Goal: Task Accomplishment & Management: Manage account settings

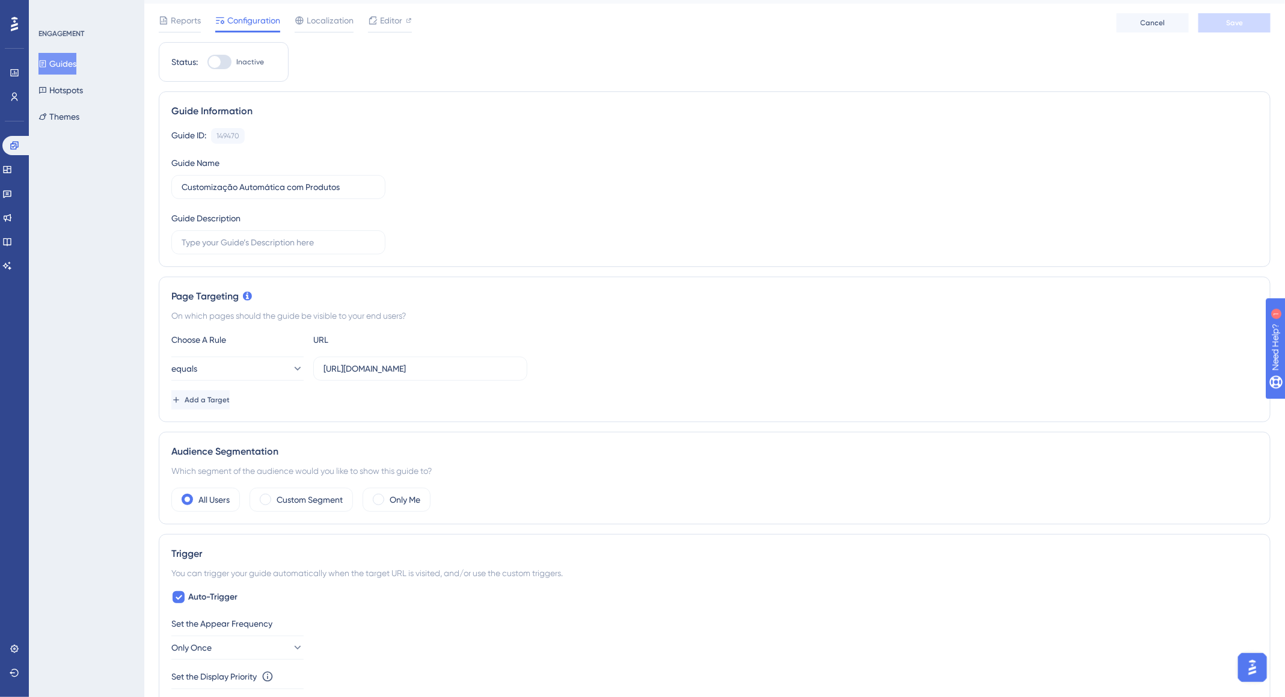
scroll to position [31, 0]
click at [222, 395] on span "Add a Target" at bounding box center [208, 400] width 45 height 10
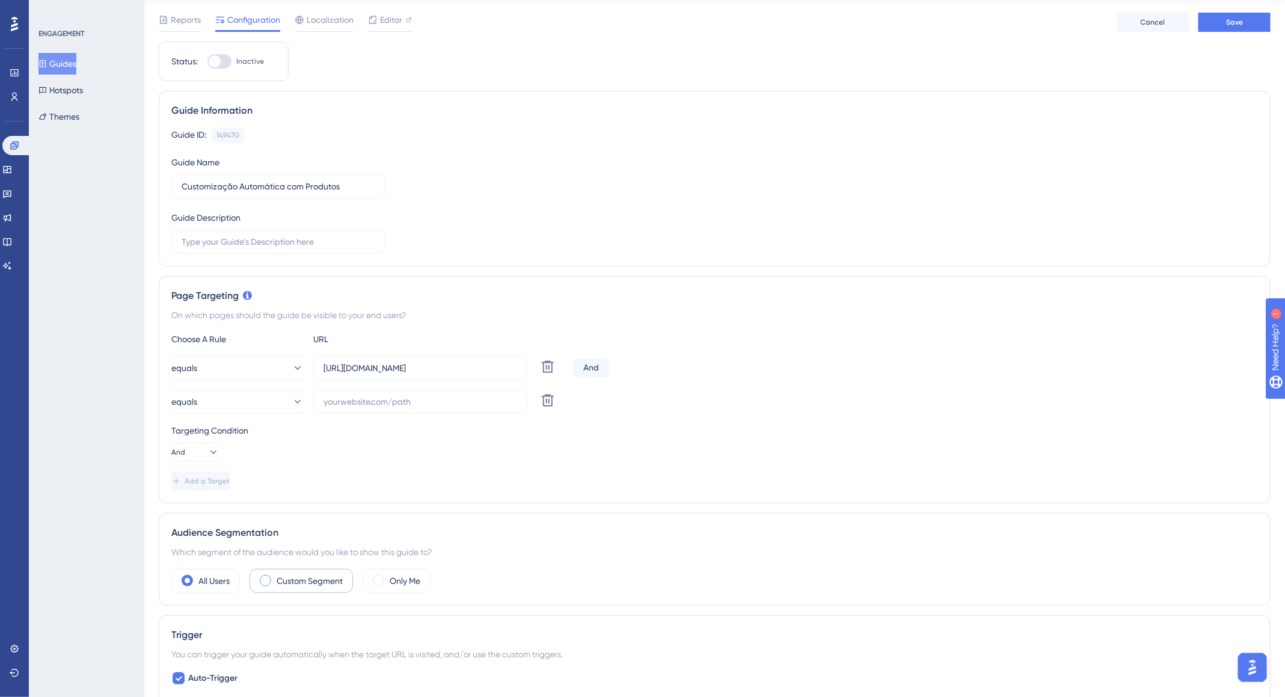
click at [318, 585] on label "Custom Segment" at bounding box center [310, 581] width 66 height 14
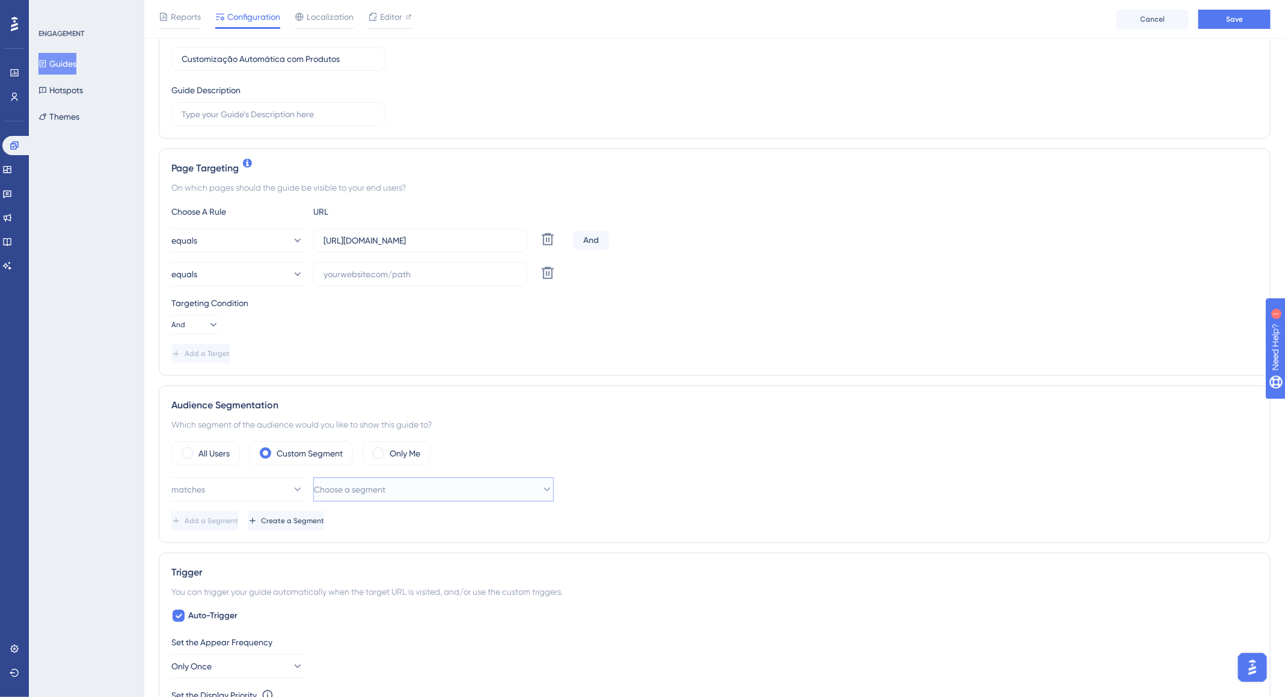
click at [381, 491] on span "Choose a segment" at bounding box center [350, 489] width 72 height 14
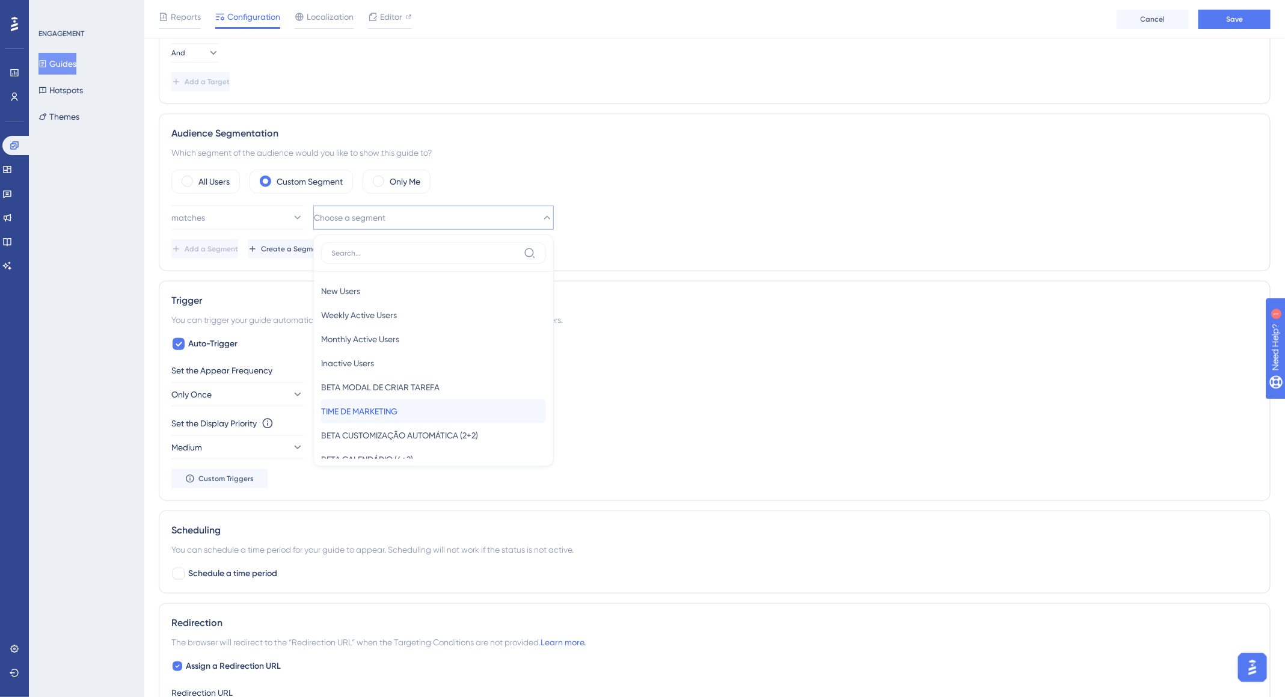
click at [388, 413] on span "TIME DE MARKETING" at bounding box center [359, 411] width 76 height 14
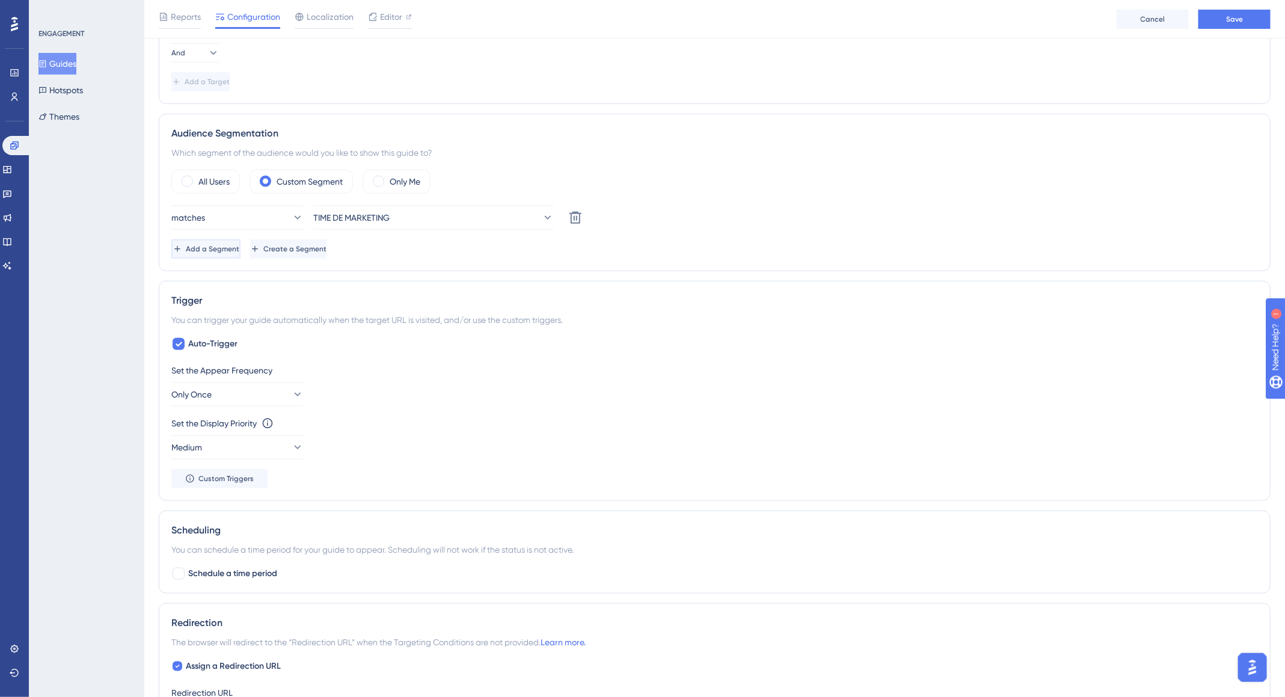
click at [239, 246] on span "Add a Segment" at bounding box center [213, 249] width 54 height 10
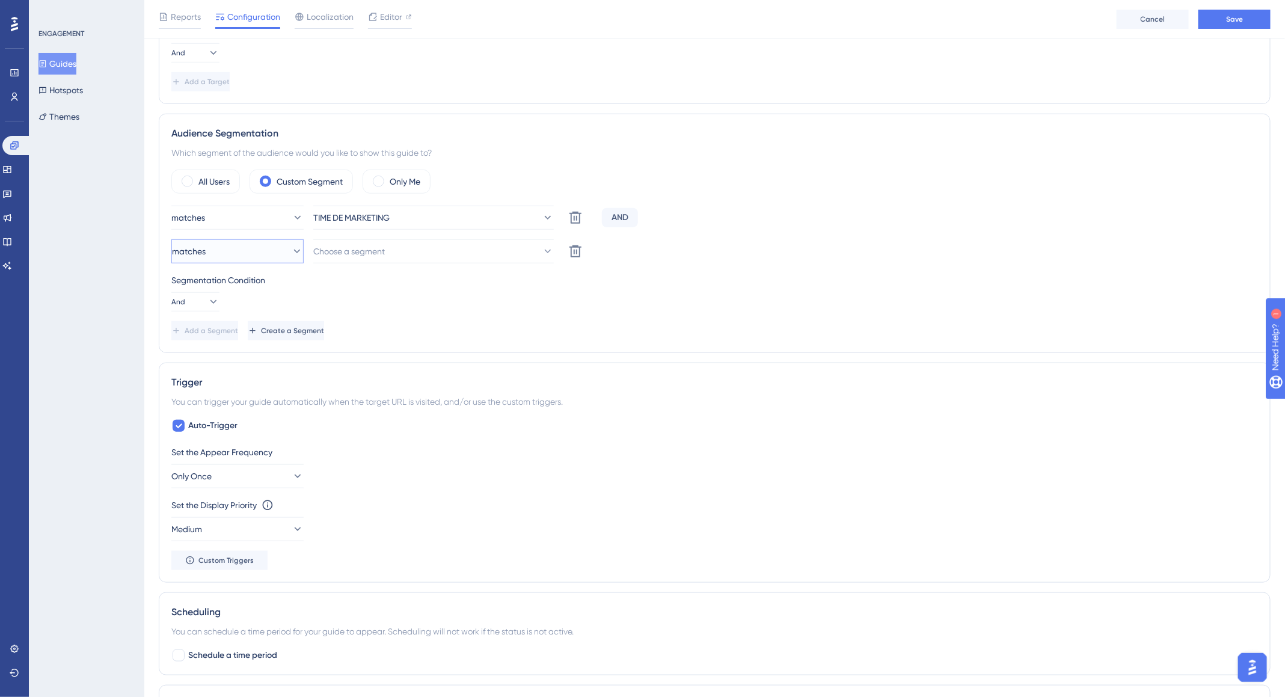
click at [232, 247] on button "matches" at bounding box center [237, 251] width 132 height 24
click at [464, 275] on div "Segmentation Condition" at bounding box center [714, 280] width 1087 height 14
click at [574, 250] on icon at bounding box center [575, 251] width 14 height 14
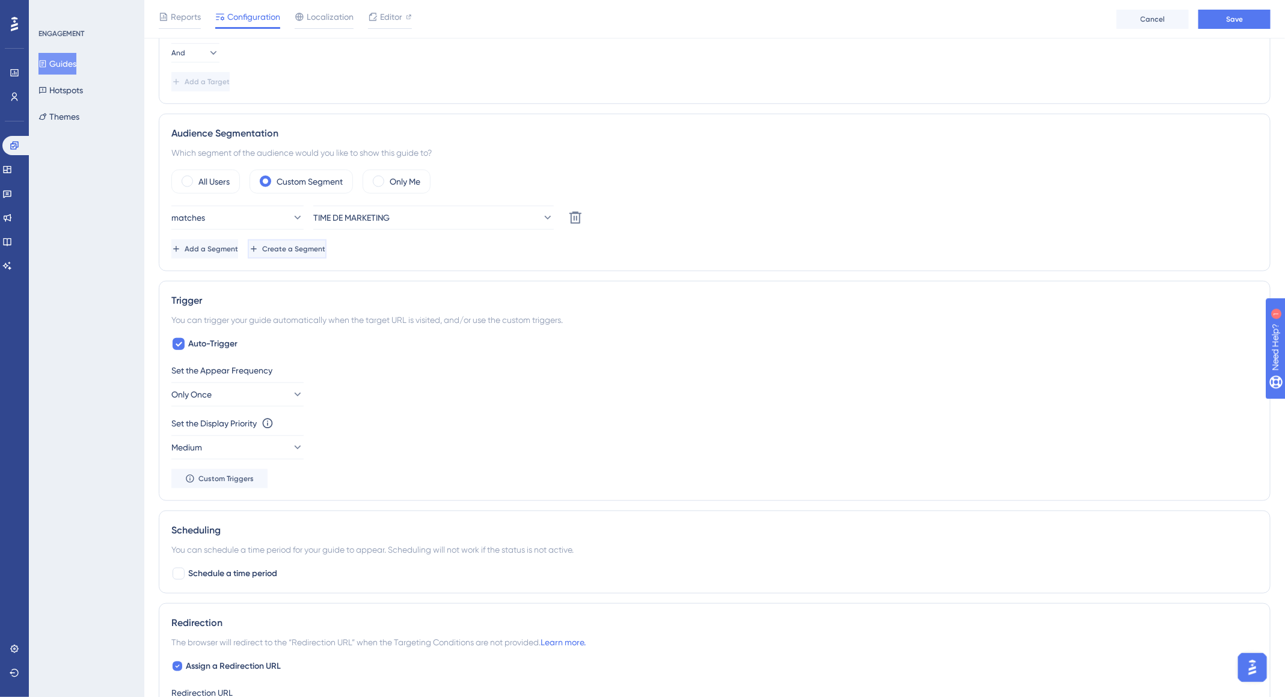
click at [325, 249] on span "Create a Segment" at bounding box center [293, 249] width 63 height 10
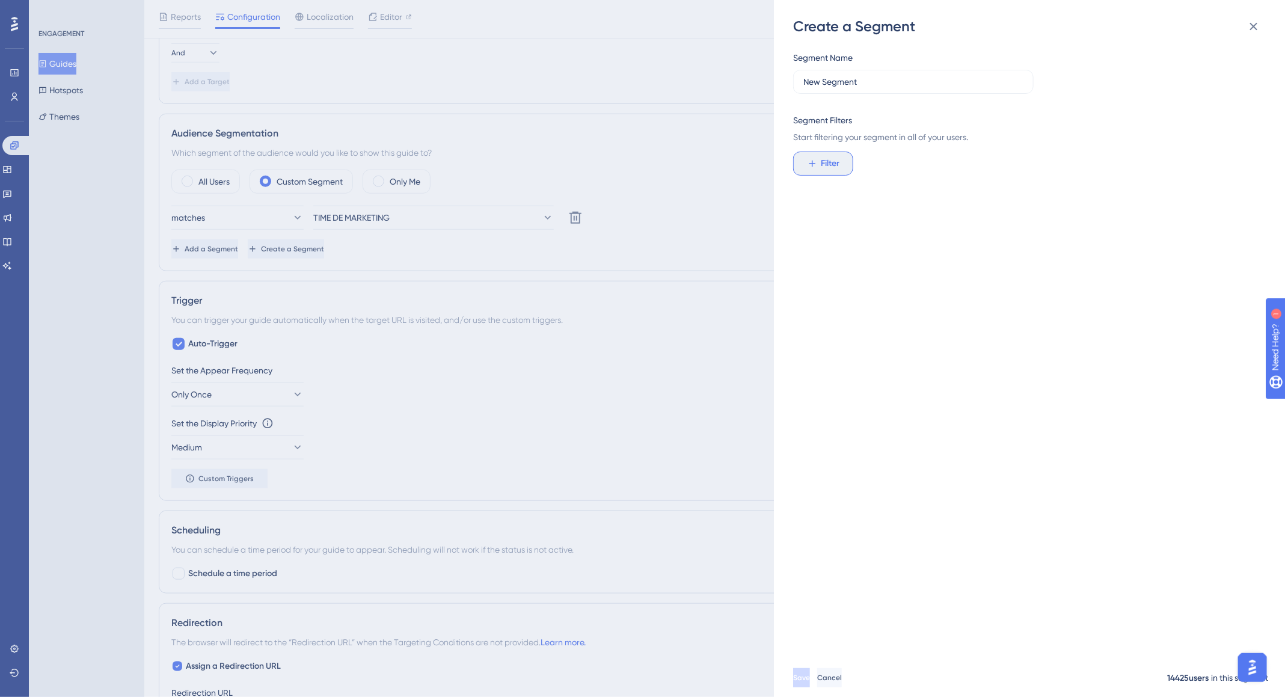
click at [839, 167] on span "Filter" at bounding box center [831, 163] width 19 height 14
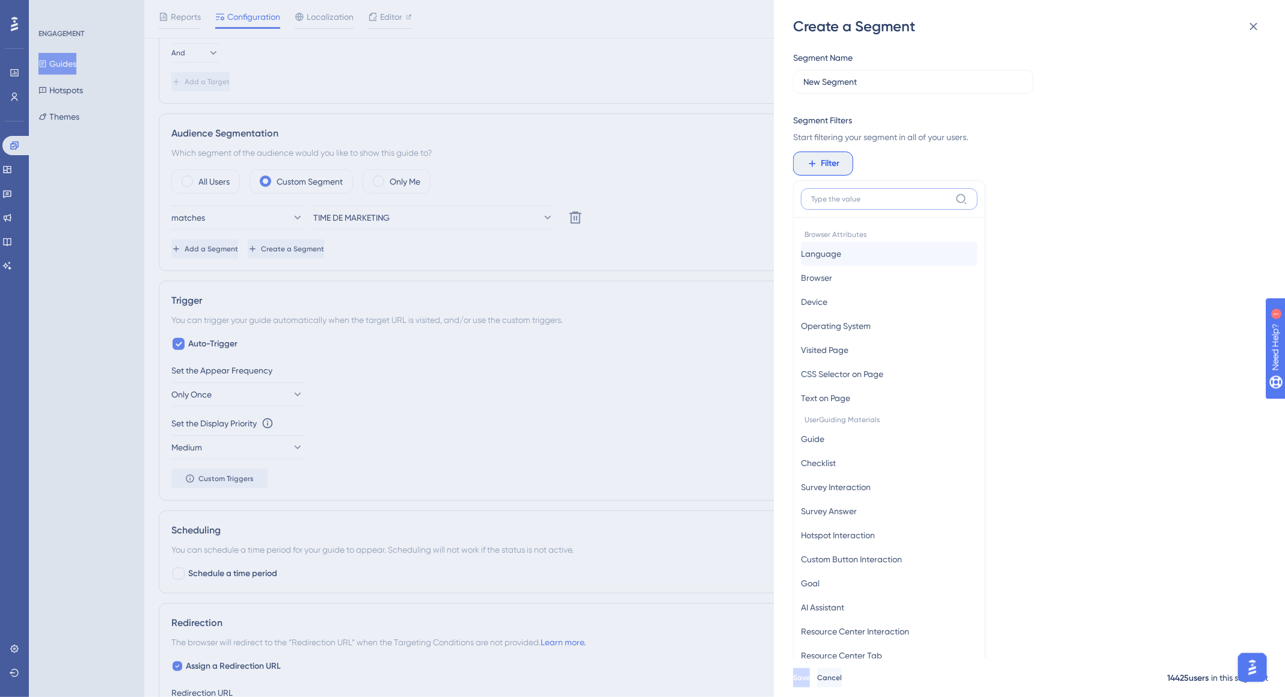
scroll to position [82, 0]
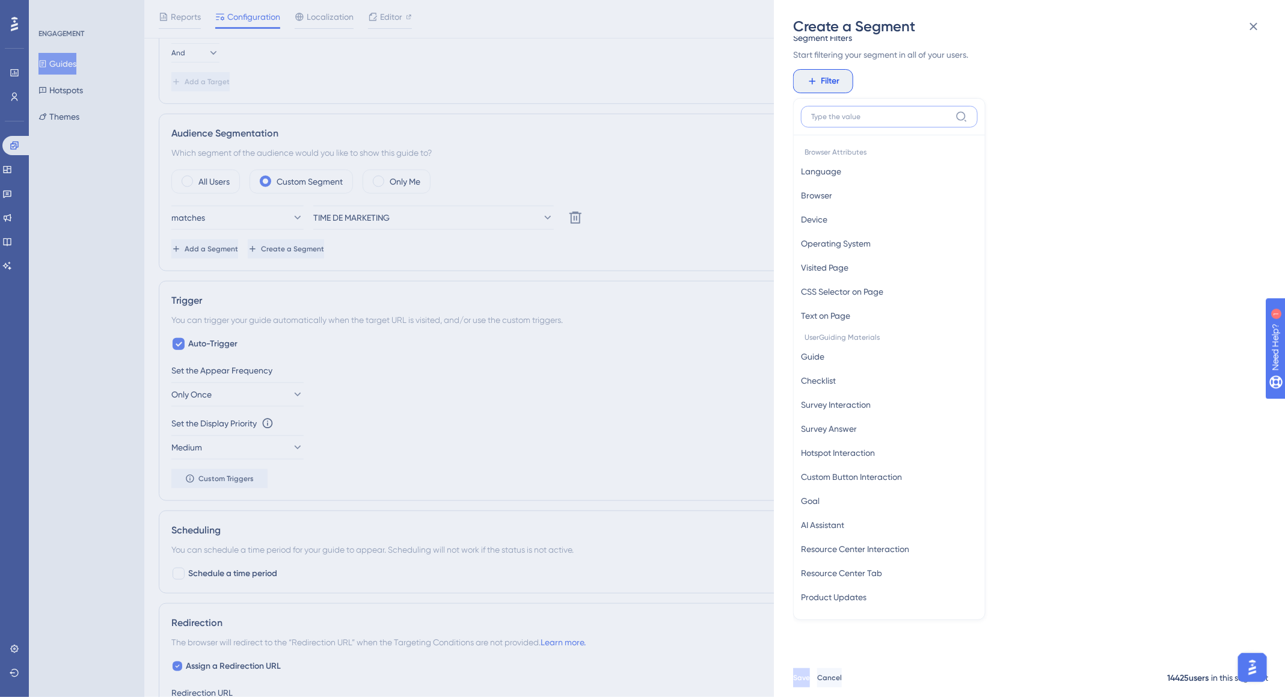
click at [849, 114] on input at bounding box center [881, 117] width 140 height 10
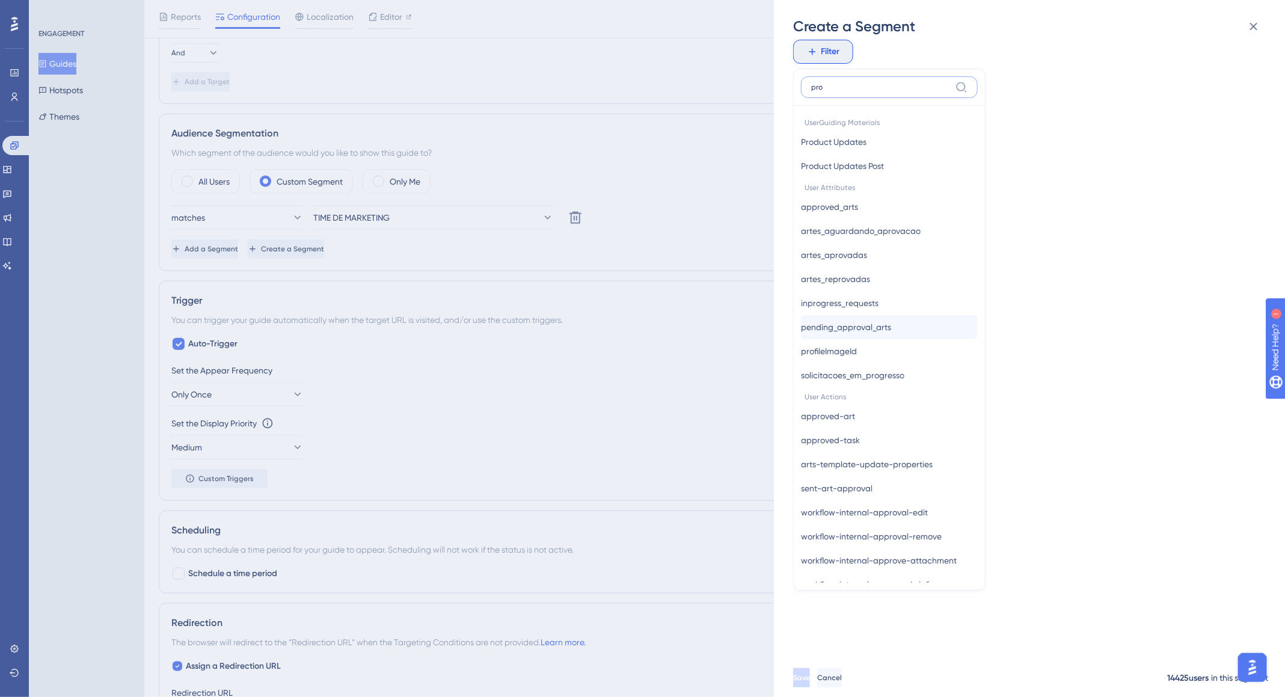
scroll to position [0, 0]
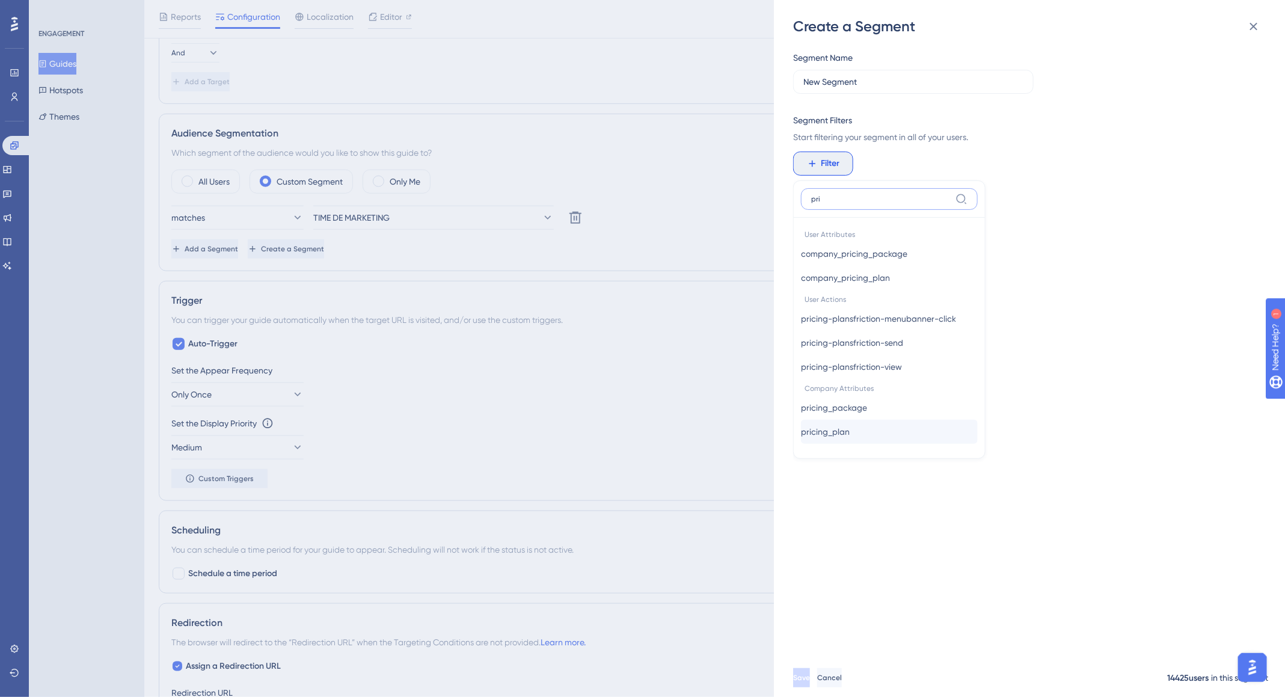
type input "pri"
click at [864, 431] on button "pricing_plan pricing_plan" at bounding box center [889, 432] width 177 height 24
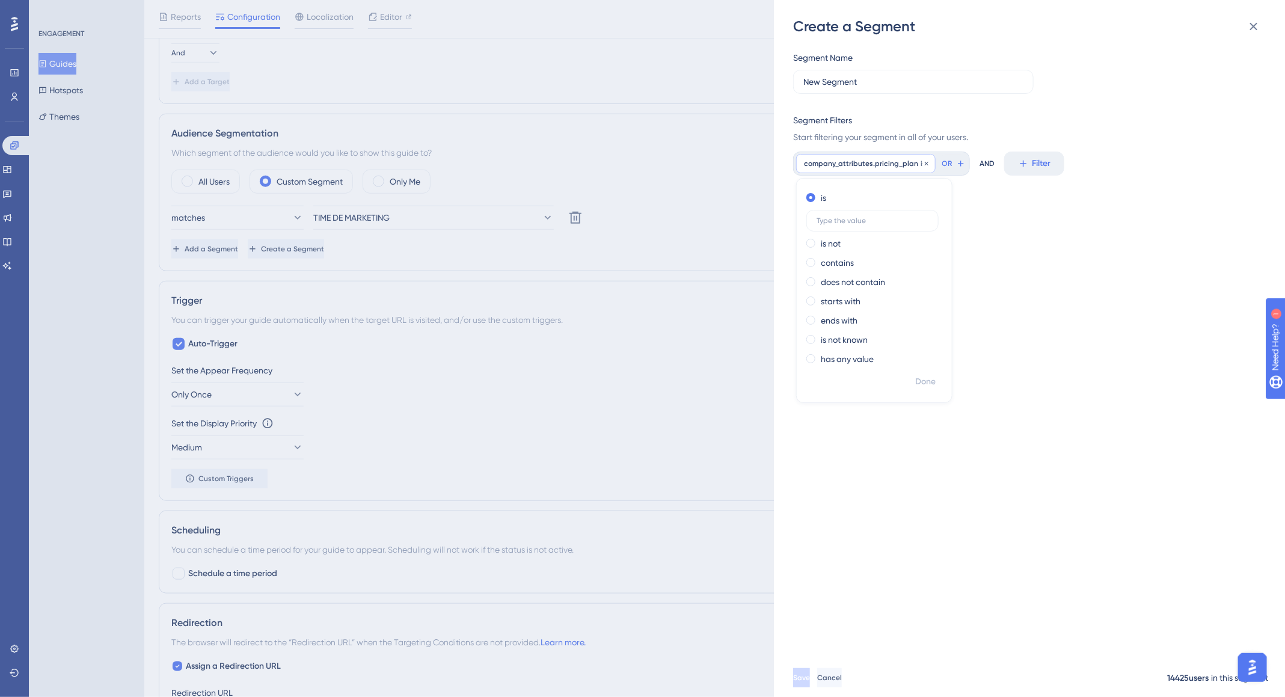
click at [888, 159] on span "company_attributes.pricing_plan" at bounding box center [861, 164] width 114 height 10
click at [843, 161] on button "Filter" at bounding box center [823, 164] width 60 height 24
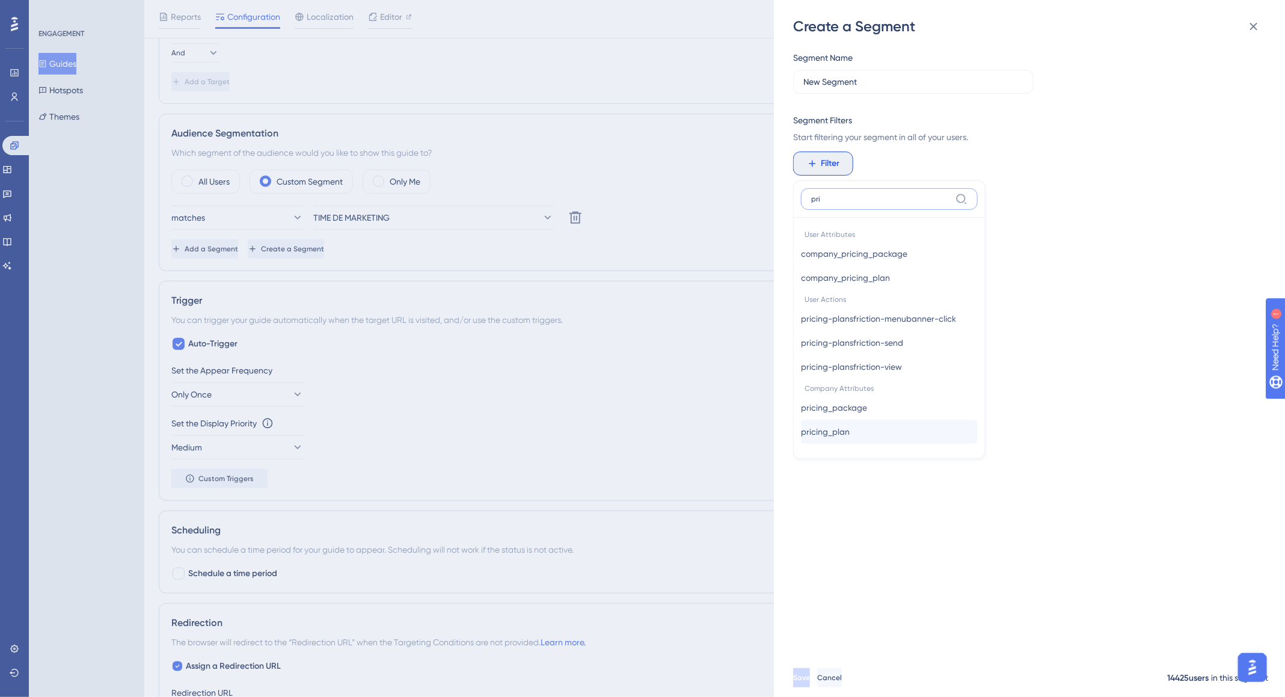
type input "pri"
click at [834, 433] on span "pricing_plan" at bounding box center [825, 432] width 49 height 14
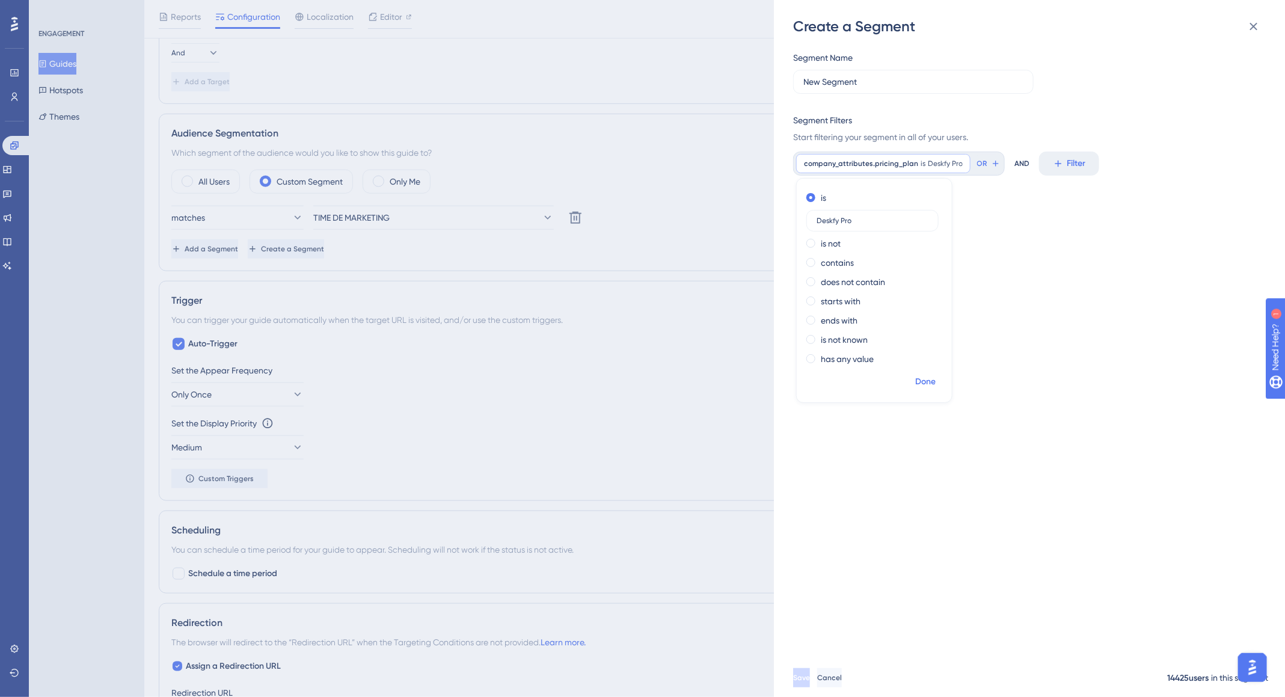
type input "Deskfy Pro"
click at [935, 378] on span "Done" at bounding box center [925, 382] width 20 height 14
click at [880, 79] on input "New Segment" at bounding box center [913, 81] width 220 height 13
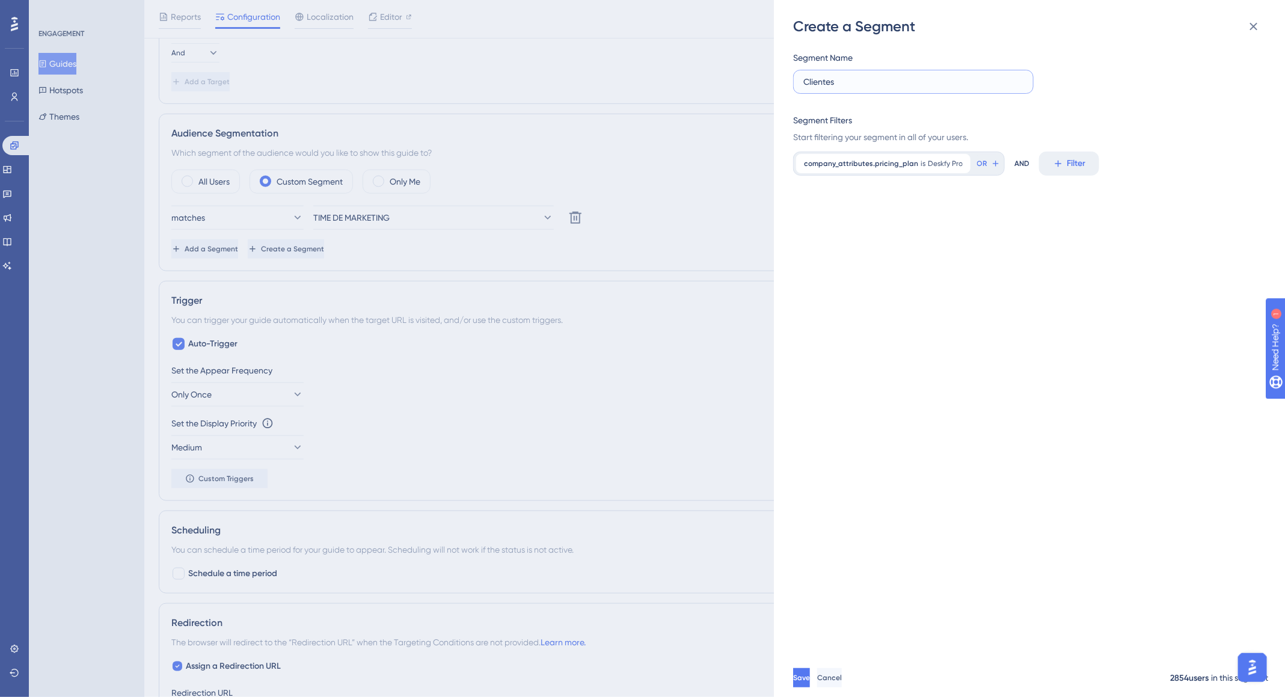
paste input "Deskfy Pro"
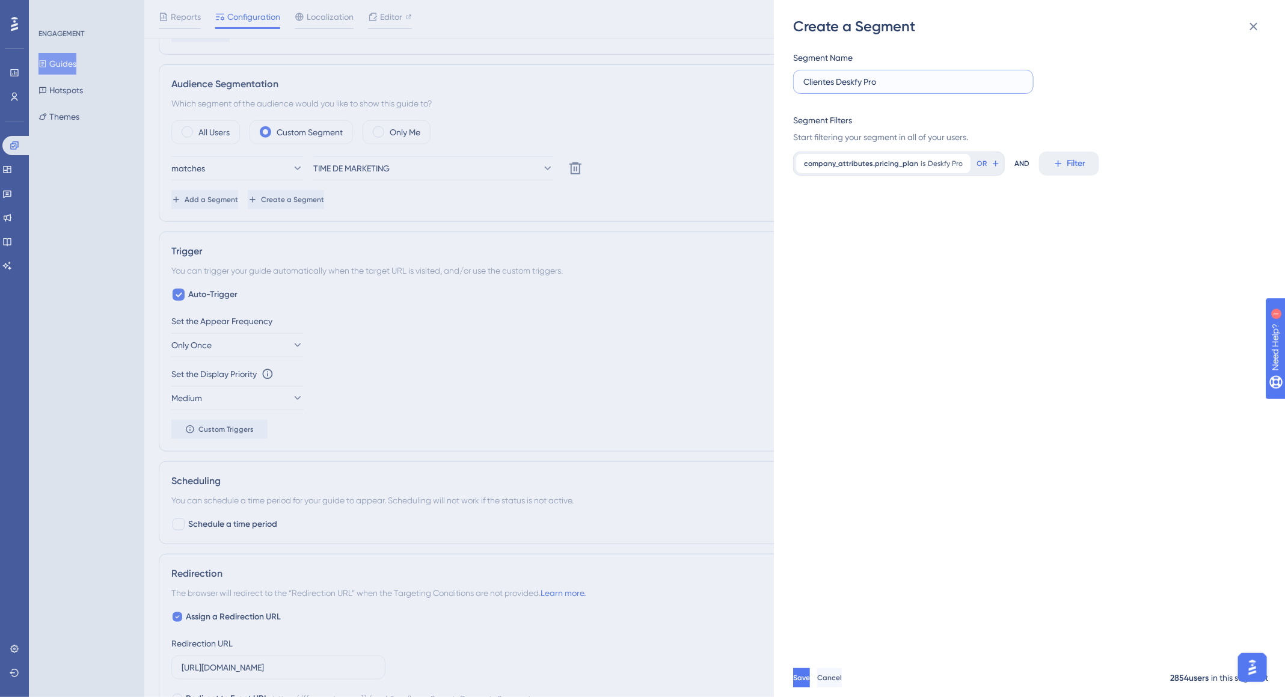
scroll to position [606, 0]
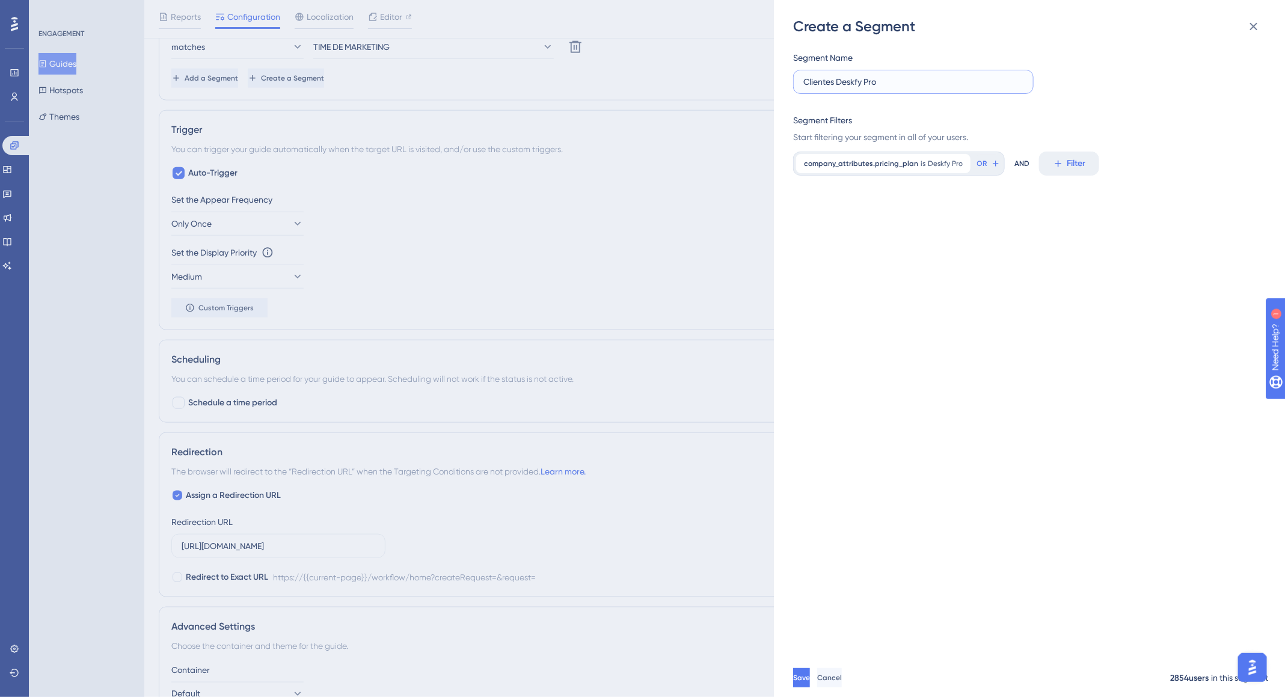
type input "Clientes Deskfy Pro"
drag, startPoint x: 1169, startPoint y: 694, endPoint x: 1191, endPoint y: 661, distance: 39.9
click at [1188, 686] on div "2854 users" at bounding box center [1189, 678] width 38 height 14
click at [875, 167] on span "company_attributes.pricing_plan" at bounding box center [861, 164] width 114 height 10
click at [874, 167] on span "company_attributes.pricing_plan" at bounding box center [861, 164] width 114 height 10
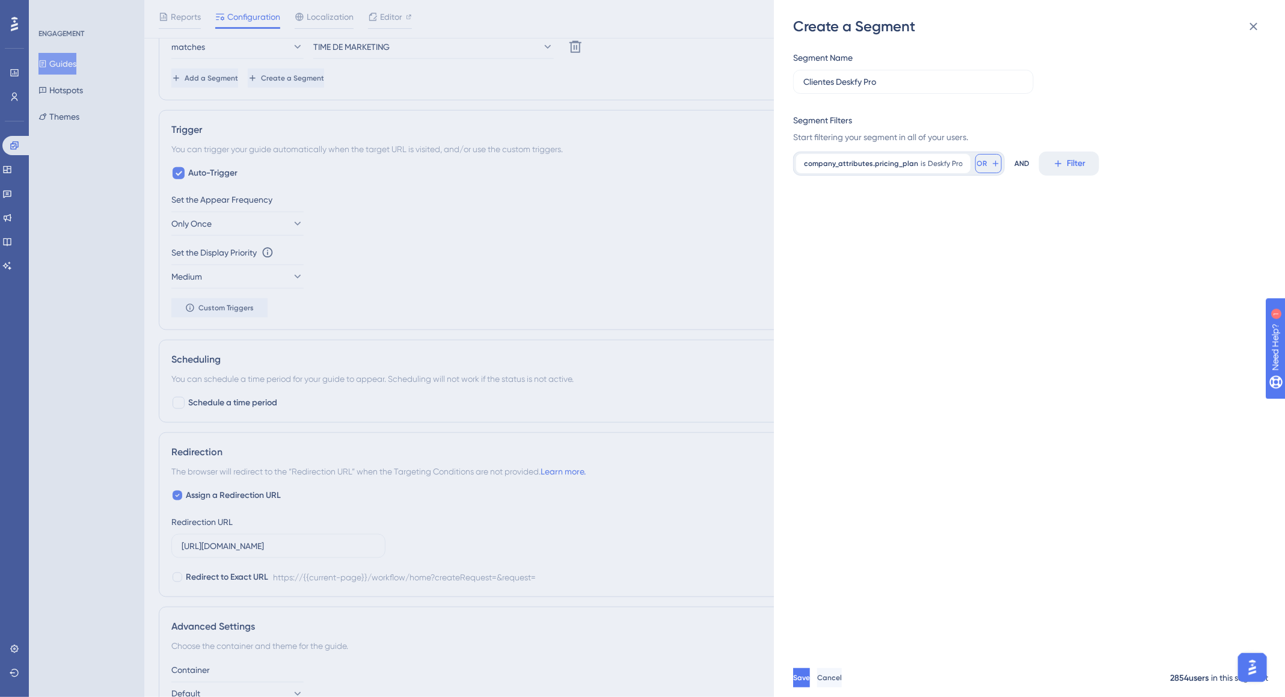
click at [992, 164] on icon at bounding box center [996, 164] width 10 height 10
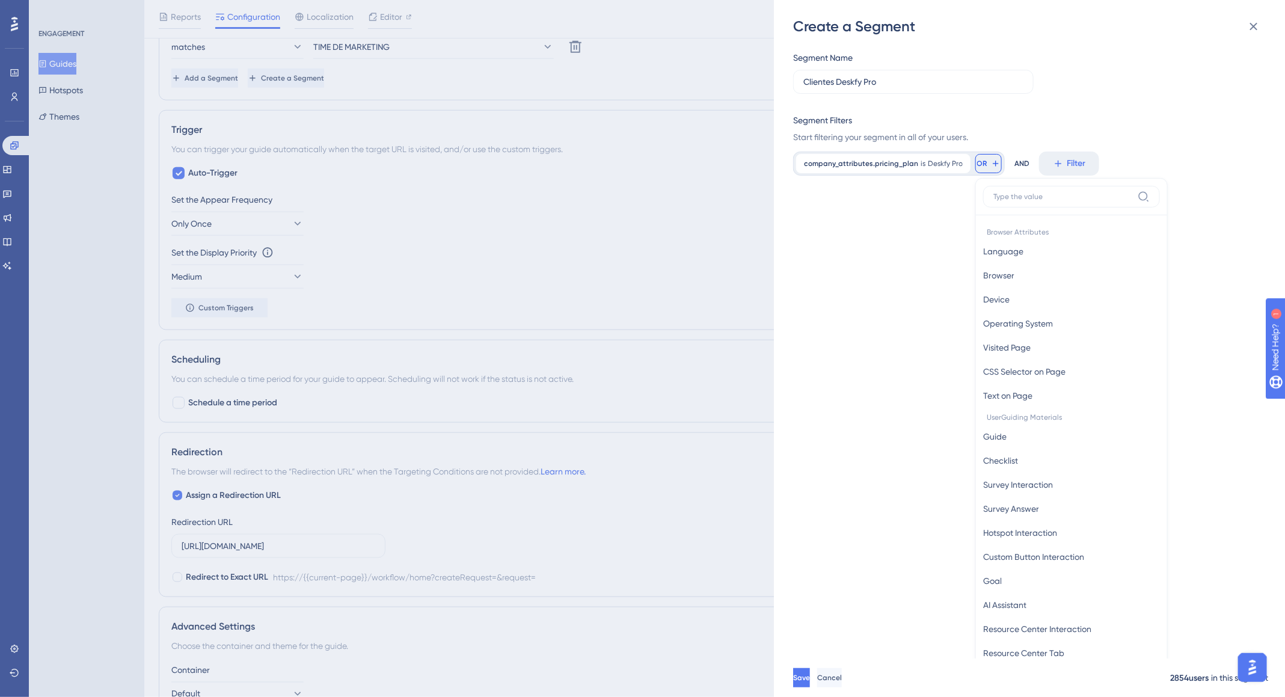
scroll to position [86, 0]
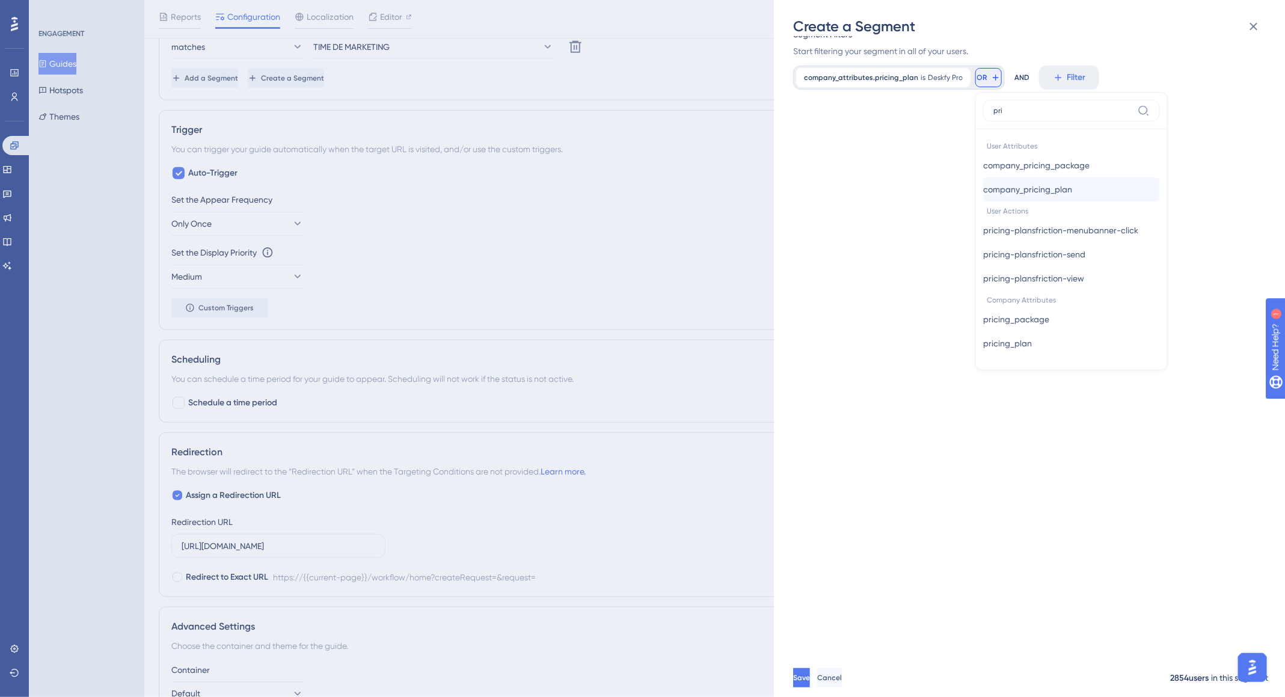
type input "pri"
click at [1057, 187] on span "company_pricing_plan" at bounding box center [1027, 189] width 89 height 14
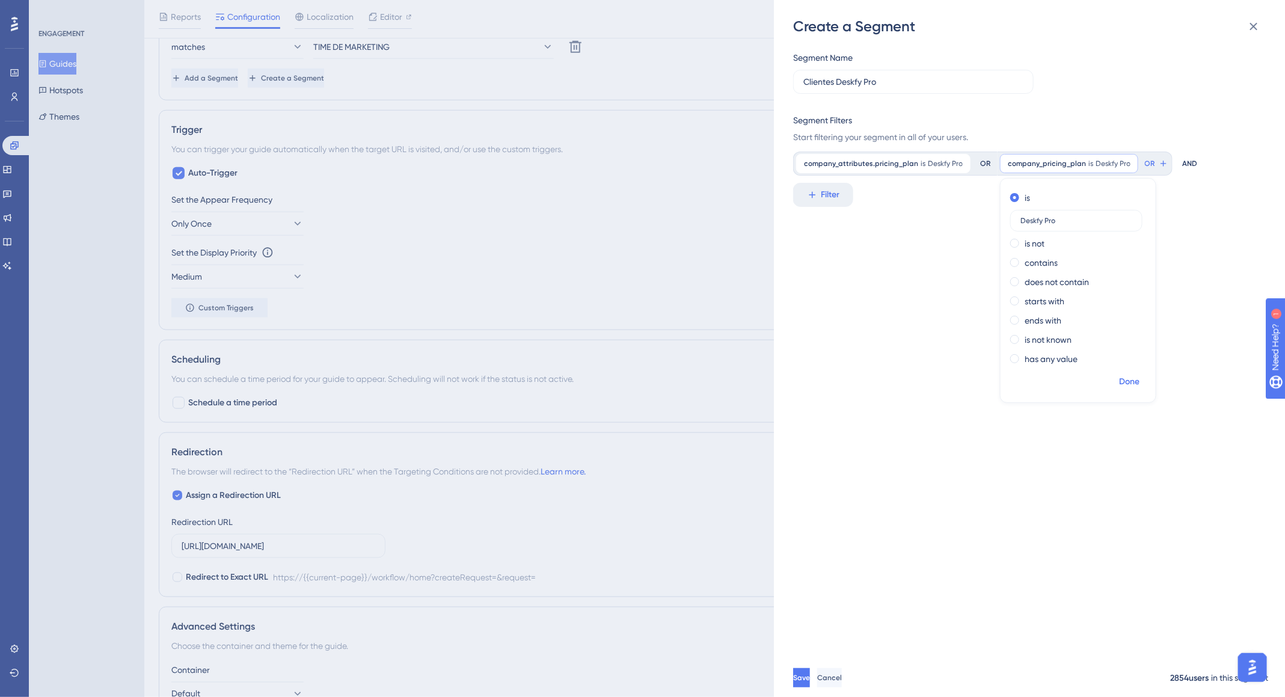
type input "Deskfy Pro"
click at [1129, 382] on span "Done" at bounding box center [1129, 382] width 20 height 14
click at [958, 162] on icon at bounding box center [961, 163] width 7 height 7
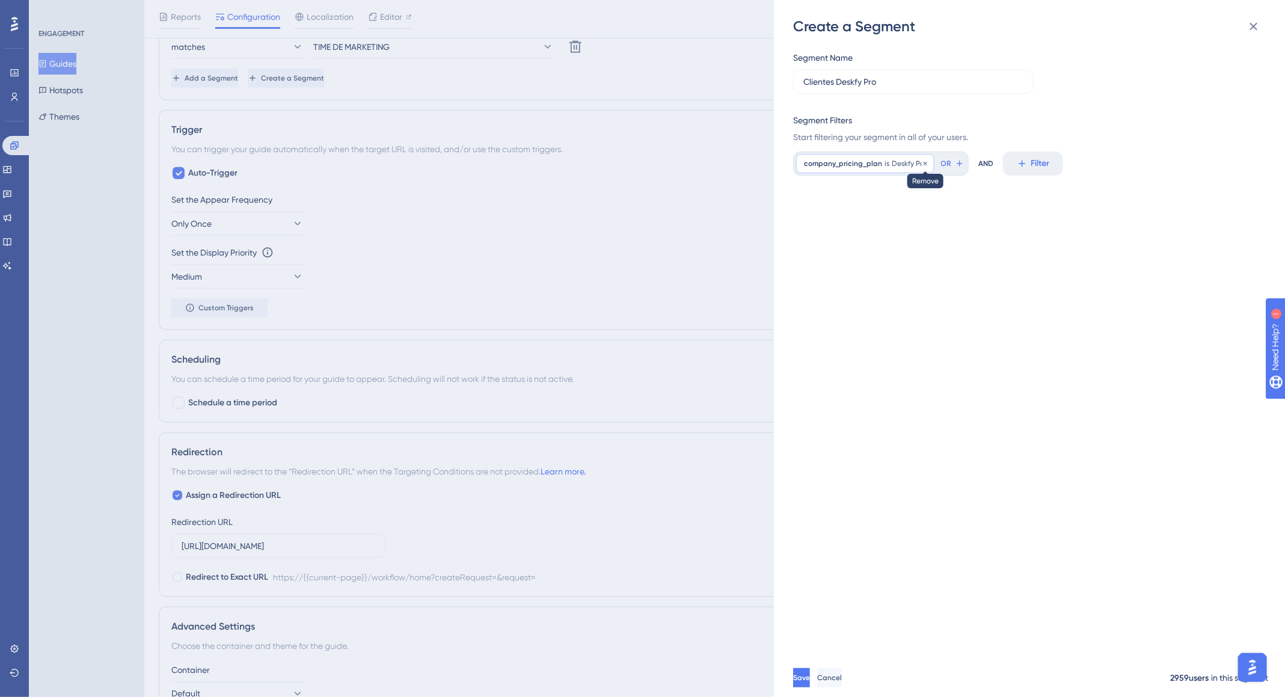
click at [922, 163] on icon at bounding box center [925, 163] width 7 height 7
click at [828, 165] on span "Filter" at bounding box center [831, 163] width 19 height 14
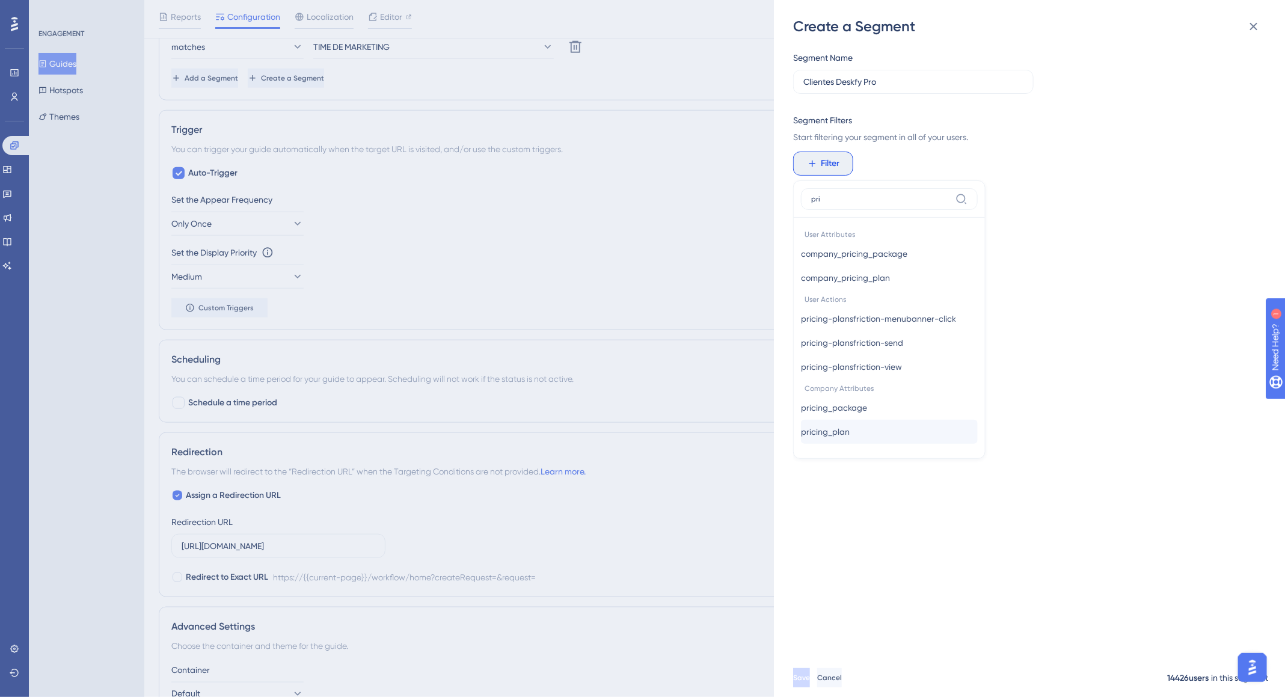
type input "pri"
click at [842, 433] on span "pricing_plan" at bounding box center [825, 432] width 49 height 14
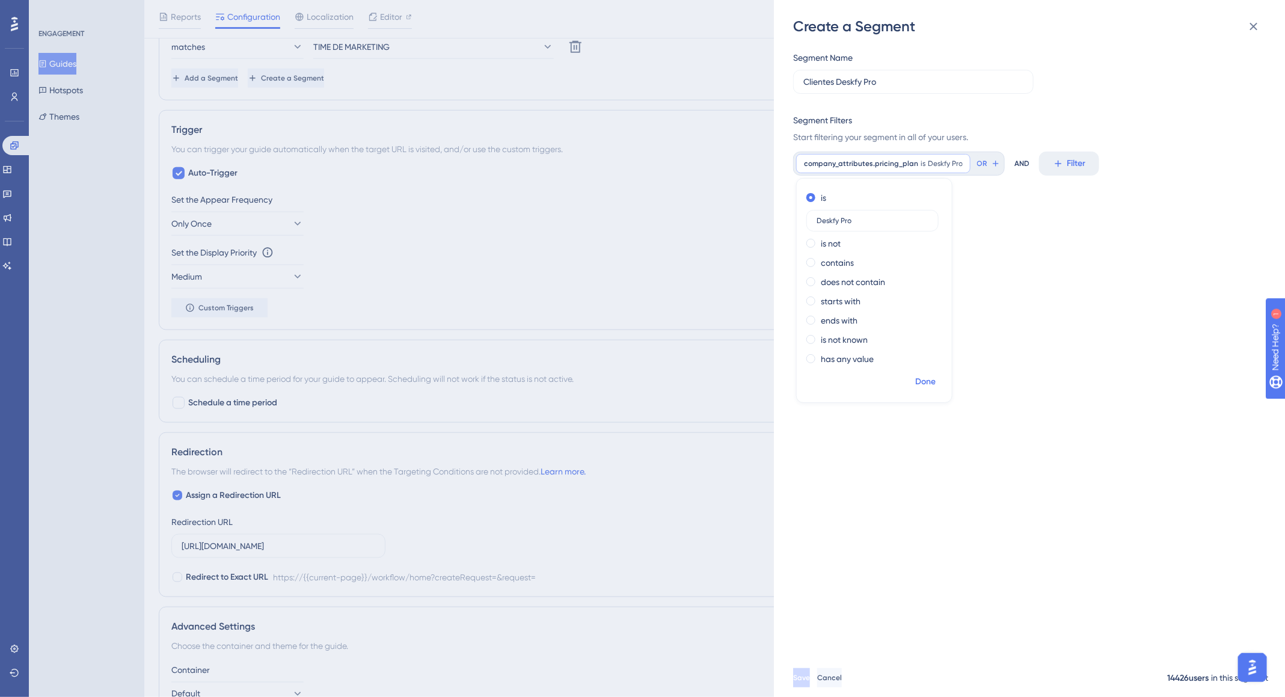
type input "Deskfy Pro"
click at [927, 379] on span "Done" at bounding box center [925, 382] width 20 height 14
click at [810, 683] on span "Save" at bounding box center [801, 678] width 17 height 10
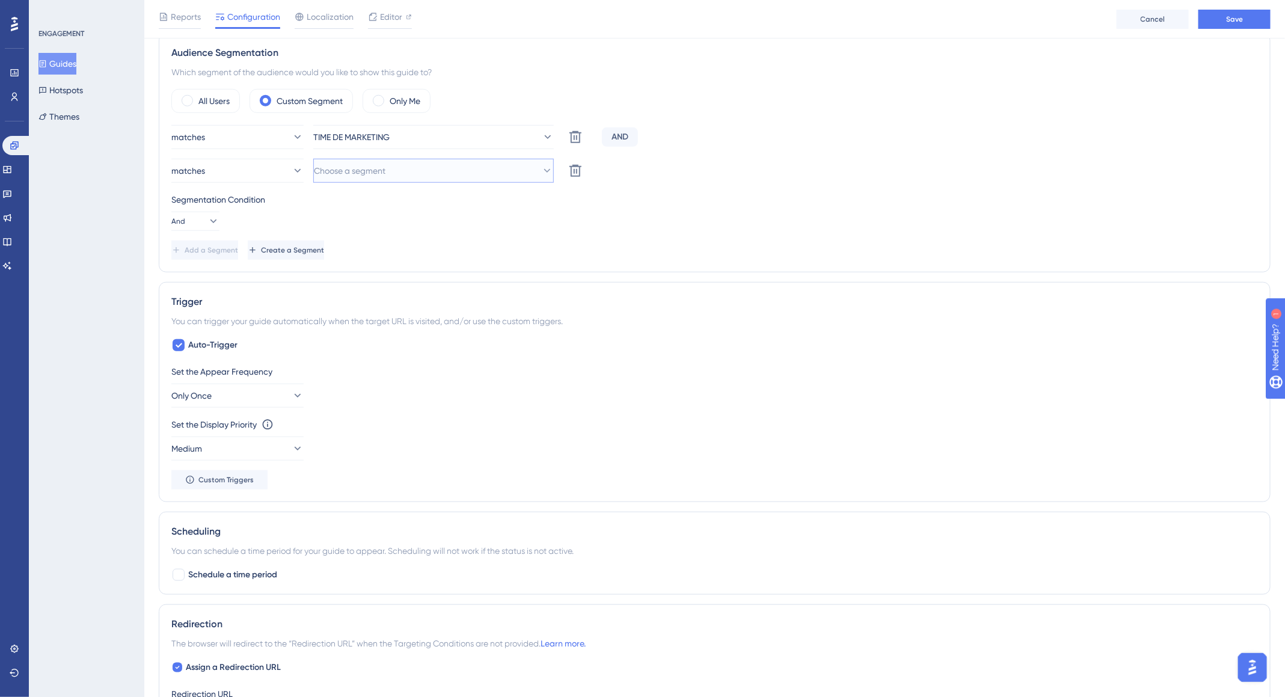
click at [490, 174] on button "Choose a segment" at bounding box center [433, 171] width 241 height 24
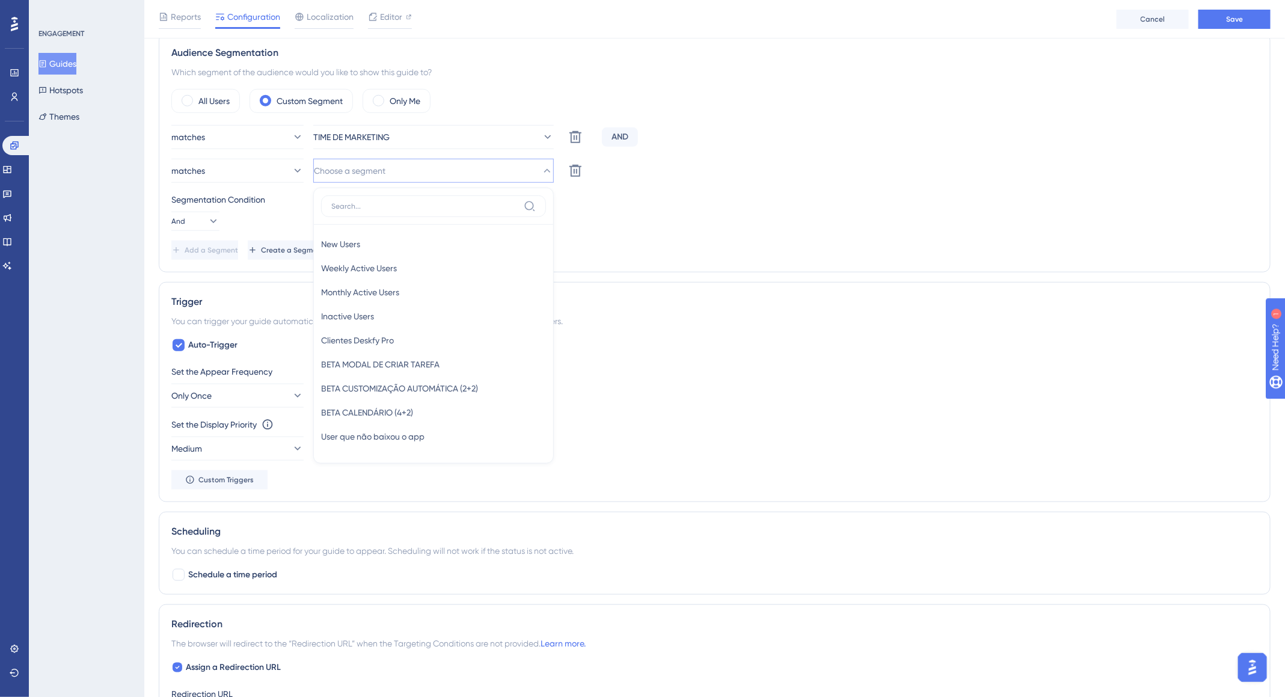
scroll to position [490, 0]
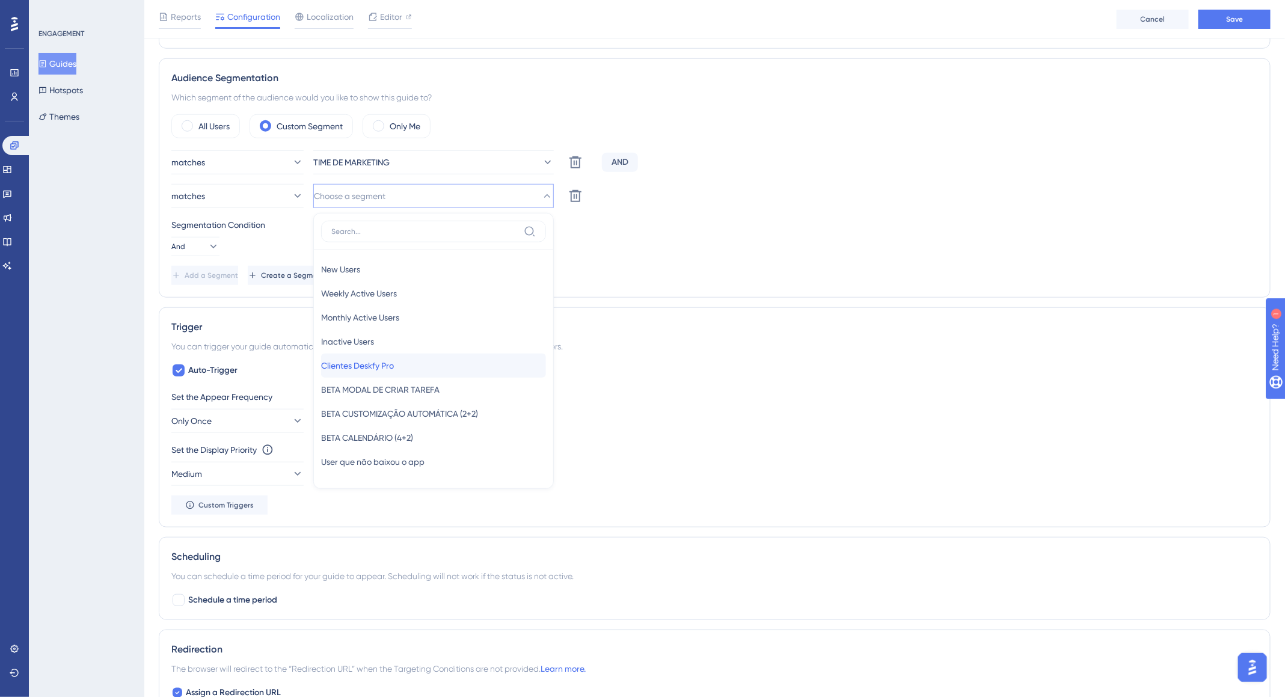
click at [467, 356] on div "Clientes Deskfy Pro Clientes Deskfy Pro" at bounding box center [433, 366] width 225 height 24
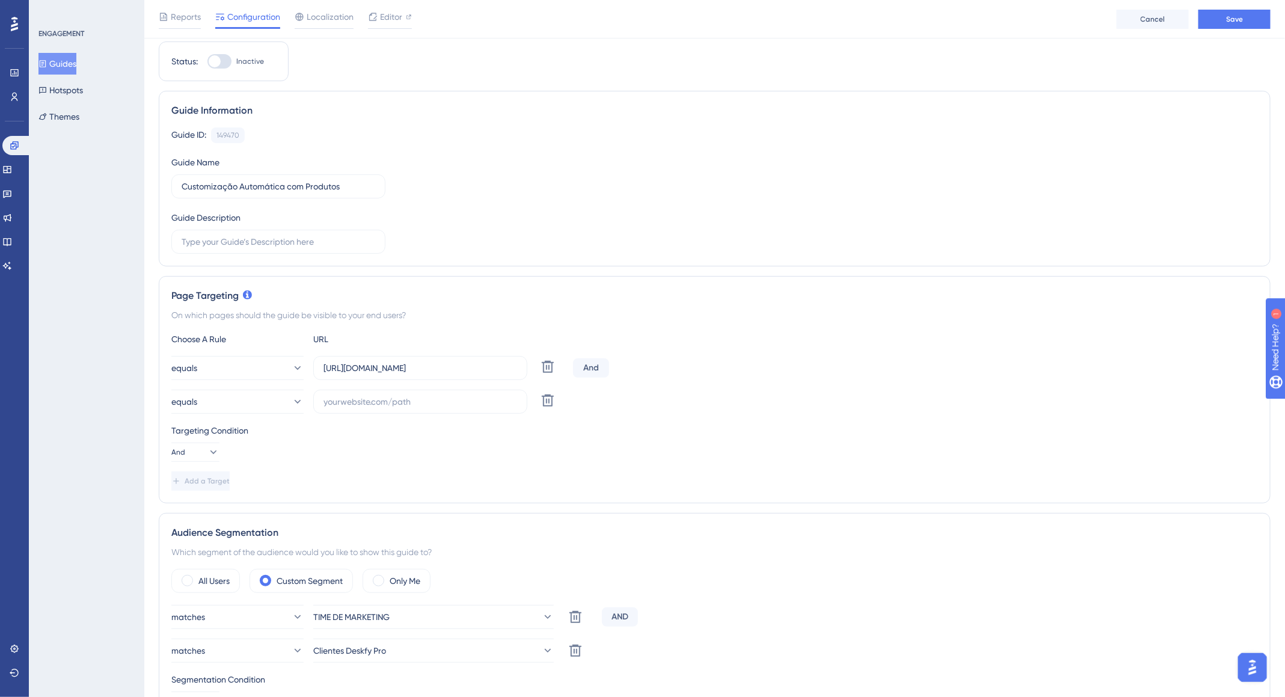
scroll to position [20, 0]
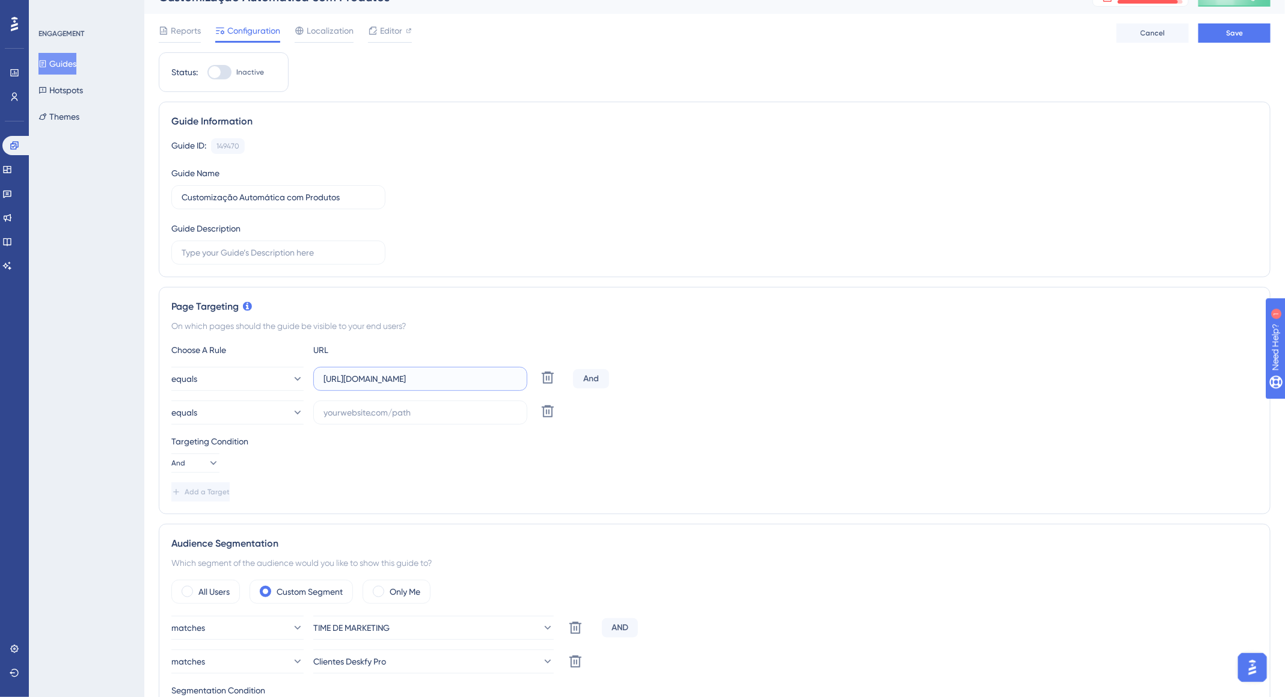
click at [422, 375] on input "https://app.deskfy.io/workflow/home?createRequest=&request=" at bounding box center [421, 378] width 194 height 13
click at [431, 382] on input "https://app.deskfy.io/workflow/home?createRequest=&request=" at bounding box center [421, 378] width 194 height 13
paste input "deskfy.io/arts/templates"
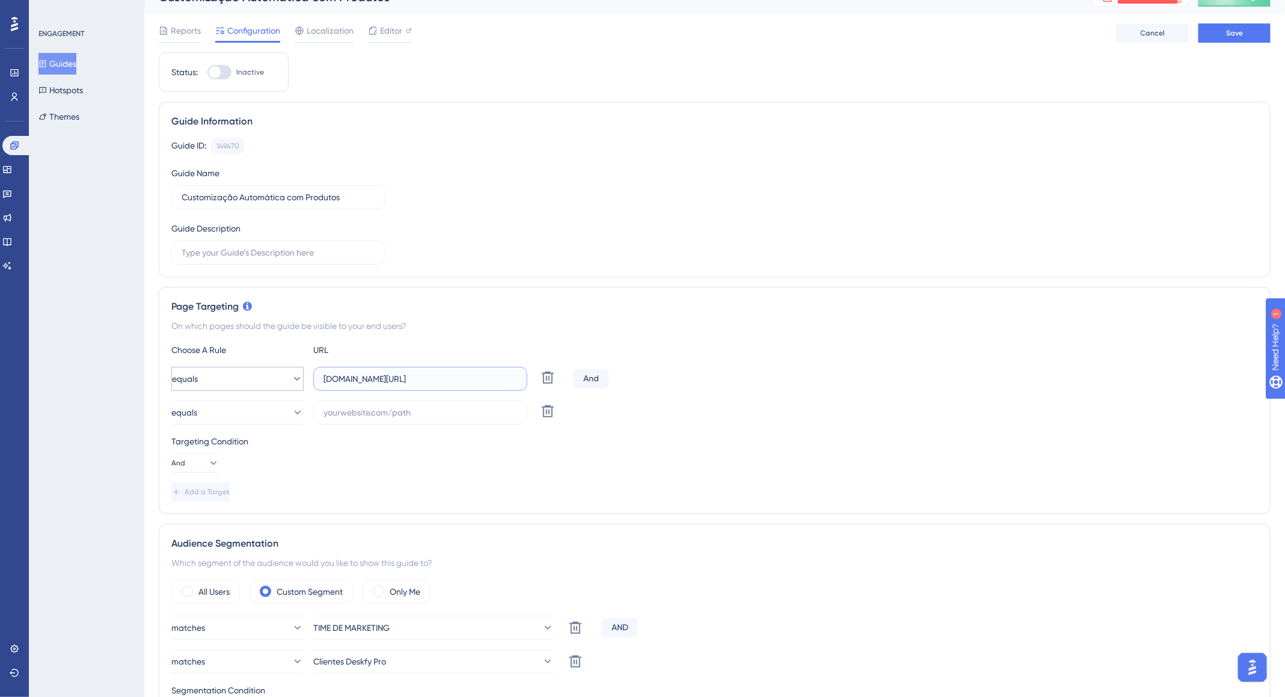
type input "deskfy.io/arts/templates"
click at [265, 376] on button "equals" at bounding box center [237, 379] width 132 height 24
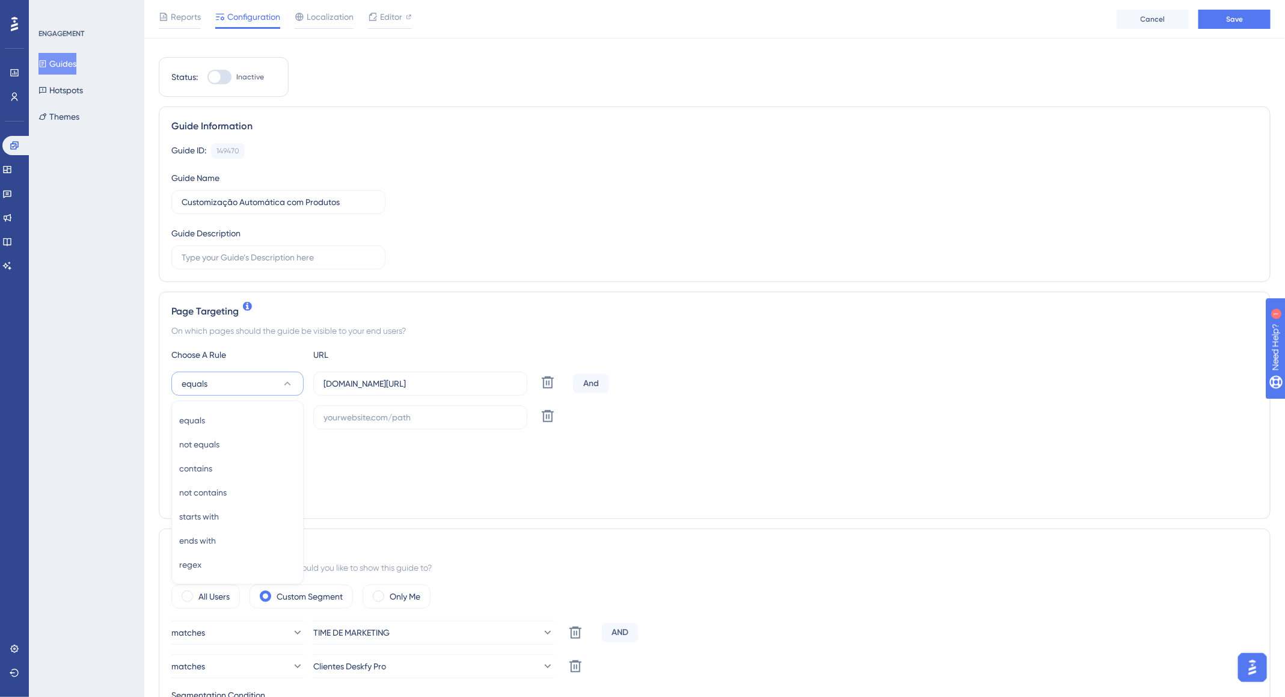
scroll to position [157, 0]
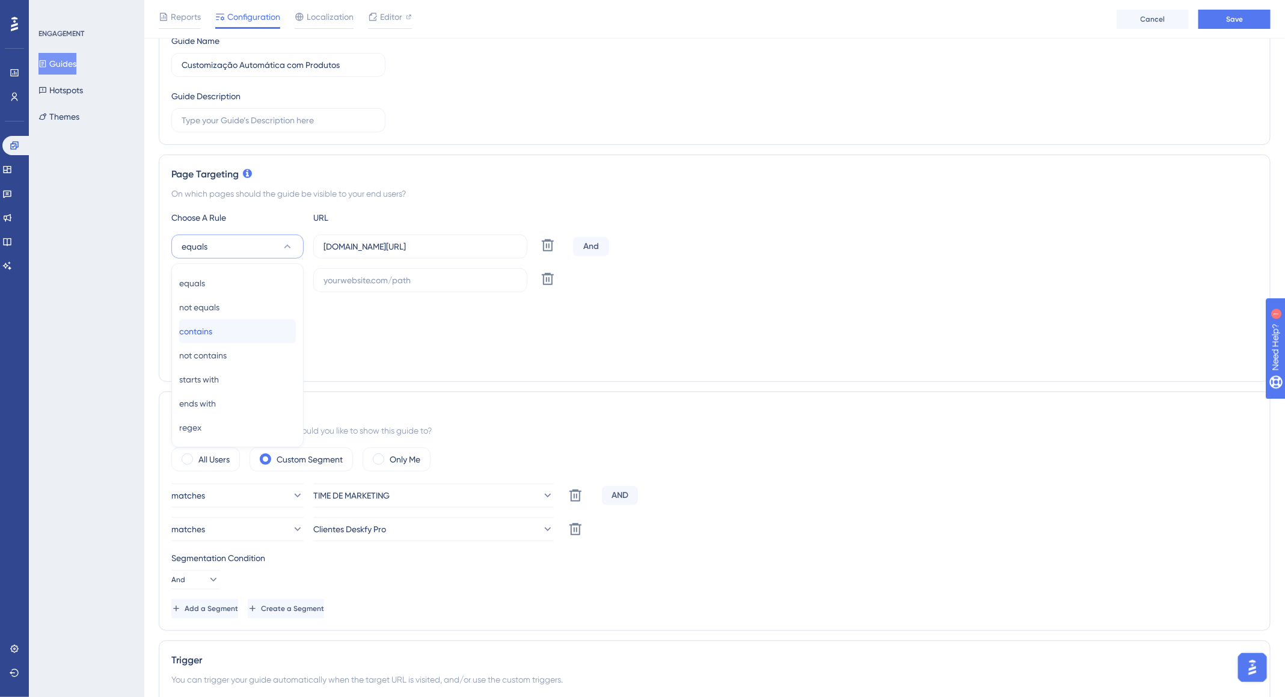
click at [210, 326] on span "contains" at bounding box center [195, 331] width 33 height 14
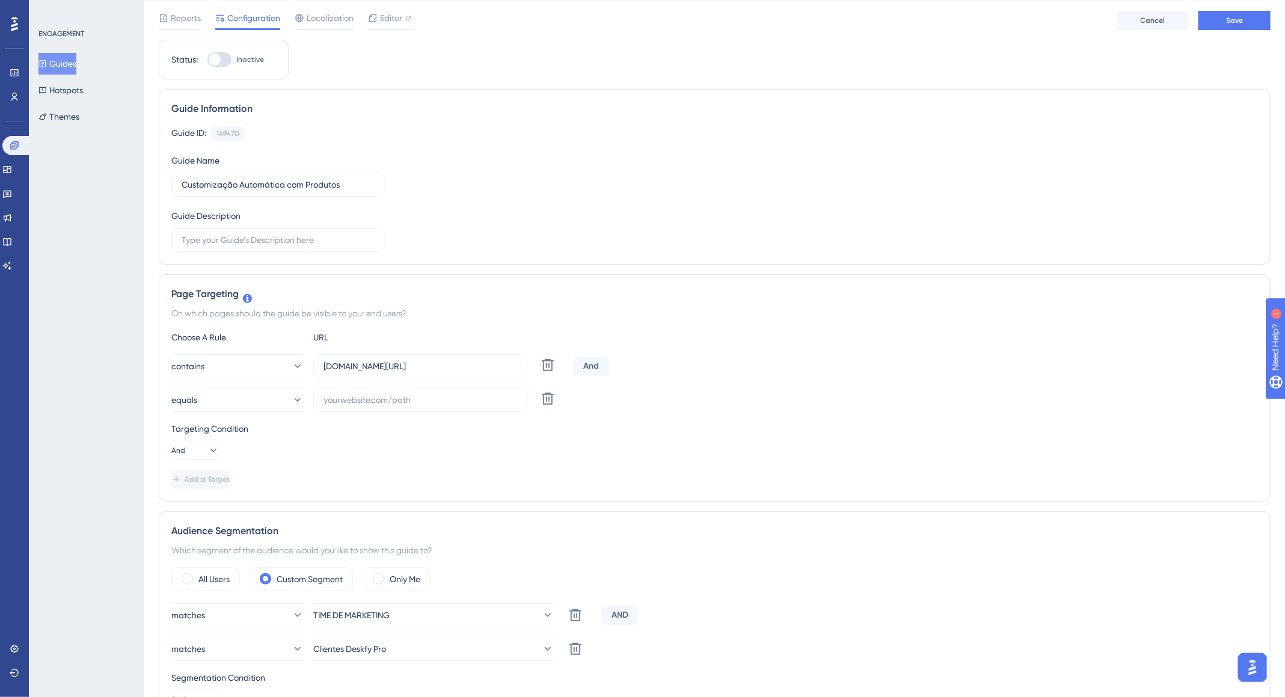
scroll to position [0, 0]
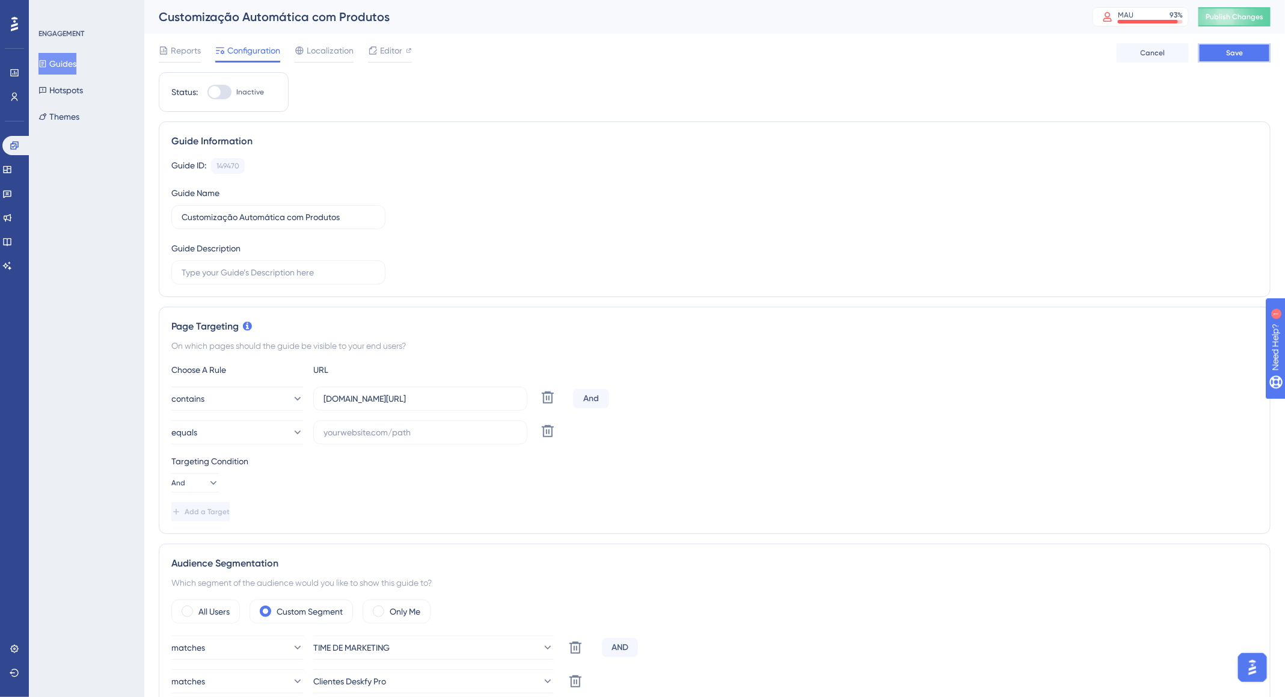
click at [1244, 58] on button "Save" at bounding box center [1235, 52] width 72 height 19
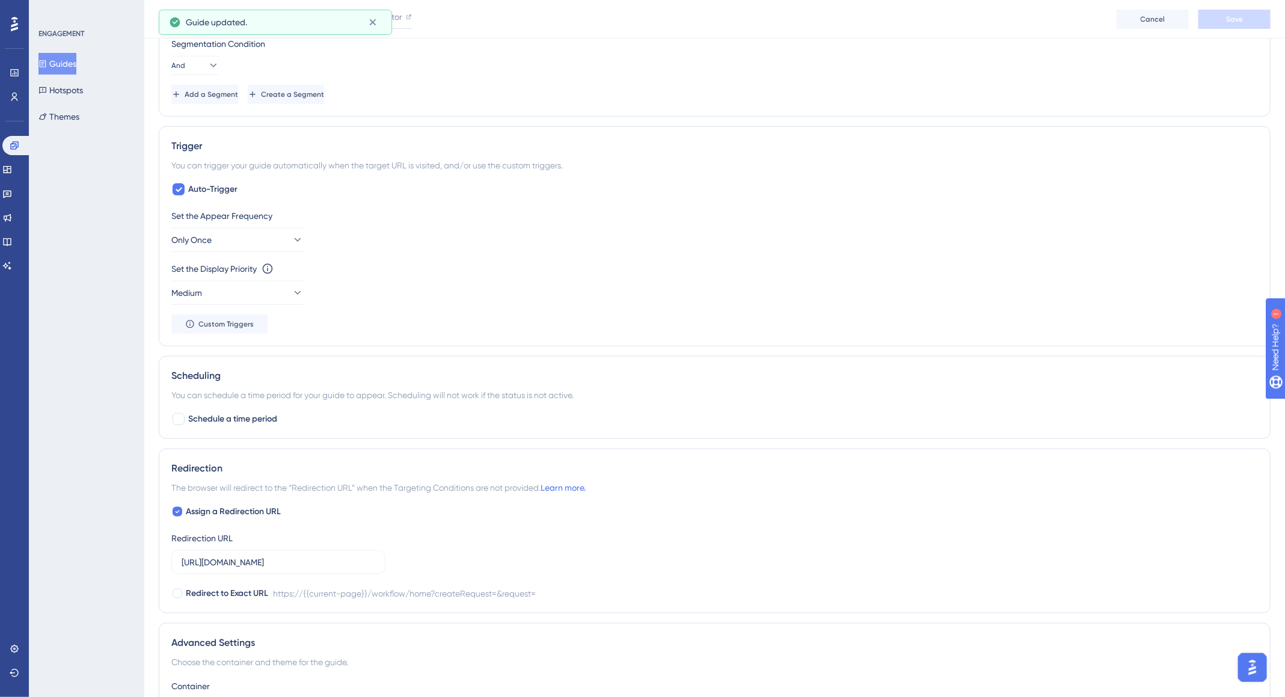
scroll to position [604, 0]
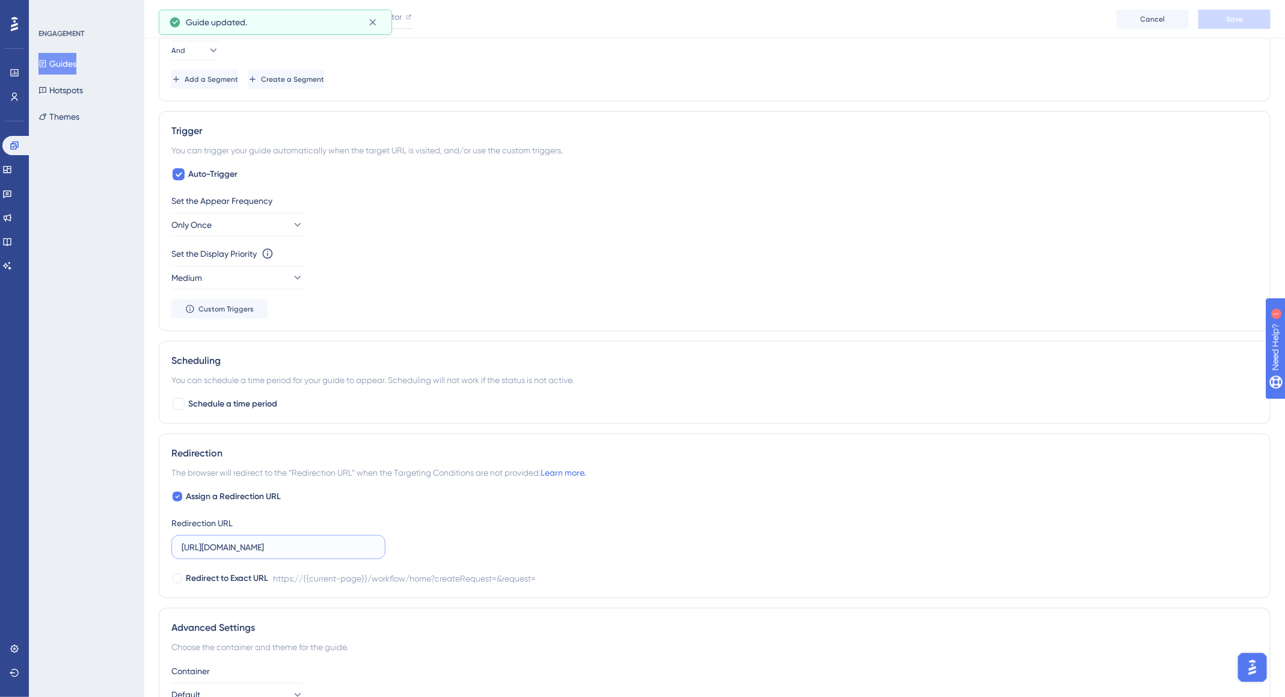
click at [287, 546] on input "https://app.deskfy.io/workflow/home?createRequest=&request=" at bounding box center [279, 547] width 194 height 13
paste input "deskfy.io/arts/templates"
click at [301, 547] on input "deskfy.io/arts/templates" at bounding box center [279, 547] width 194 height 13
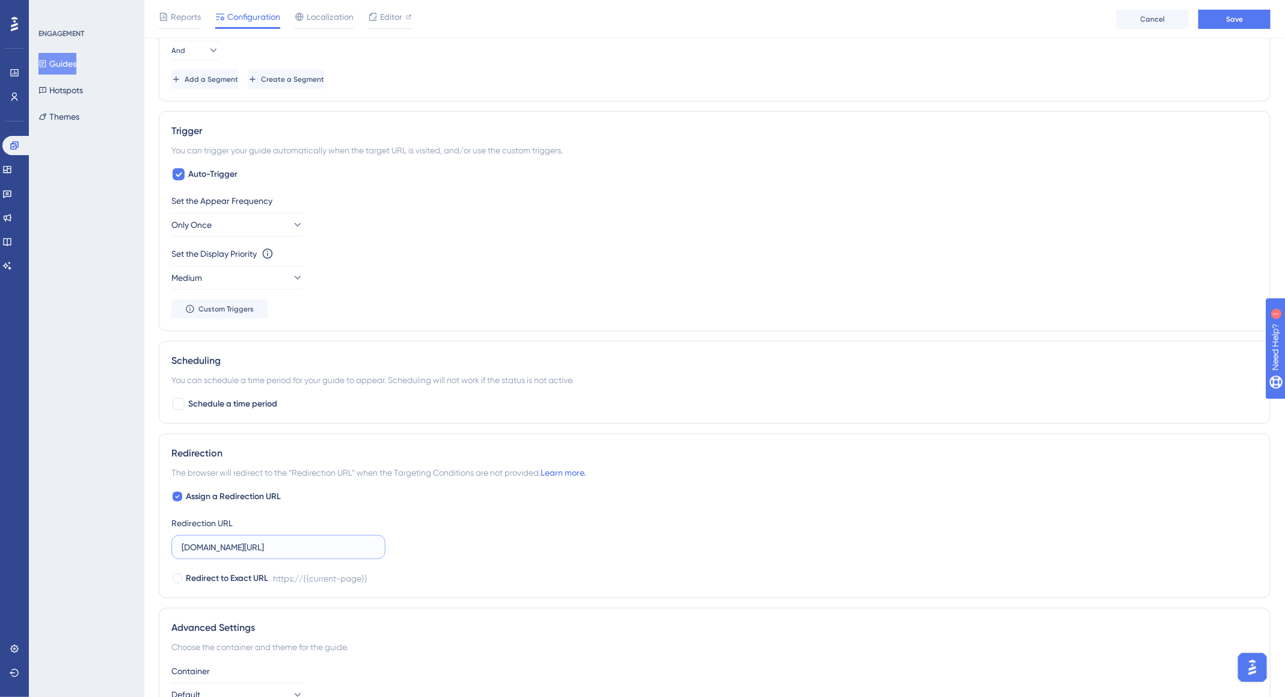
click at [301, 548] on input "deskfy.io/arts/templates" at bounding box center [279, 547] width 194 height 13
paste input "https://app."
type input "https://app.deskfy.io/arts/templates"
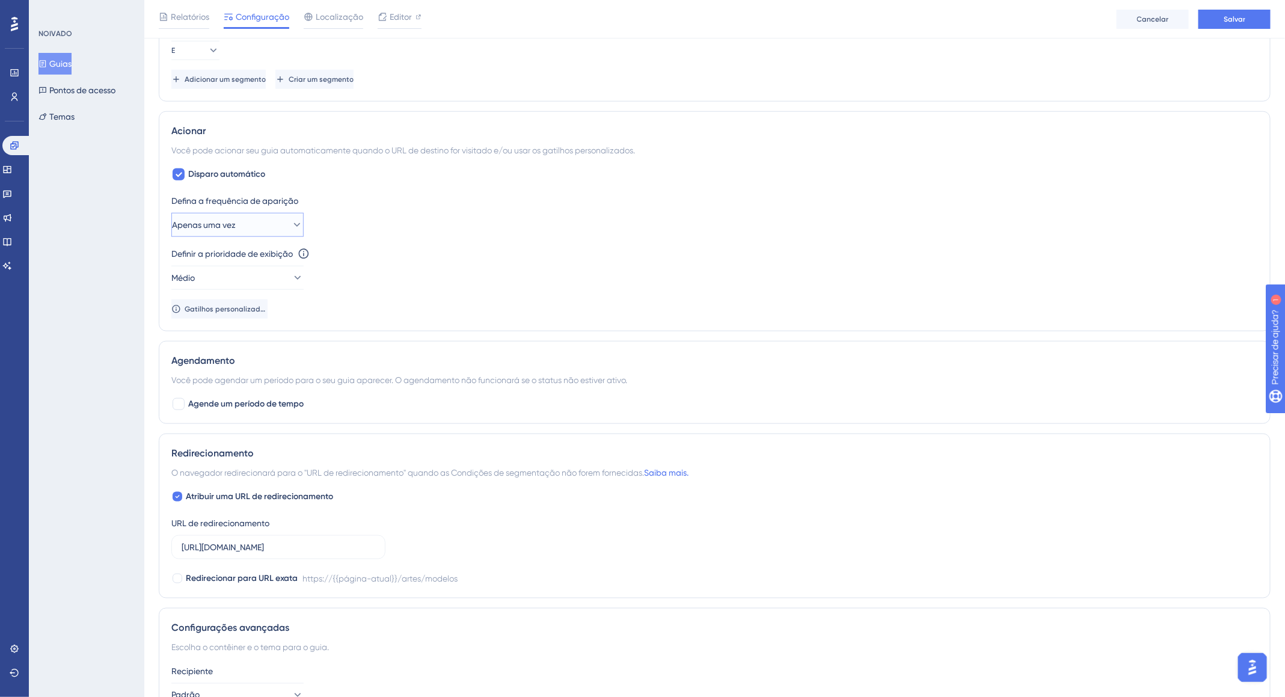
click at [294, 223] on icon at bounding box center [297, 225] width 7 height 4
click at [284, 281] on div "Uma vez em uma sessão Uma vez em uma sessão" at bounding box center [237, 286] width 117 height 24
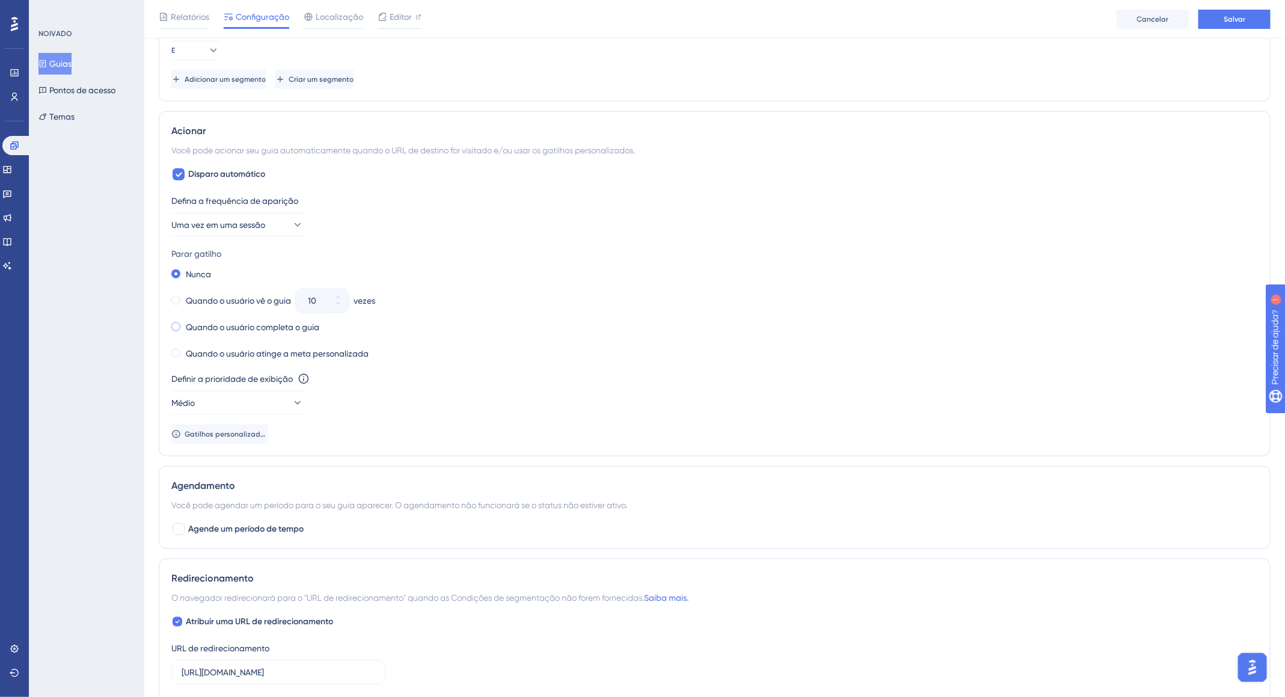
click at [231, 325] on font "Quando o usuário completa o guia" at bounding box center [253, 327] width 134 height 10
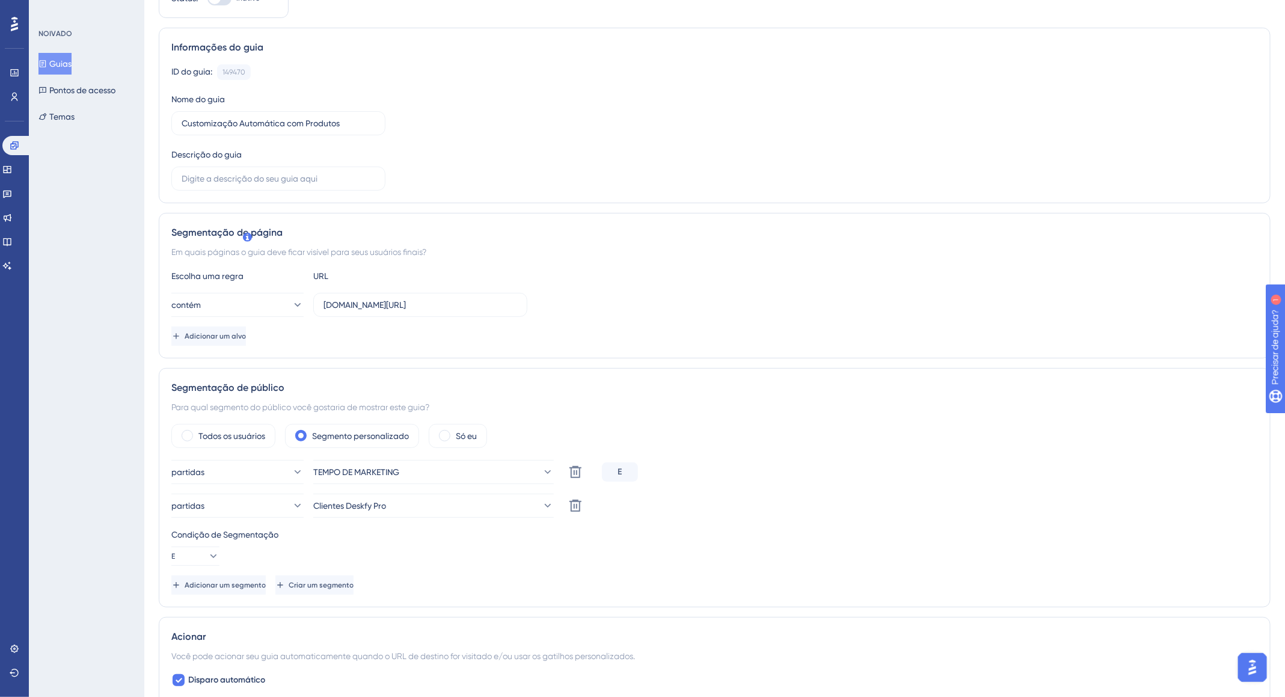
scroll to position [0, 0]
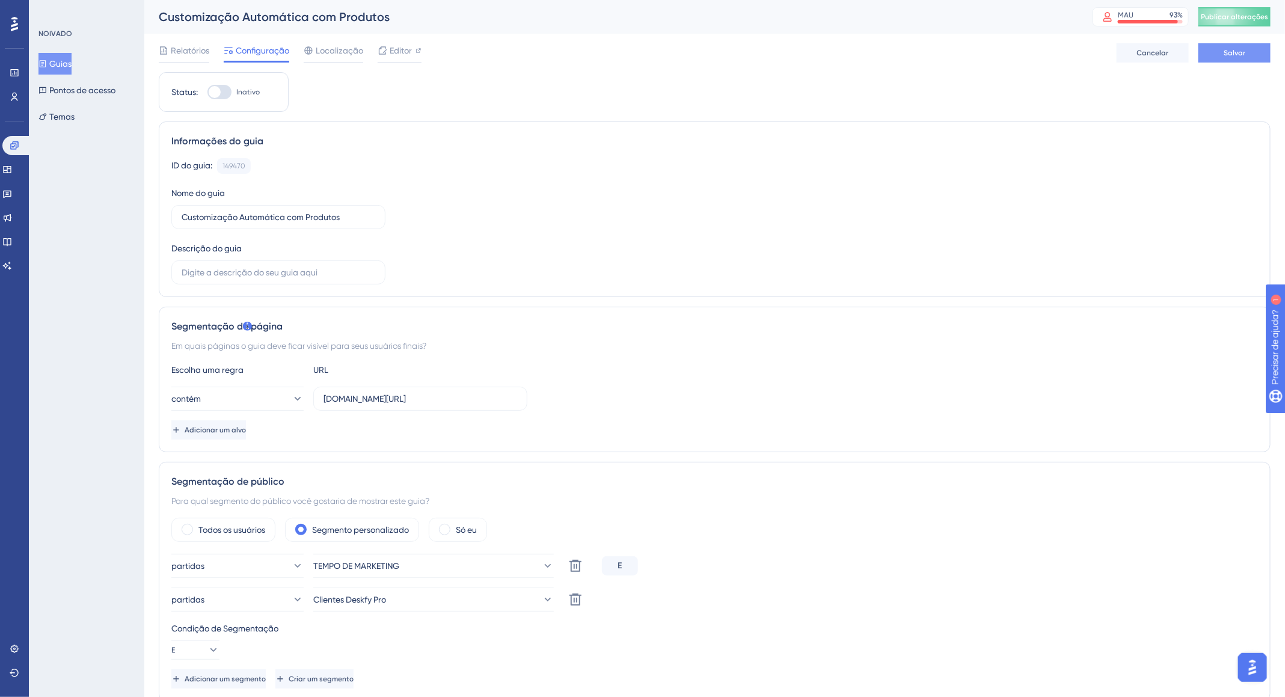
click at [1239, 54] on font "Salvar" at bounding box center [1235, 53] width 22 height 8
click at [396, 53] on font "Editor" at bounding box center [401, 51] width 22 height 10
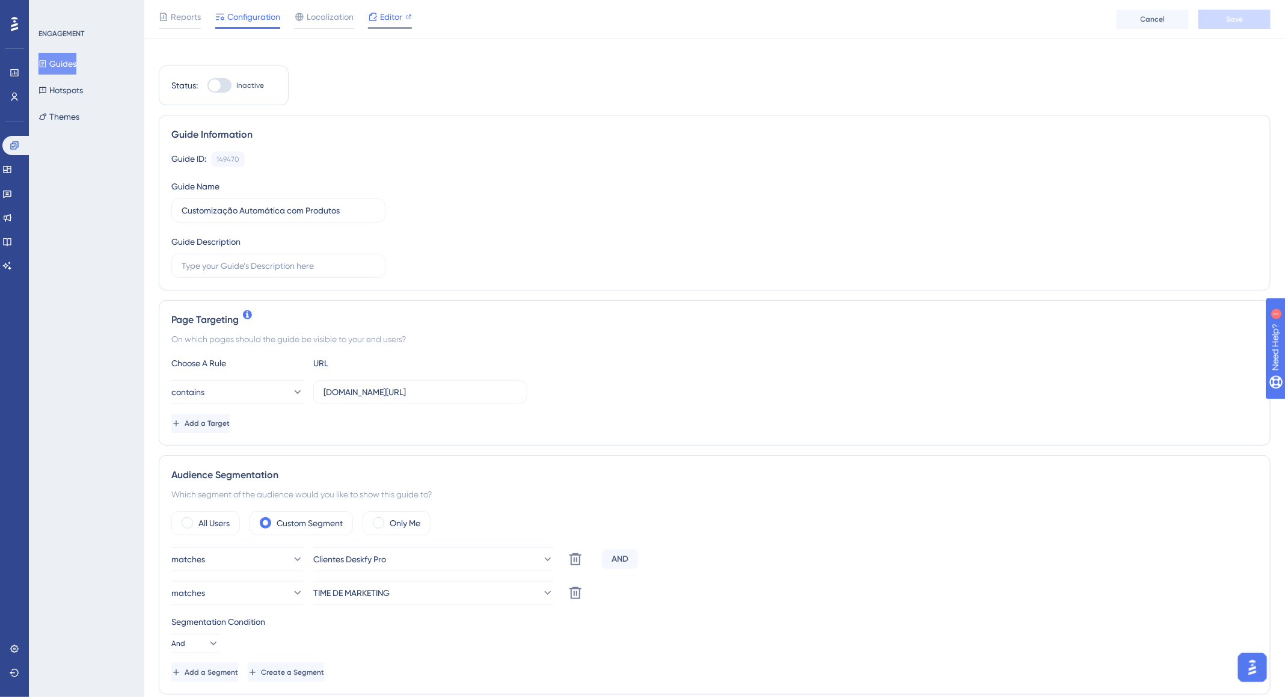
scroll to position [170, 0]
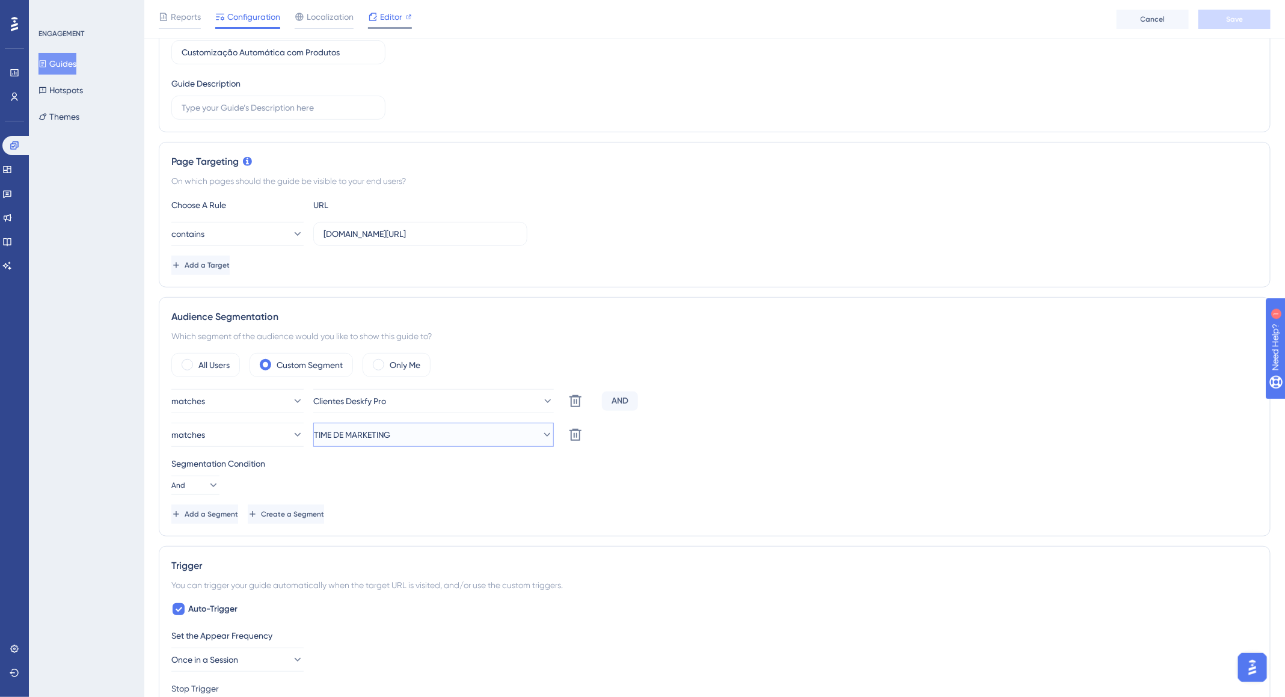
click at [390, 434] on span "TIME DE MARKETING" at bounding box center [352, 435] width 76 height 14
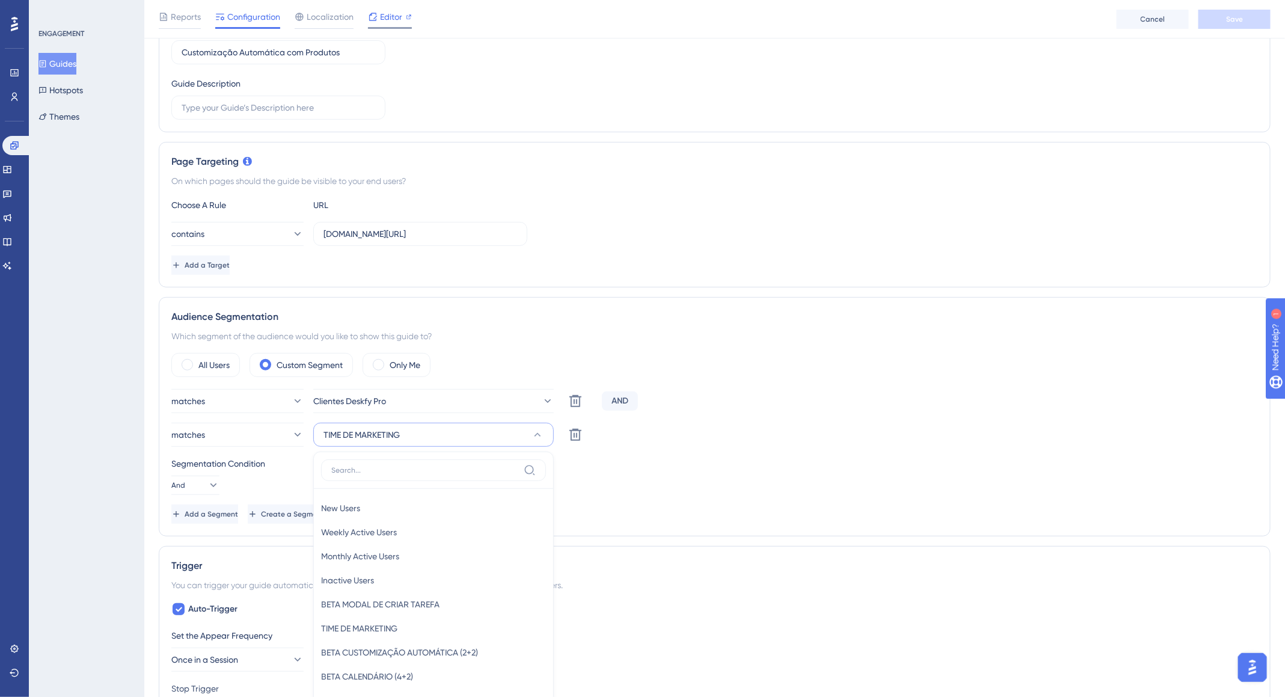
scroll to position [397, 0]
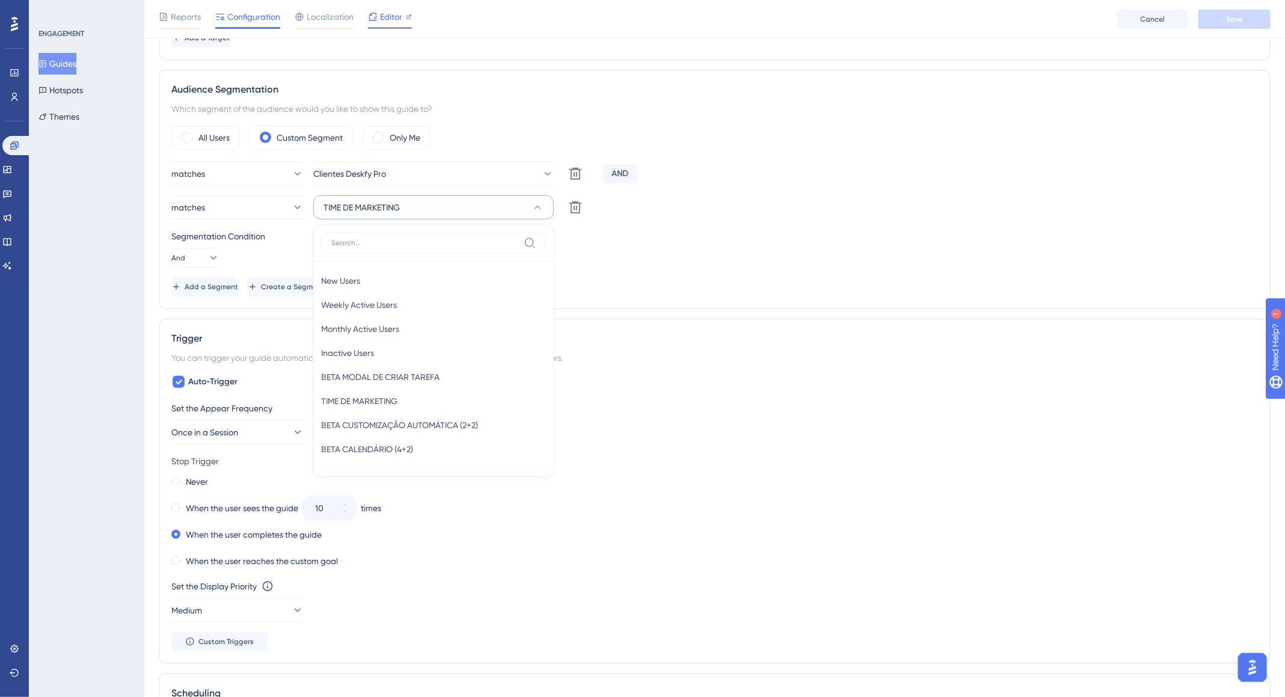
click at [833, 229] on div "Segmentation Condition" at bounding box center [714, 236] width 1087 height 14
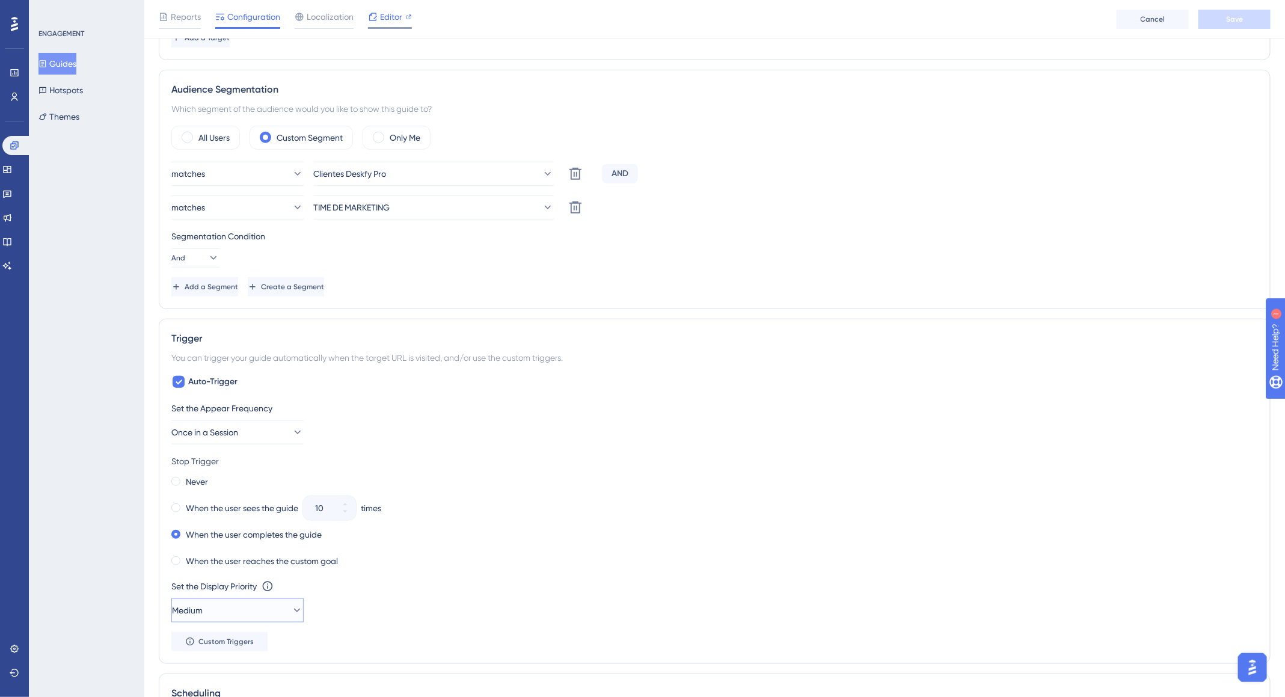
click at [277, 602] on button "Medium" at bounding box center [237, 610] width 132 height 24
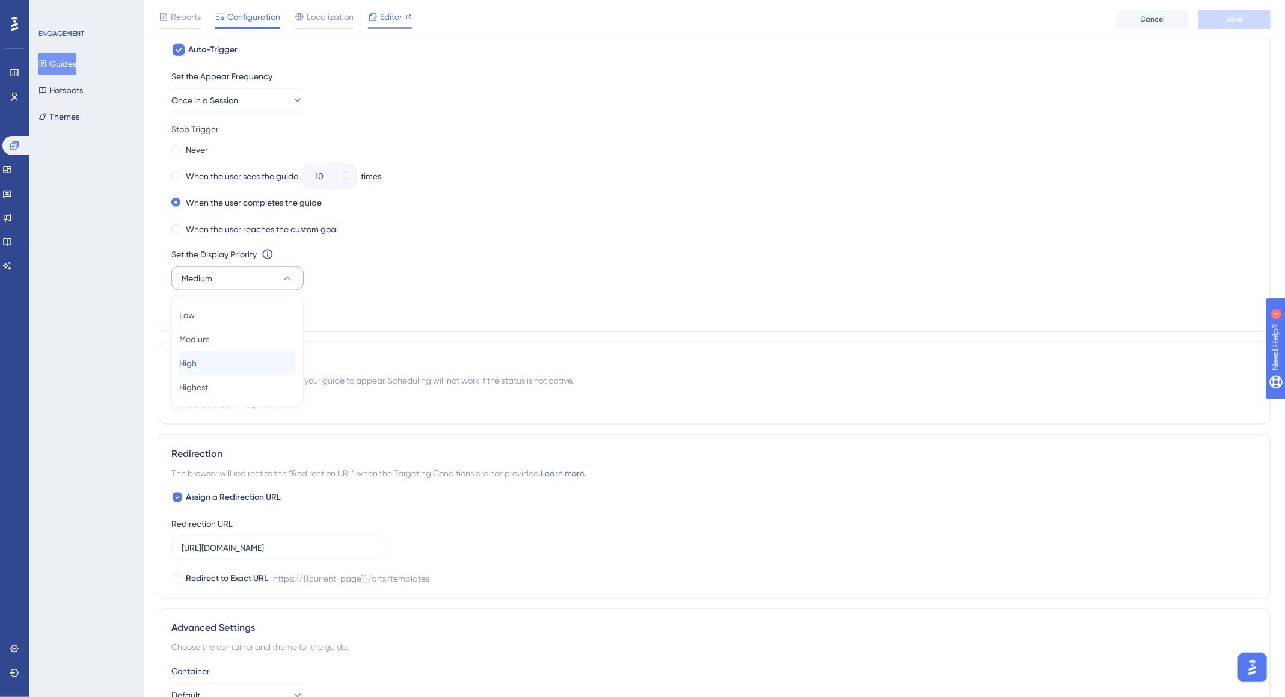
click at [215, 358] on div "High High" at bounding box center [237, 363] width 117 height 24
click at [1232, 7] on div "Reports Configuration Localization Editor Cancel Save" at bounding box center [714, 19] width 1141 height 38
click at [1236, 19] on span "Save" at bounding box center [1234, 19] width 17 height 10
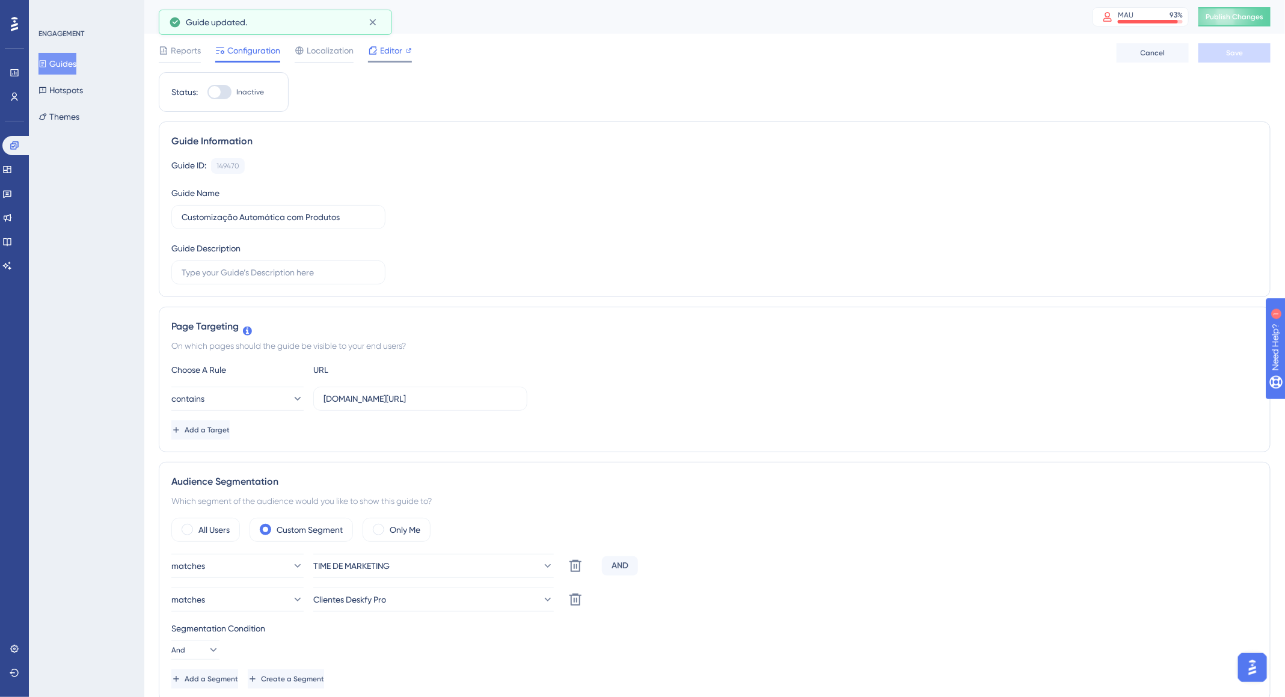
scroll to position [0, 0]
click at [1244, 24] on button "Publish Changes" at bounding box center [1235, 16] width 72 height 19
click at [176, 51] on span "Reports" at bounding box center [186, 50] width 30 height 14
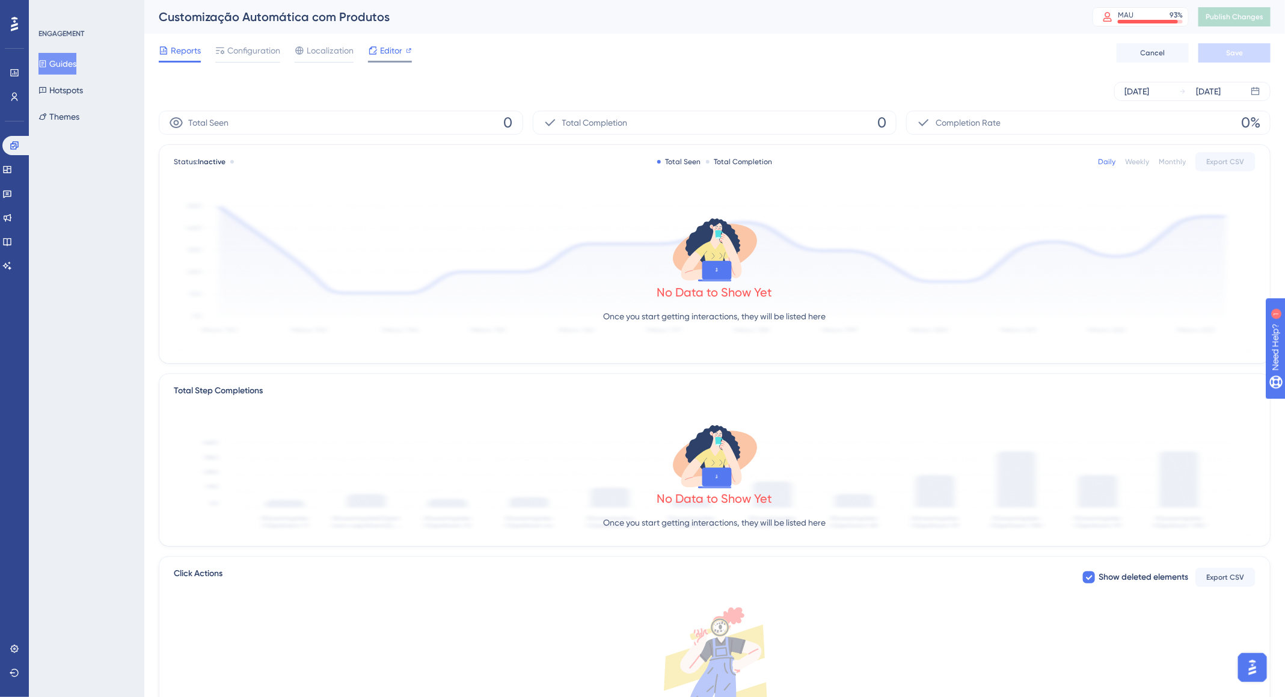
click at [382, 52] on span "Editor" at bounding box center [391, 50] width 22 height 14
drag, startPoint x: 215, startPoint y: 55, endPoint x: 226, endPoint y: 55, distance: 10.8
click at [215, 55] on div at bounding box center [220, 50] width 10 height 14
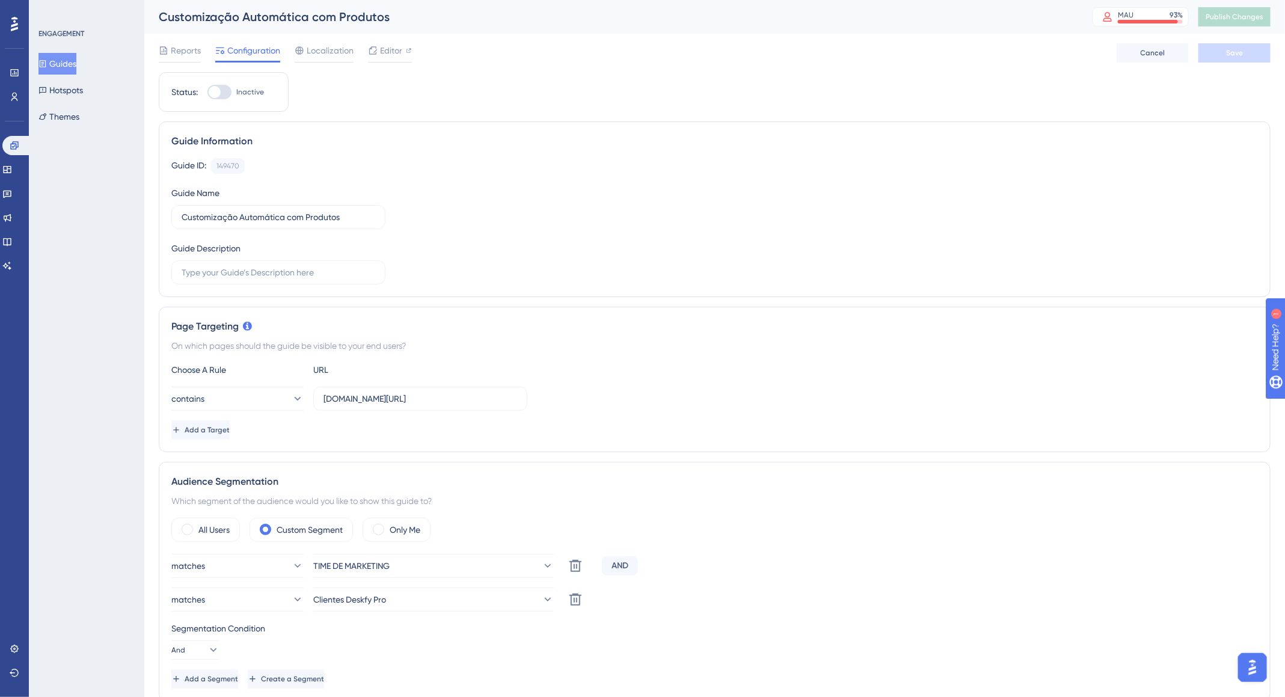
click at [203, 87] on div "Status: Inactive" at bounding box center [223, 92] width 105 height 14
click at [217, 91] on div at bounding box center [215, 92] width 12 height 12
click at [207, 92] on input "Inactive" at bounding box center [207, 92] width 1 height 1
checkbox input "true"
click at [1247, 59] on button "Save" at bounding box center [1235, 52] width 72 height 19
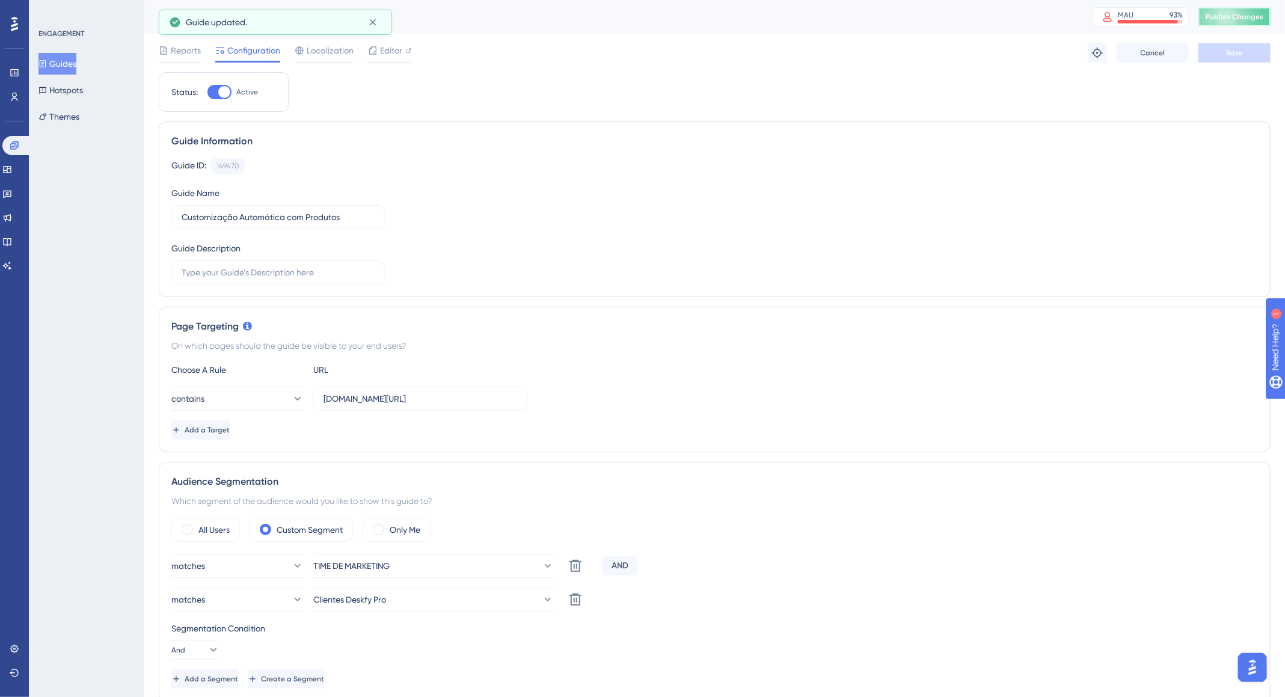
click at [1255, 12] on span "Publish Changes" at bounding box center [1235, 17] width 58 height 10
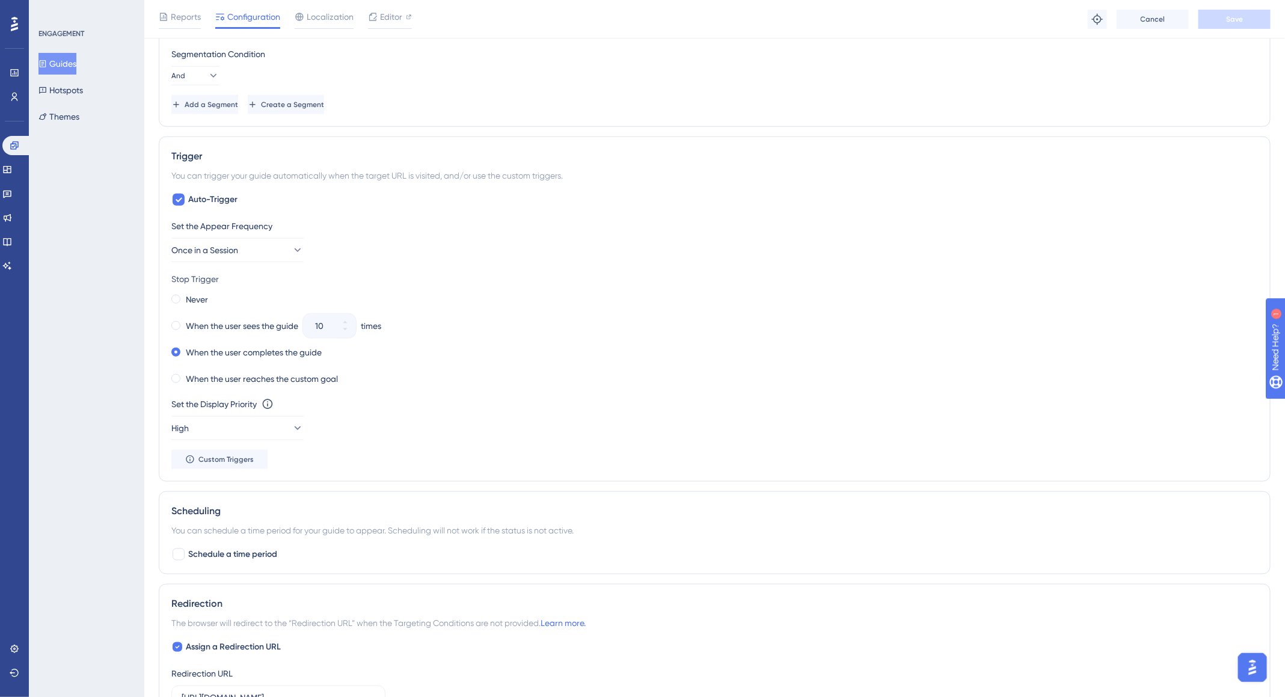
scroll to position [621, 0]
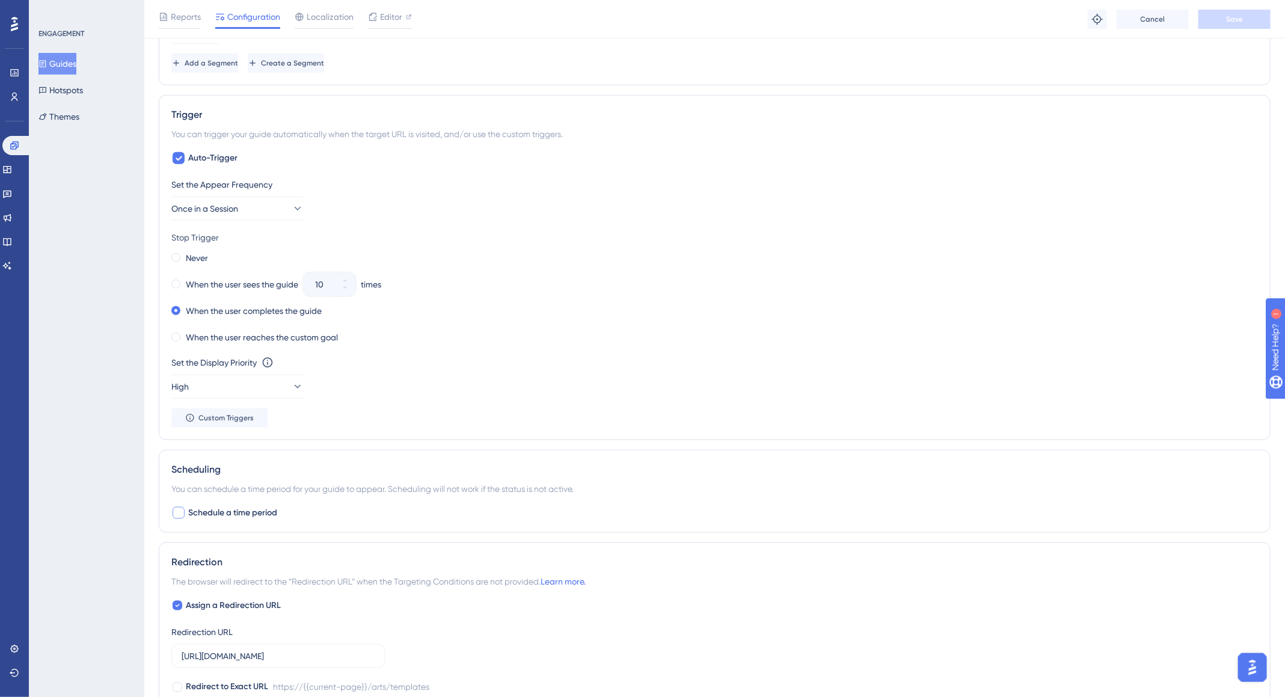
click at [244, 509] on span "Schedule a time period" at bounding box center [232, 513] width 89 height 14
checkbox input "true"
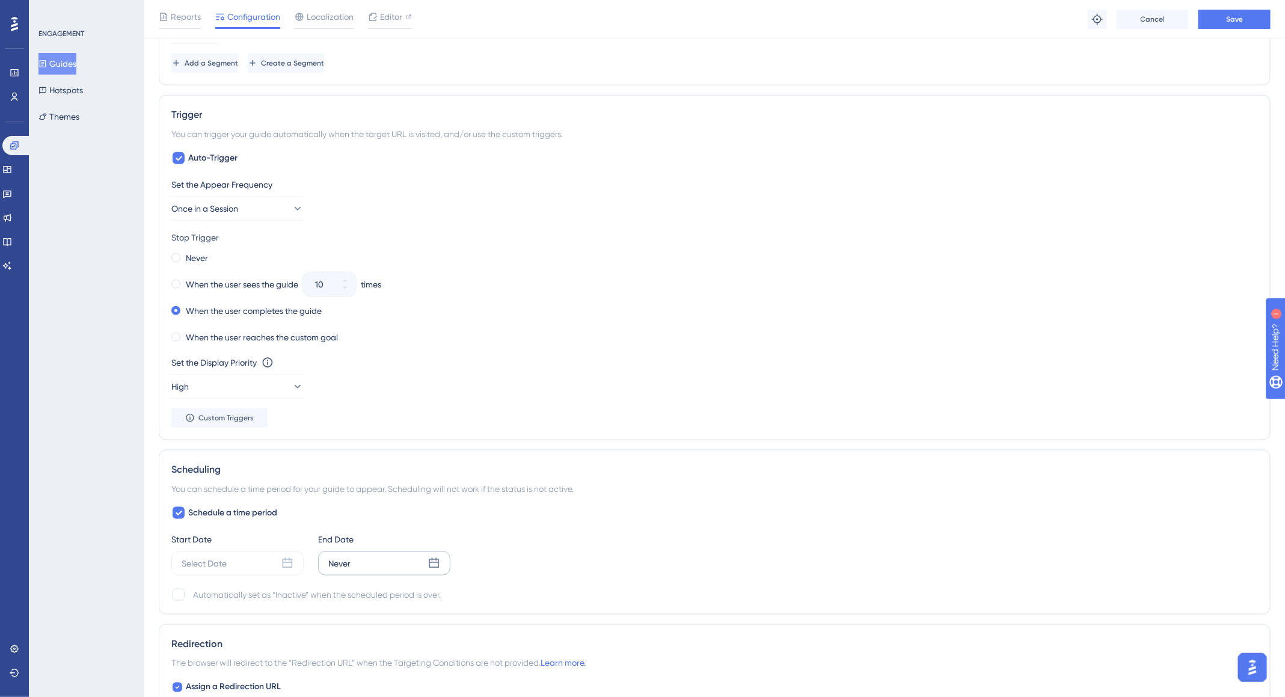
click at [378, 551] on div "Never" at bounding box center [384, 563] width 132 height 24
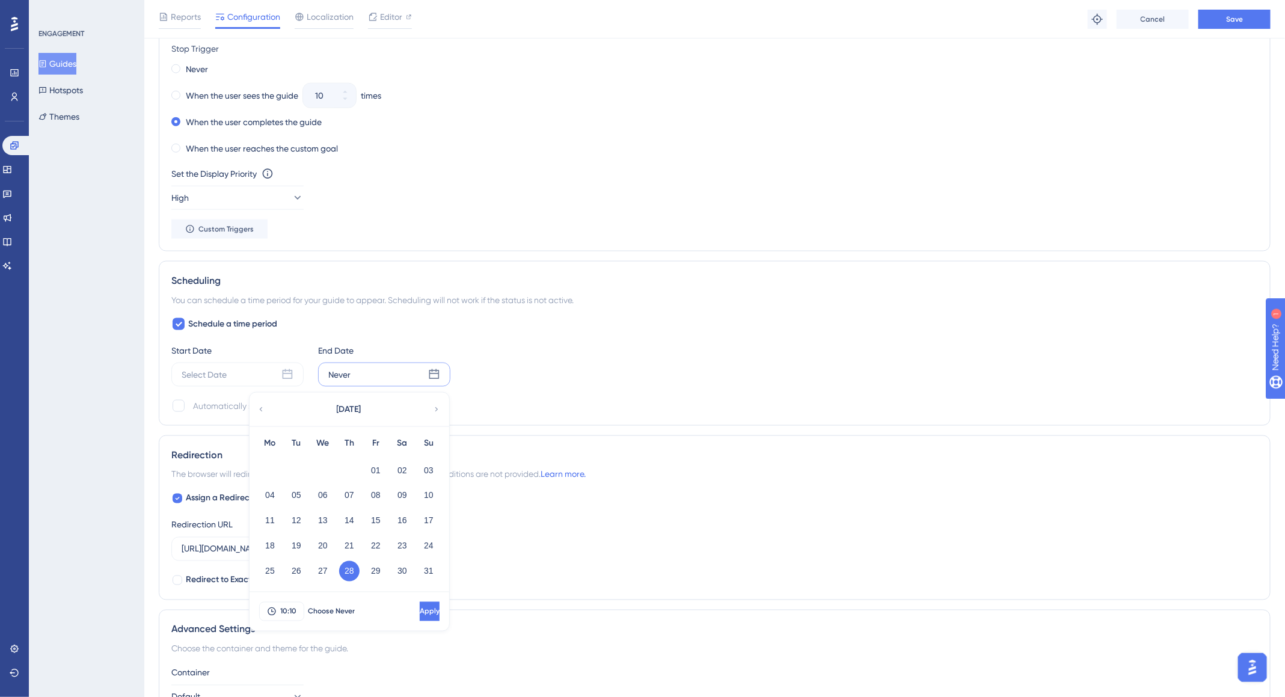
scroll to position [822, 0]
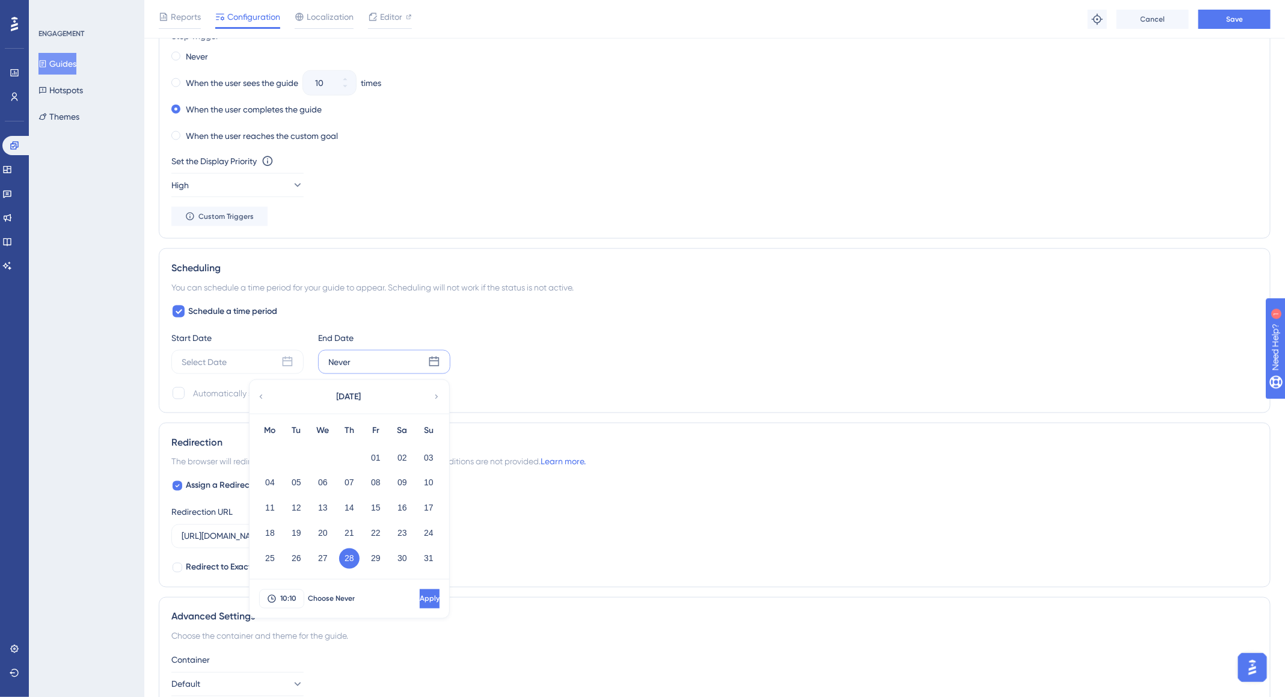
click at [440, 397] on icon at bounding box center [436, 397] width 8 height 11
click at [299, 563] on button "30" at bounding box center [296, 558] width 20 height 20
click at [295, 594] on span "10:10" at bounding box center [288, 599] width 16 height 10
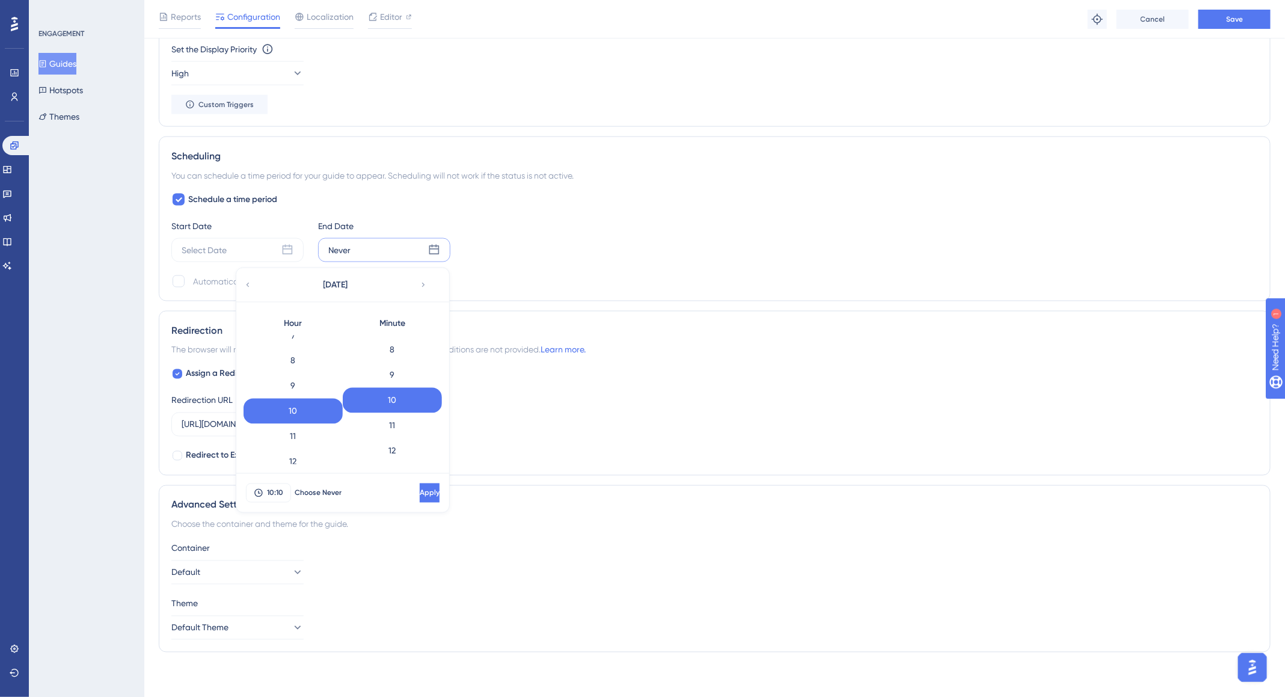
scroll to position [477, 0]
click at [299, 453] on div "23" at bounding box center [293, 452] width 99 height 25
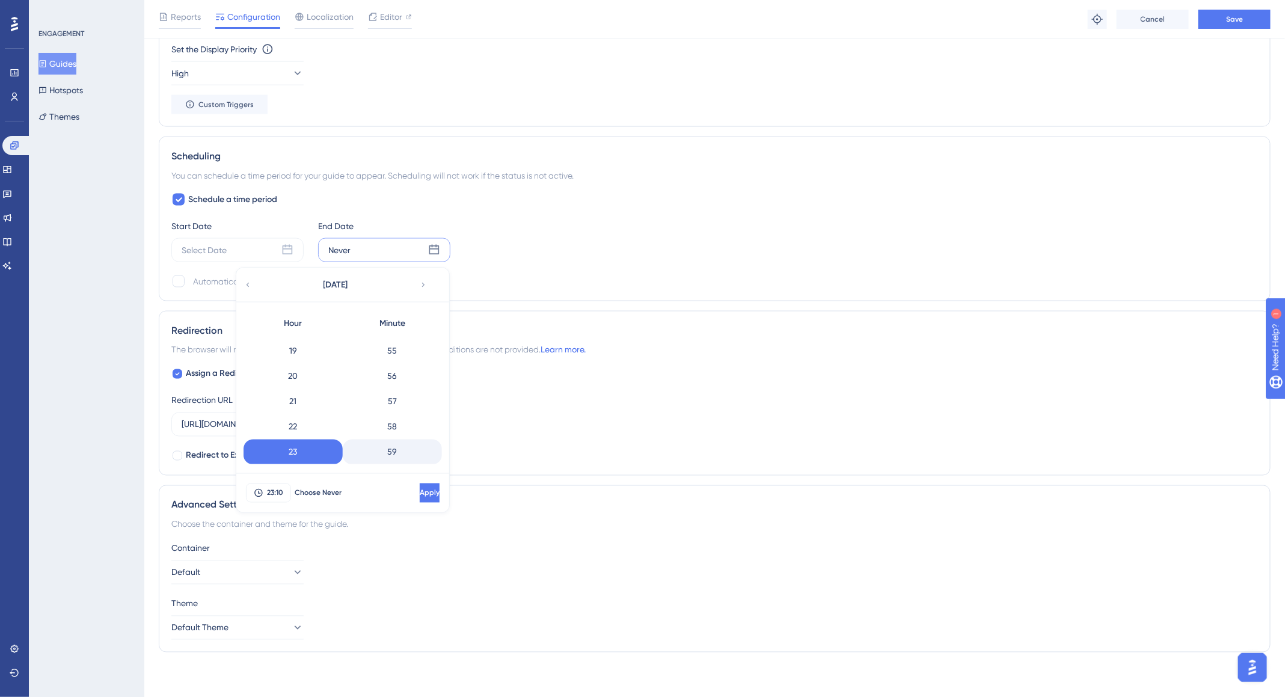
click at [402, 454] on div "59" at bounding box center [392, 452] width 99 height 25
click at [420, 494] on span "Apply" at bounding box center [430, 493] width 20 height 10
click at [184, 278] on div at bounding box center [179, 281] width 12 height 12
checkbox input "true"
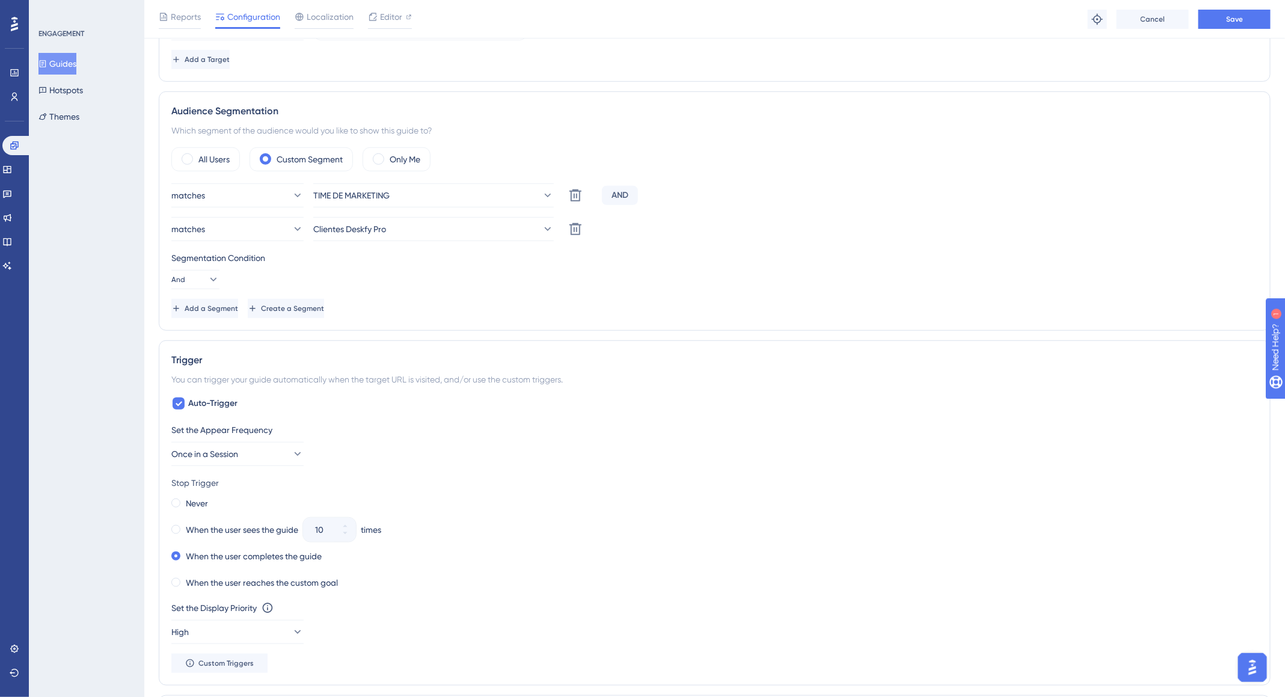
scroll to position [0, 0]
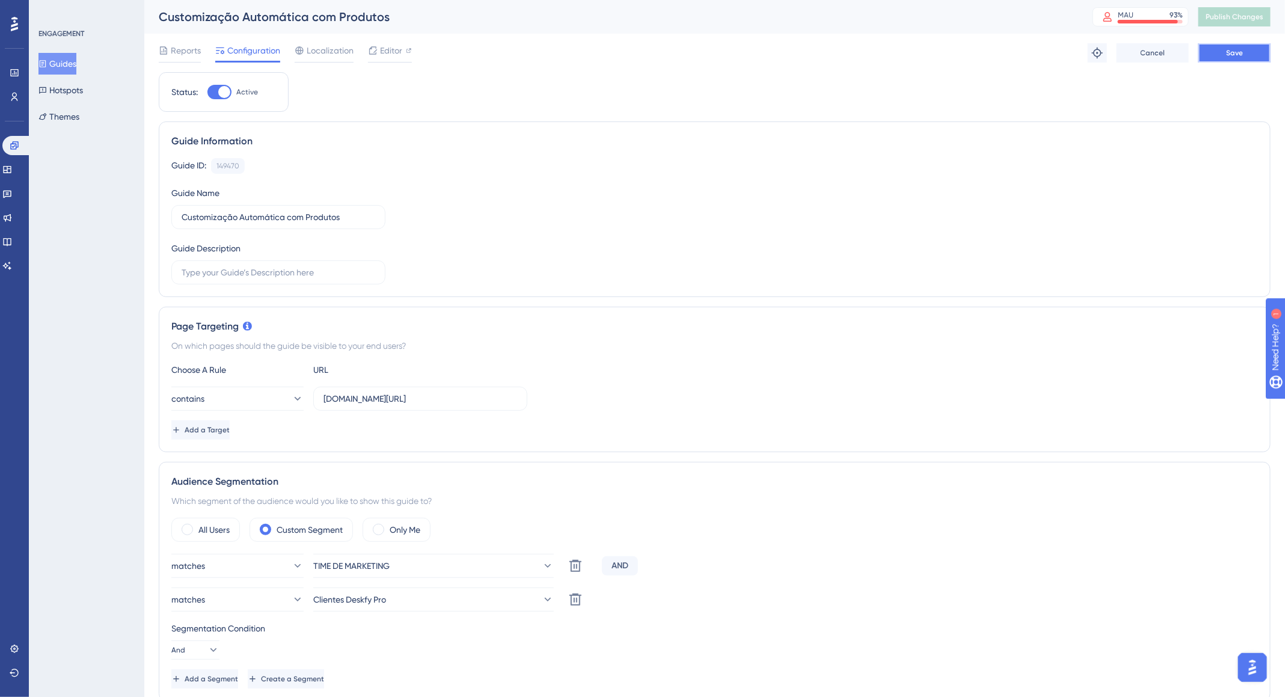
click at [1262, 54] on button "Save" at bounding box center [1235, 52] width 72 height 19
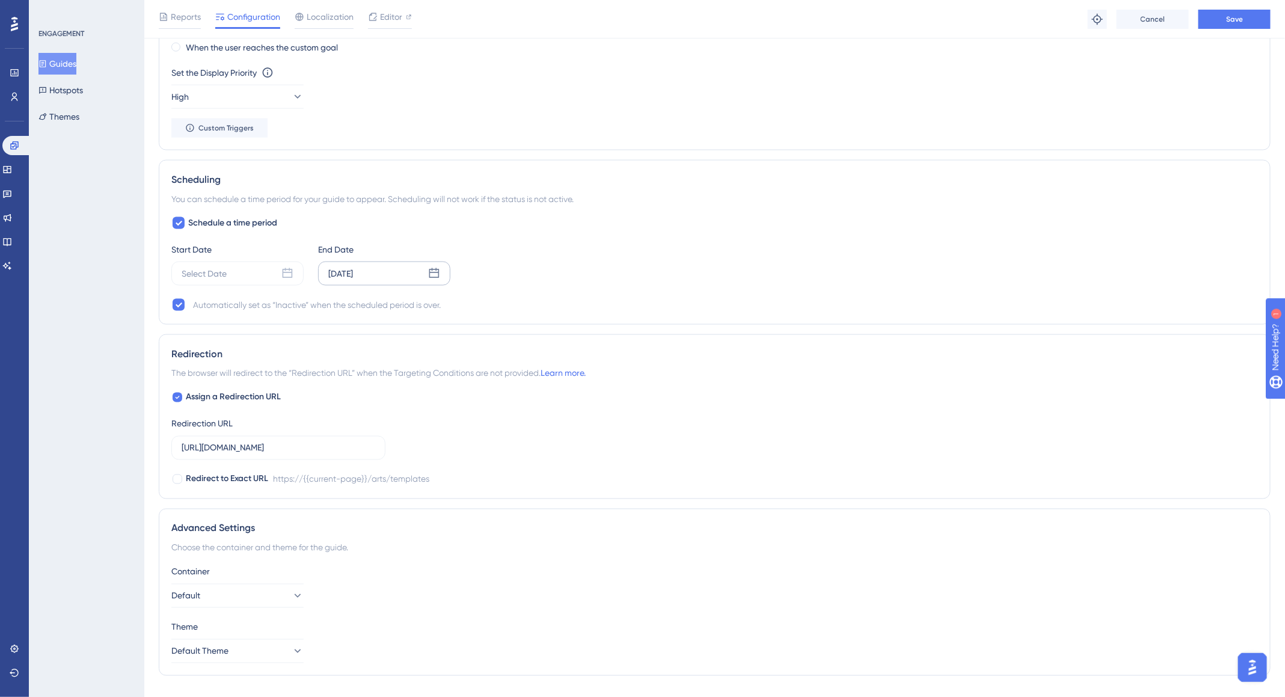
scroll to position [934, 0]
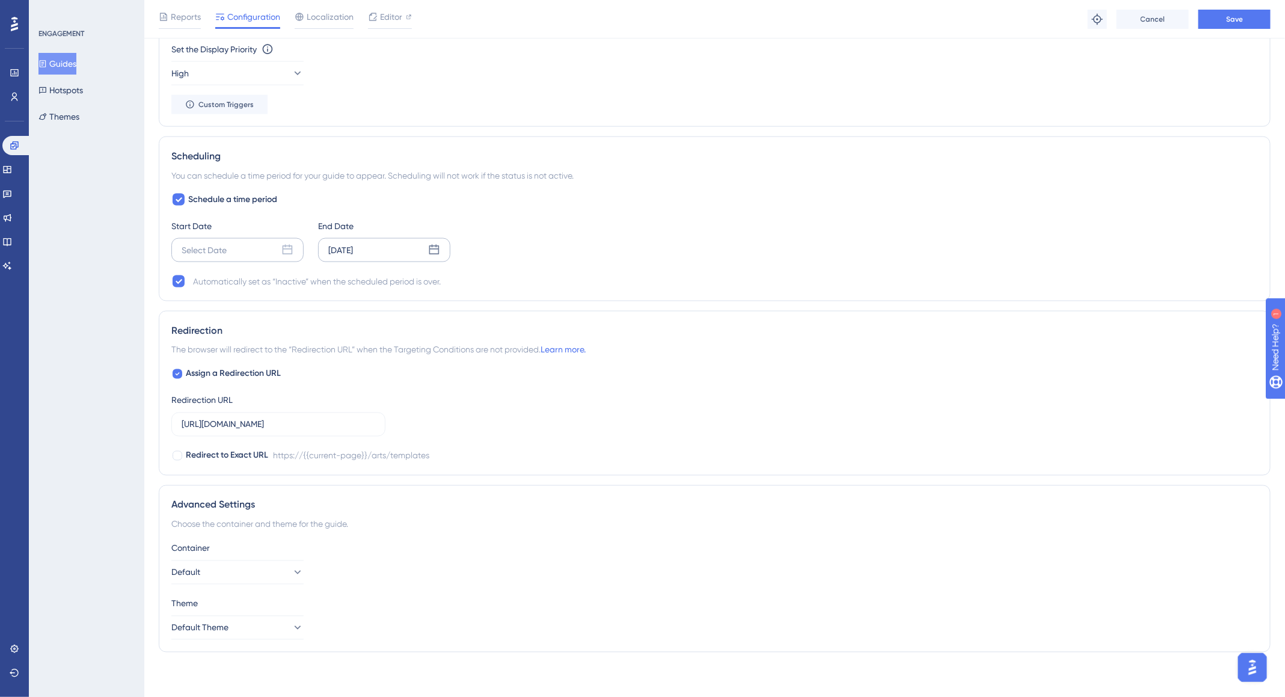
click at [222, 243] on div "Select Date" at bounding box center [204, 250] width 45 height 14
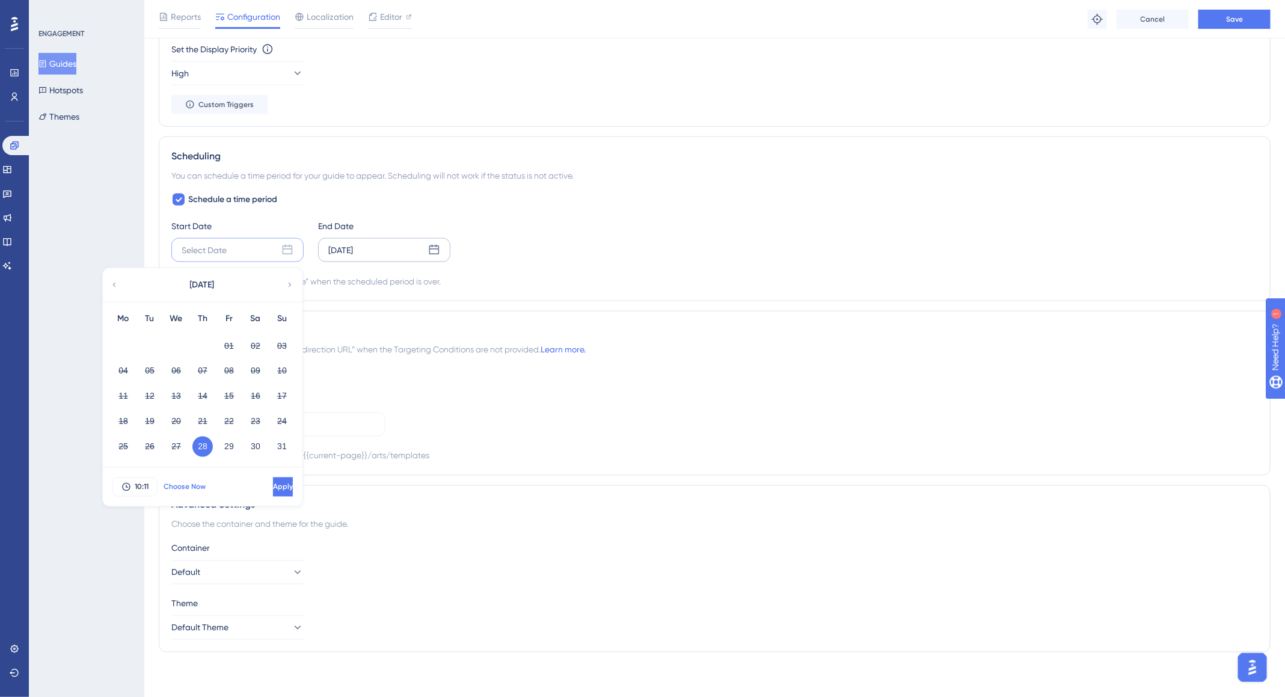
click at [192, 489] on button "Choose Now" at bounding box center [185, 487] width 54 height 19
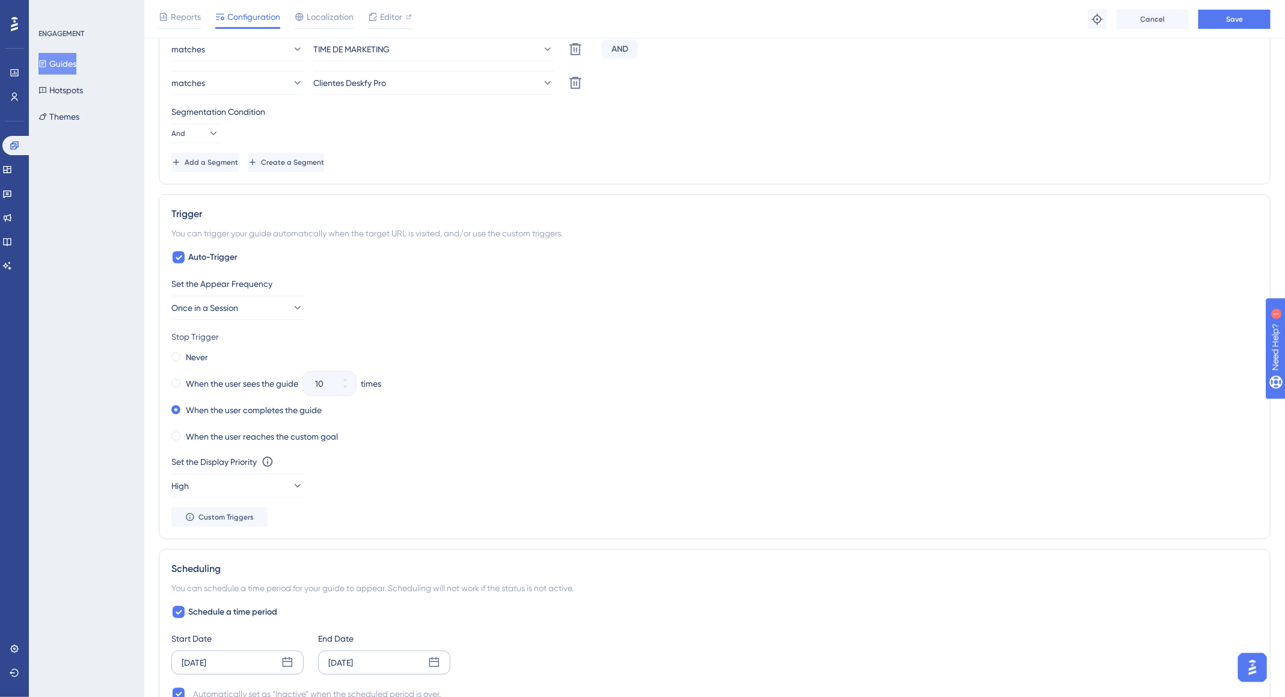
scroll to position [0, 0]
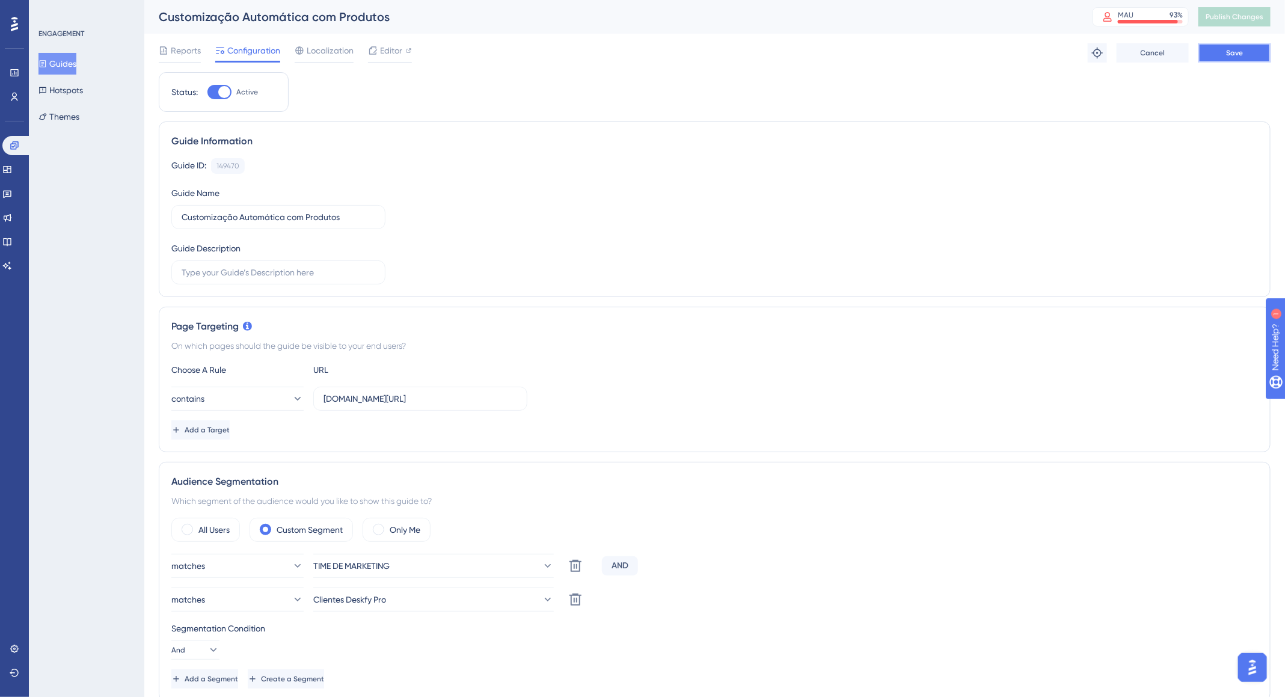
click at [1255, 47] on button "Save" at bounding box center [1235, 52] width 72 height 19
click at [1246, 14] on span "Publish Changes" at bounding box center [1235, 17] width 58 height 10
click at [72, 65] on button "Guides" at bounding box center [57, 64] width 38 height 22
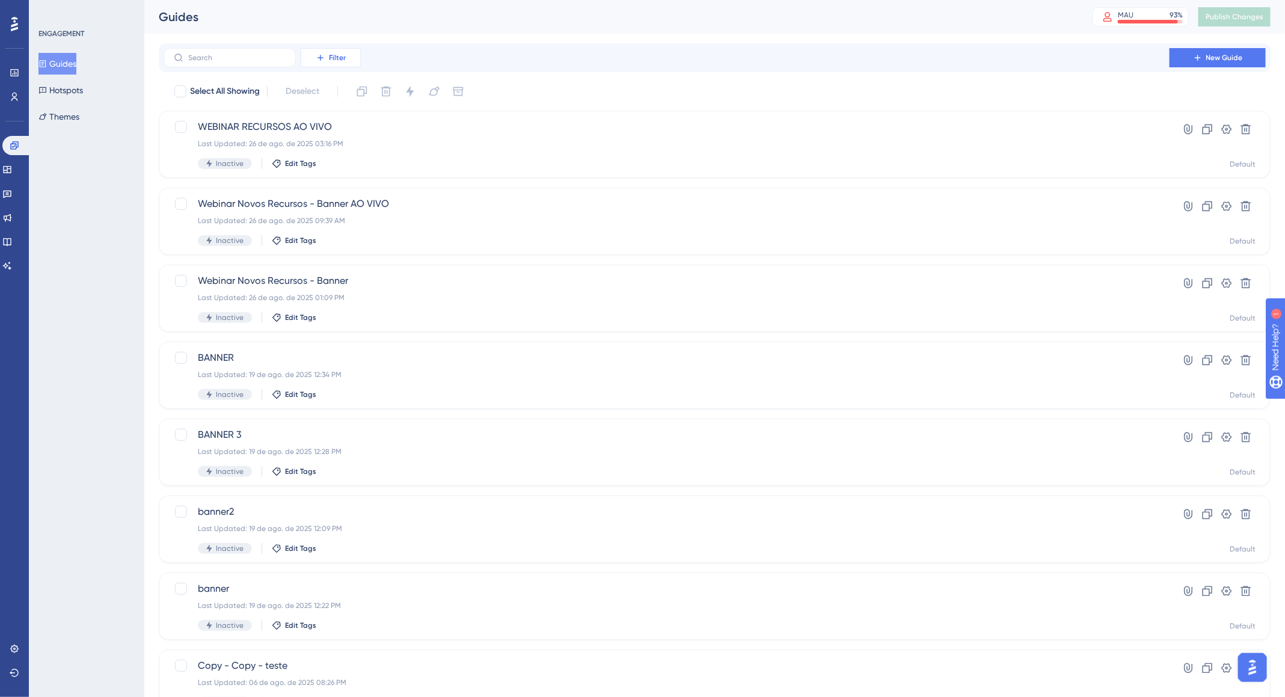
click at [330, 59] on span "Filter" at bounding box center [337, 58] width 17 height 10
click at [345, 162] on div "Status Status" at bounding box center [343, 164] width 69 height 24
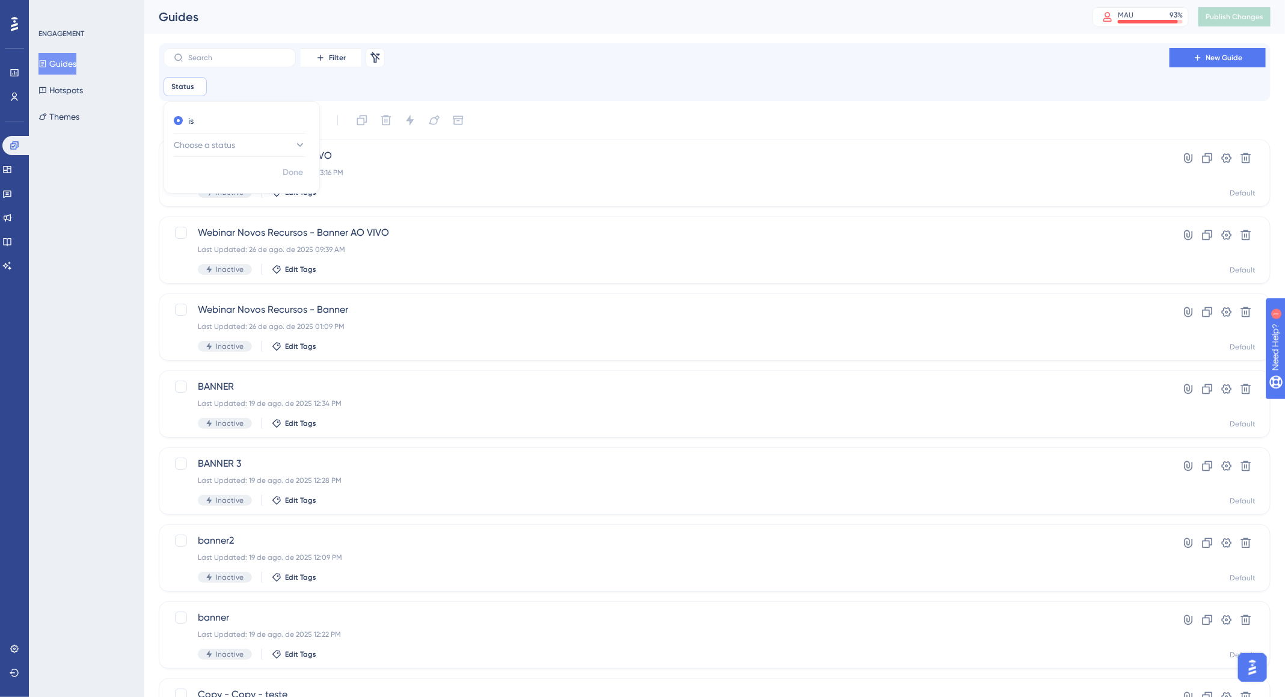
click at [259, 171] on div "Done" at bounding box center [241, 177] width 155 height 31
click at [265, 155] on button "Choose a status" at bounding box center [240, 145] width 132 height 24
click at [247, 174] on div "Active Active" at bounding box center [240, 182] width 117 height 24
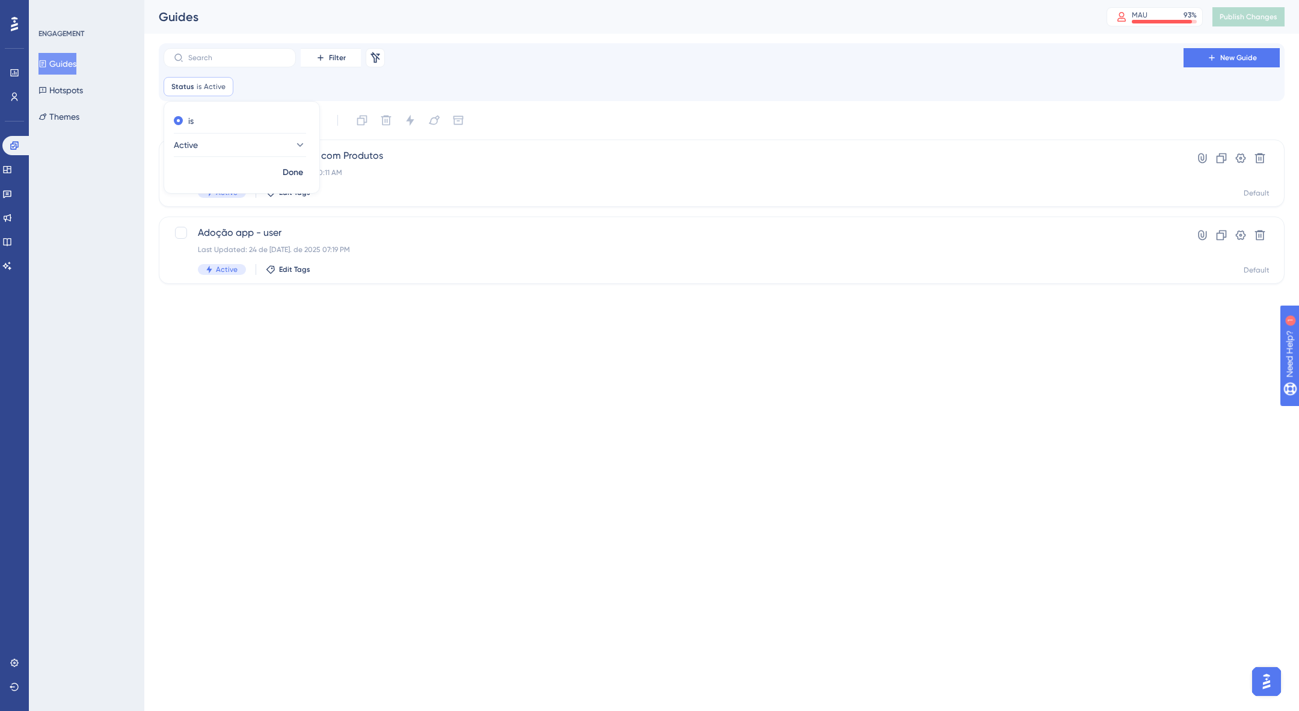
click at [695, 83] on div "Status is Active Active Remove is Active Done" at bounding box center [722, 86] width 1116 height 19
click at [200, 90] on div "Status is Active Active Remove" at bounding box center [199, 86] width 70 height 19
click at [207, 143] on button "Active" at bounding box center [240, 145] width 132 height 24
click at [228, 210] on div "Inactive Inactive" at bounding box center [240, 206] width 117 height 24
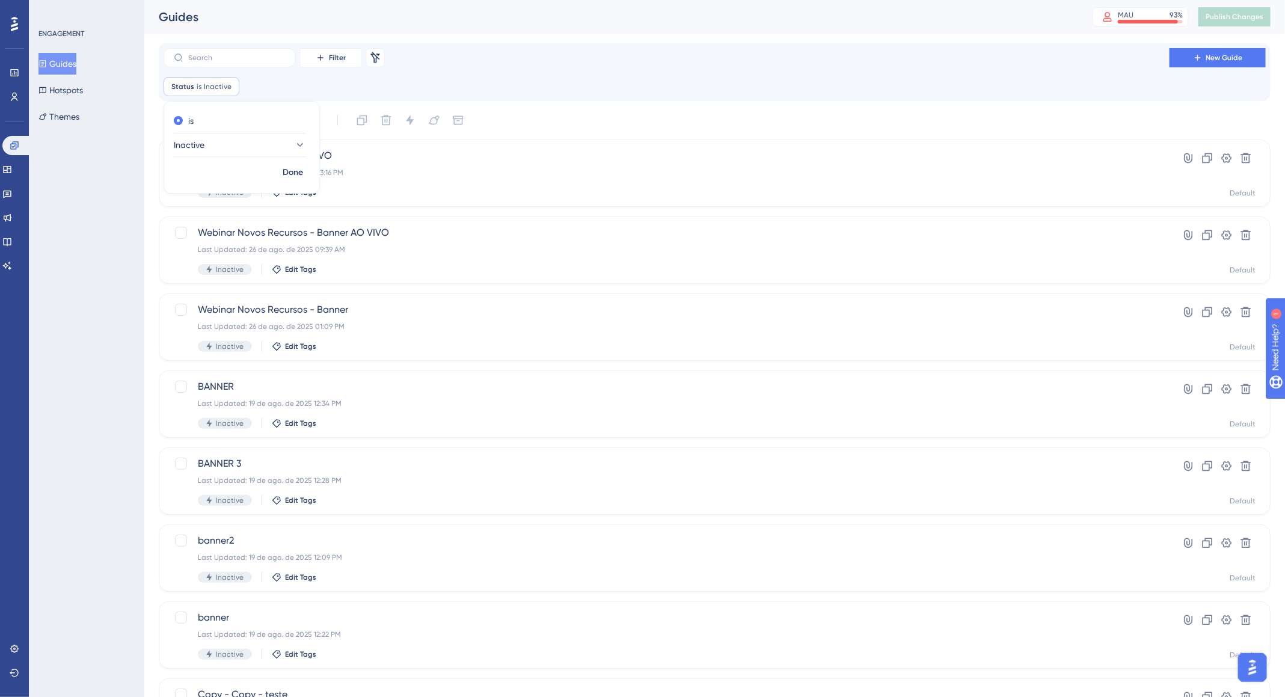
drag, startPoint x: 812, startPoint y: 81, endPoint x: 805, endPoint y: 87, distance: 9.4
click at [812, 81] on div "Status is Inactive Inactive Remove is Inactive Done" at bounding box center [715, 86] width 1102 height 19
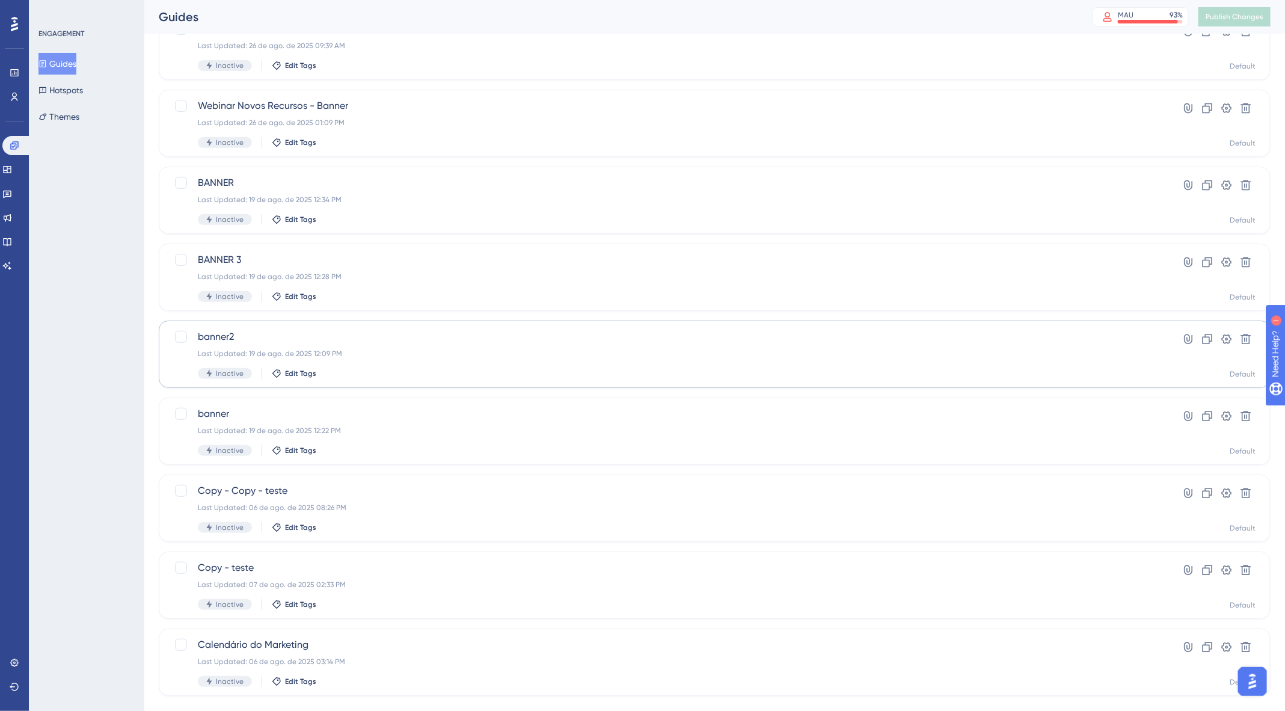
scroll to position [227, 0]
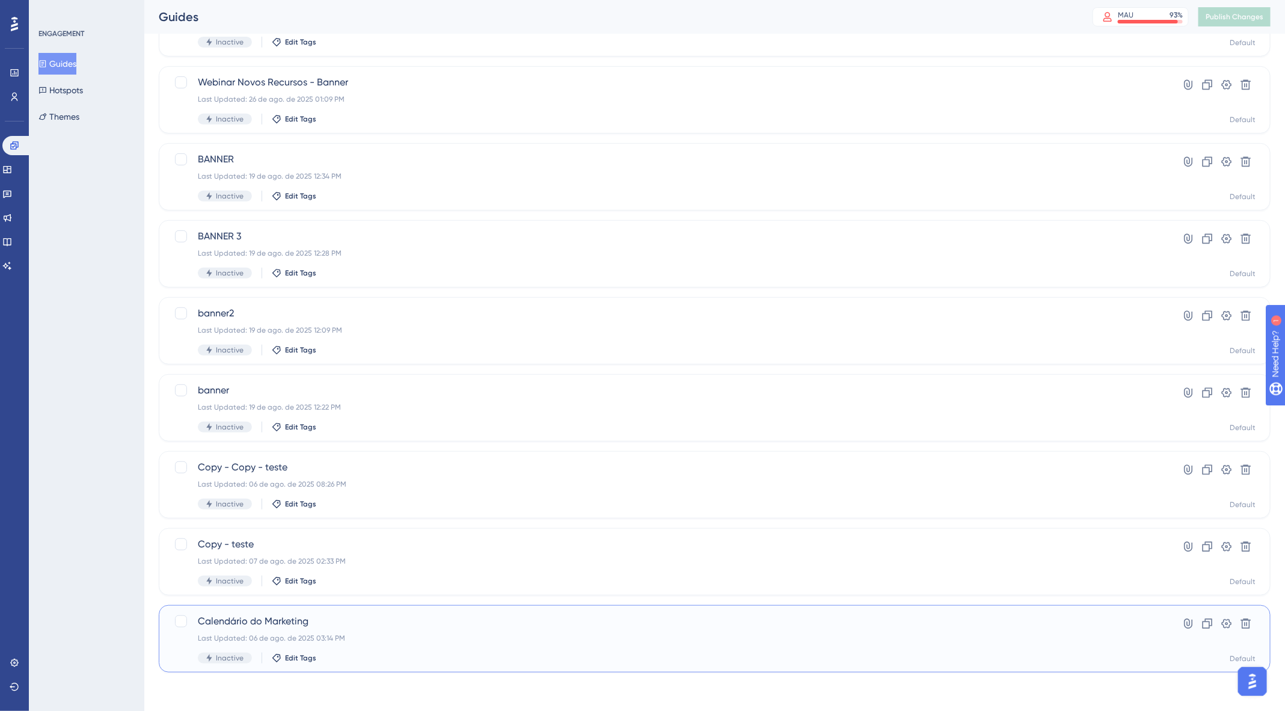
click at [387, 627] on span "Calendário do Marketing" at bounding box center [667, 621] width 938 height 14
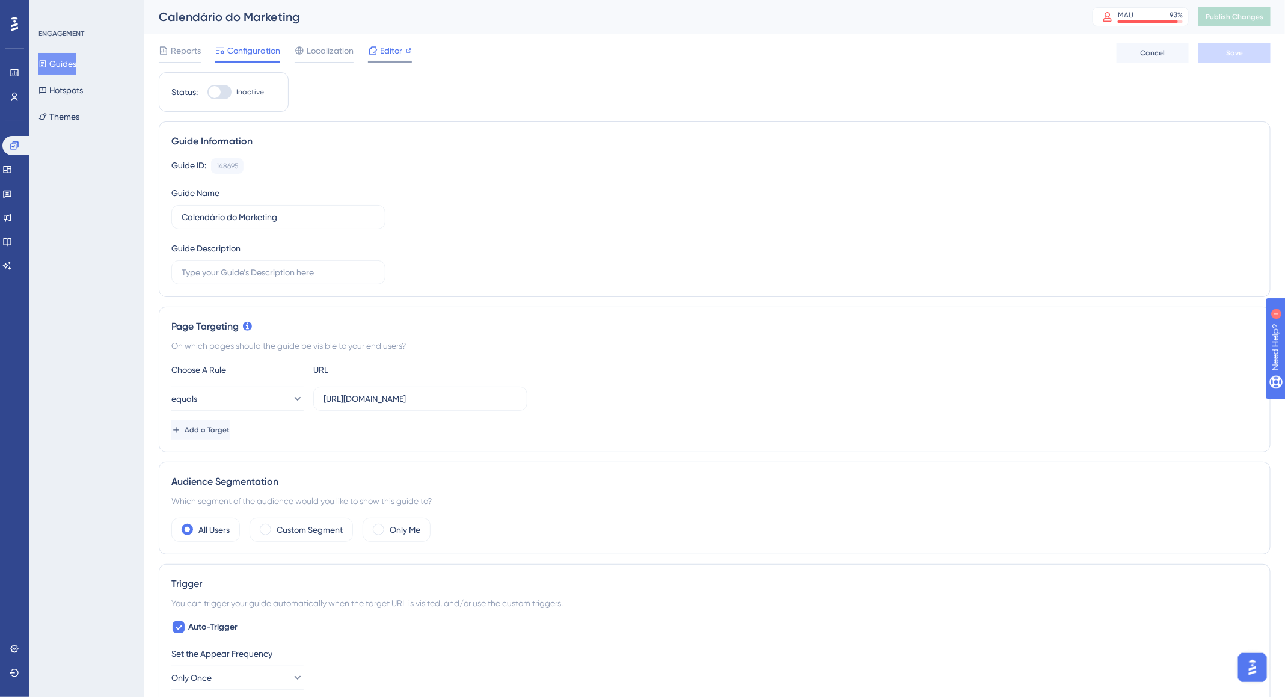
click at [385, 48] on span "Editor" at bounding box center [391, 50] width 22 height 14
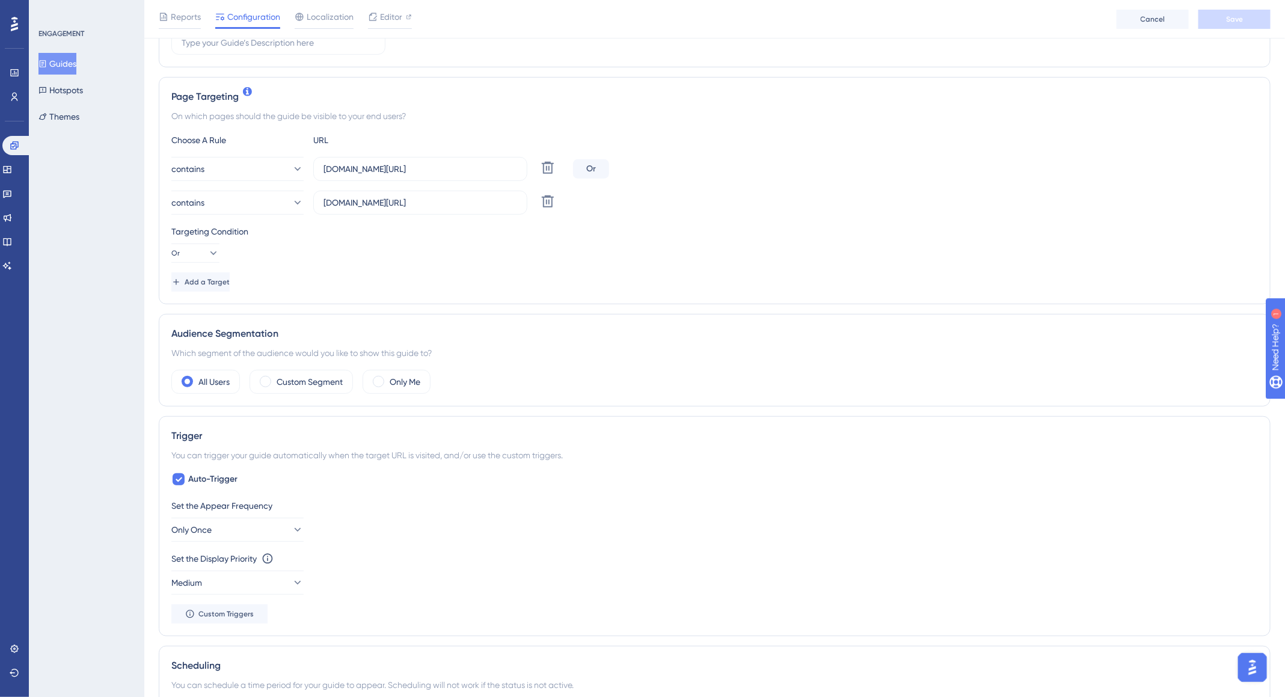
scroll to position [263, 0]
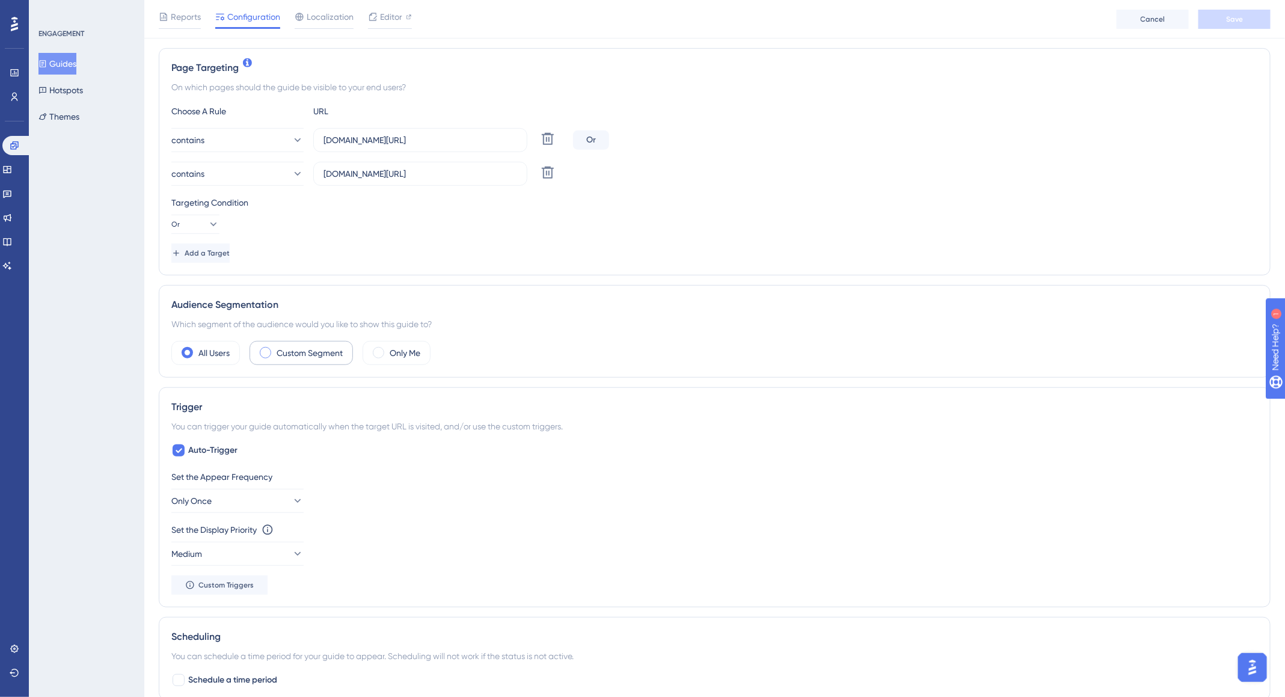
click at [312, 351] on label "Custom Segment" at bounding box center [310, 353] width 66 height 14
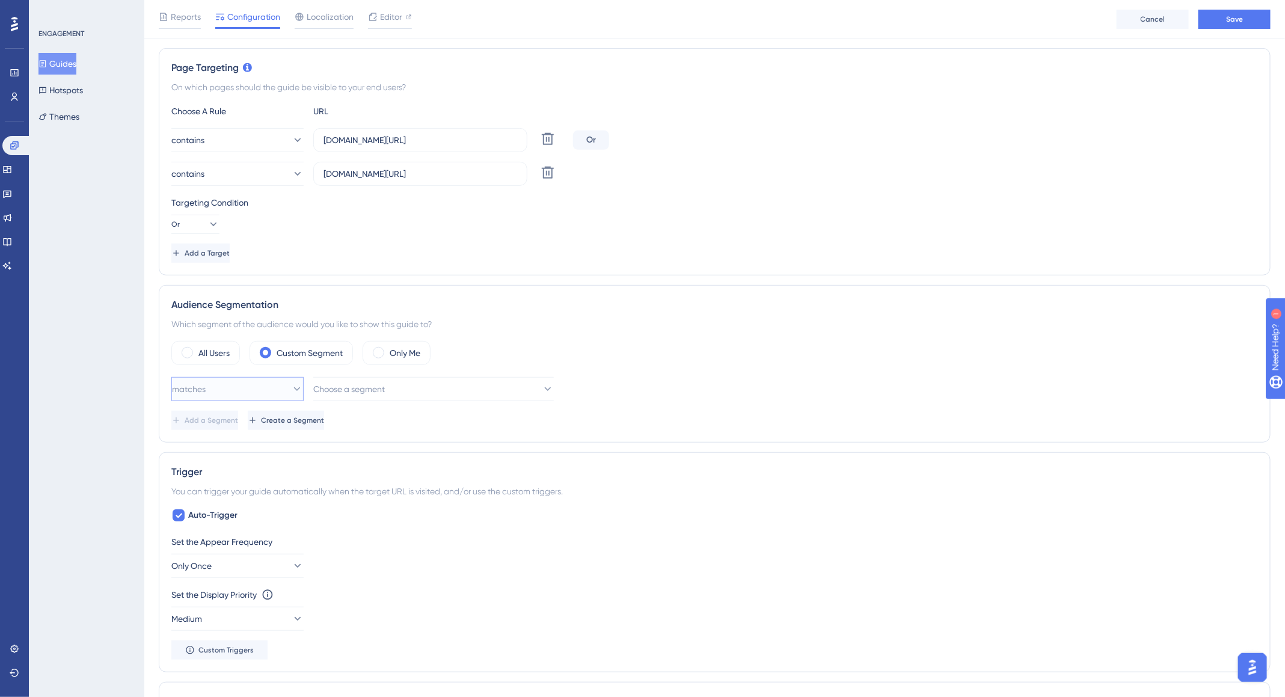
click at [263, 388] on button "matches" at bounding box center [237, 389] width 132 height 24
click at [248, 418] on div "matches matches" at bounding box center [237, 426] width 117 height 24
click at [362, 391] on span "Choose a segment" at bounding box center [350, 389] width 72 height 14
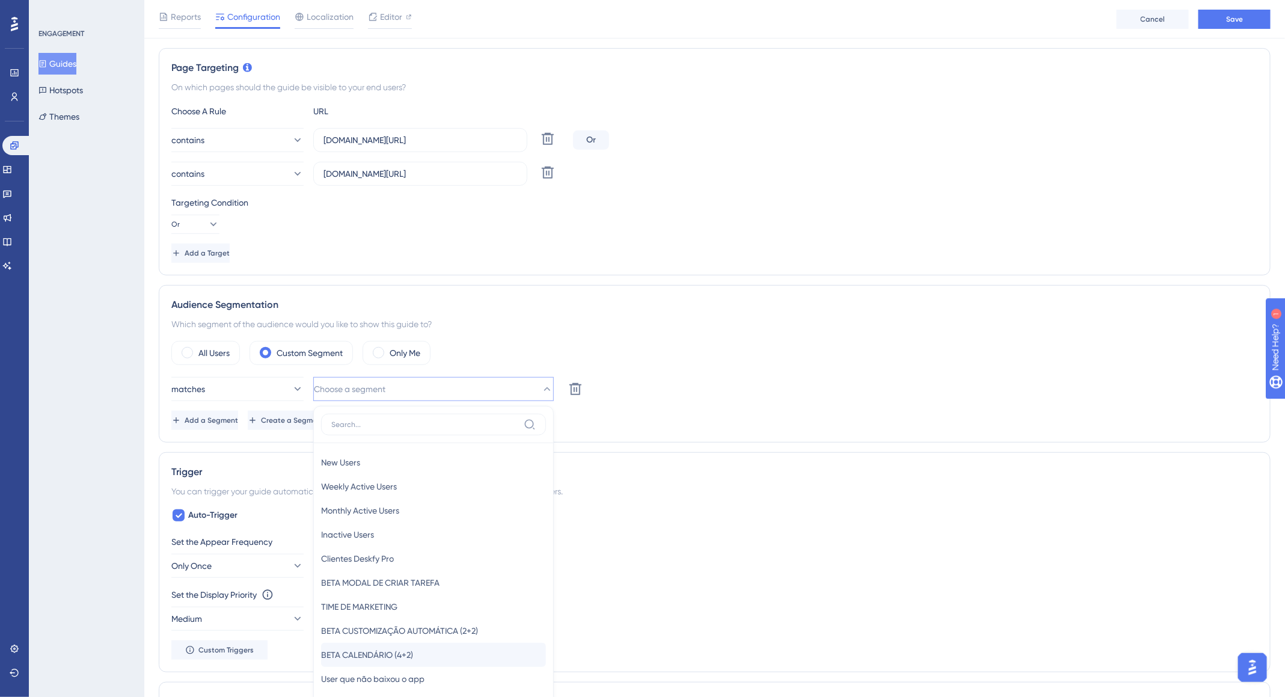
scroll to position [468, 0]
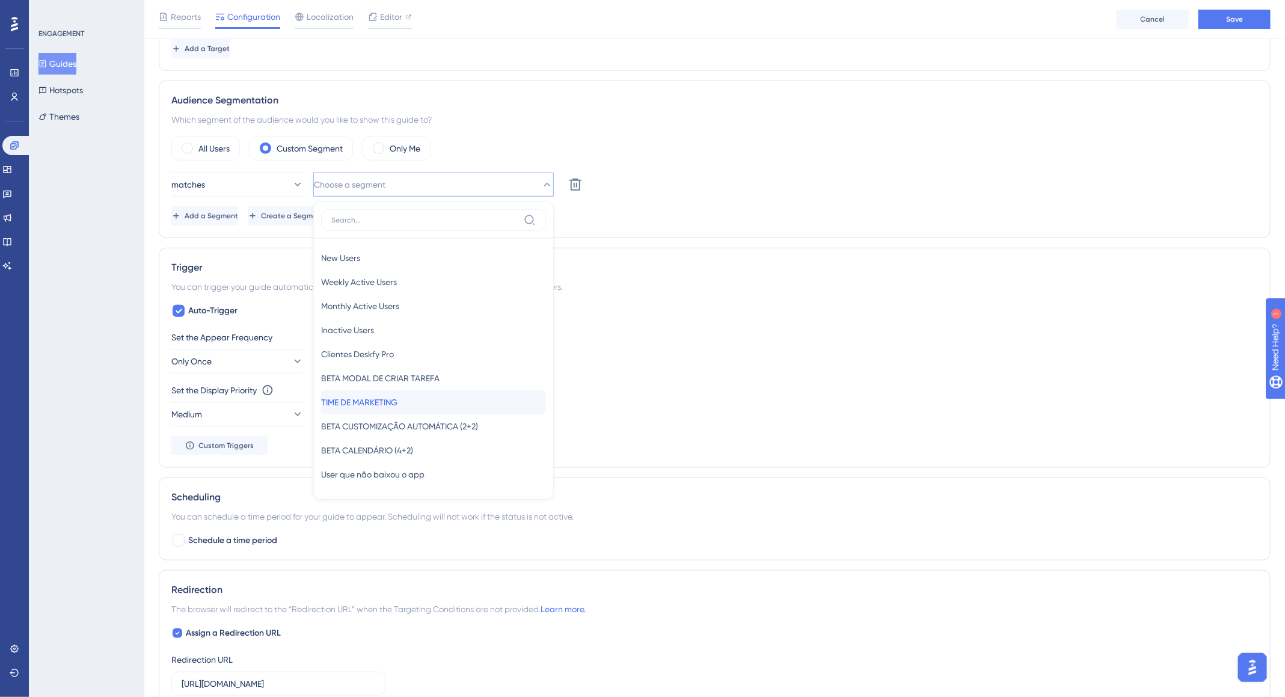
click at [437, 400] on div "TIME DE MARKETING TIME DE MARKETING" at bounding box center [433, 402] width 225 height 24
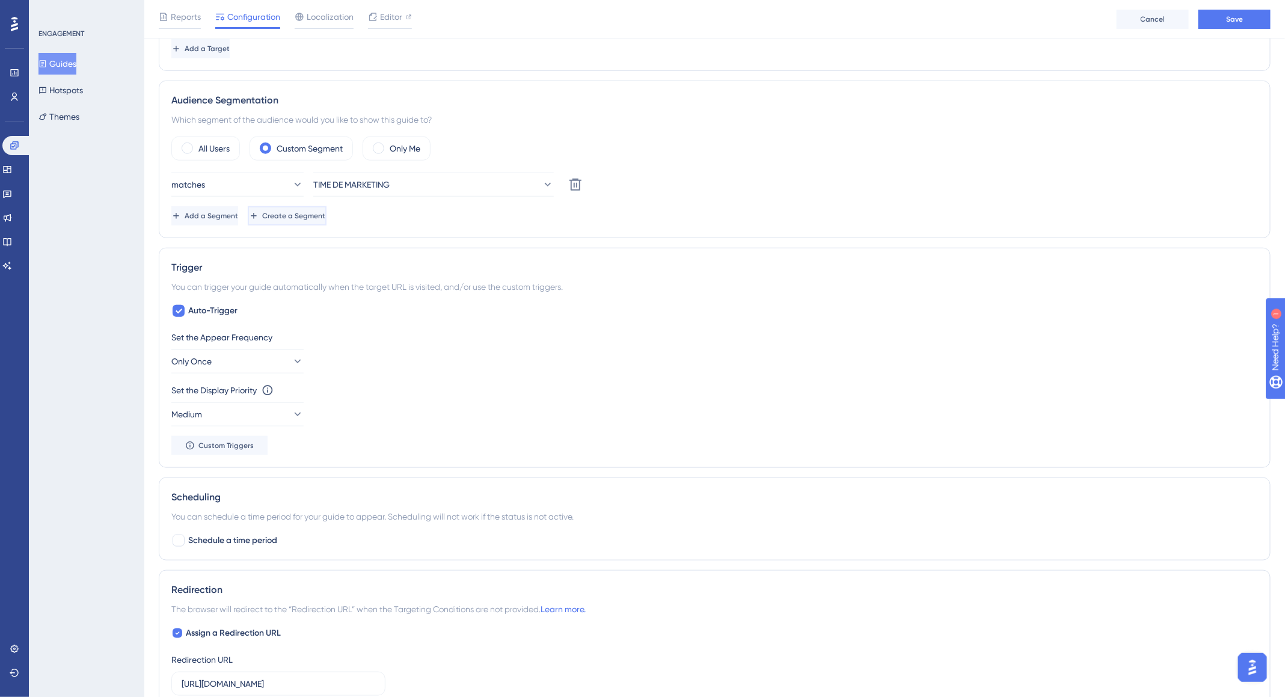
click at [322, 215] on span "Create a Segment" at bounding box center [293, 216] width 63 height 10
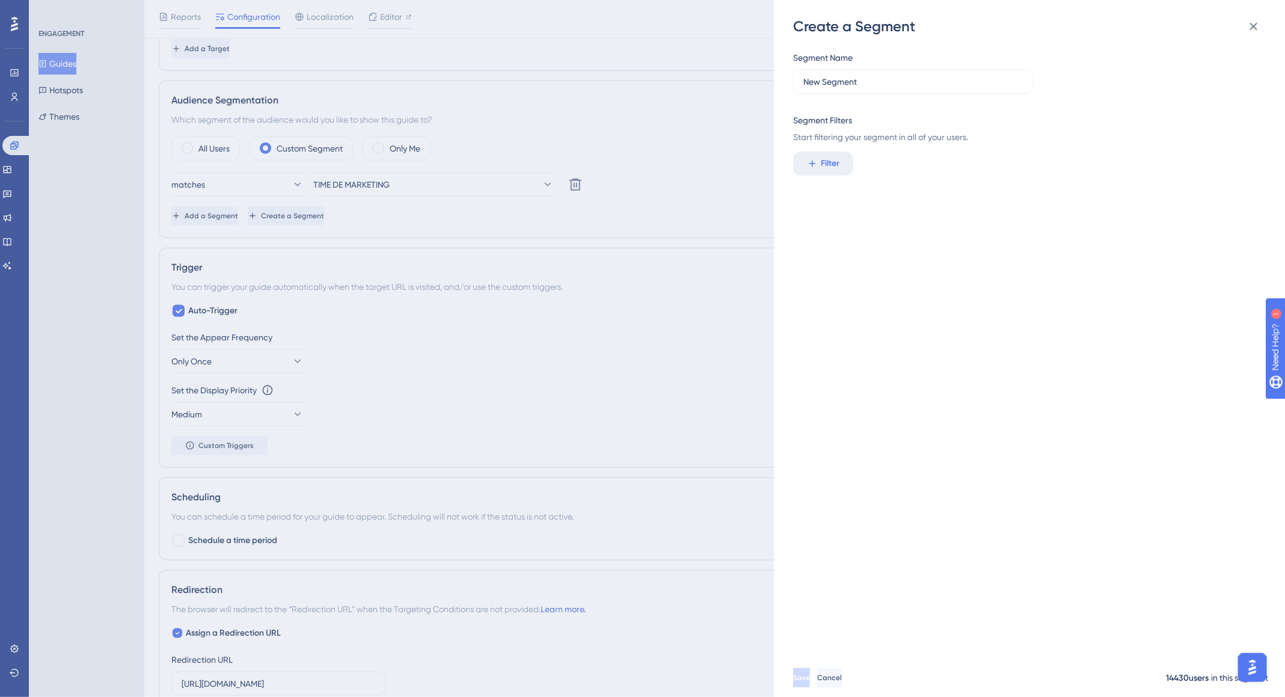
click at [492, 219] on div "Create a Segment Segment Name New Segment Segment Filters Start filtering your …" at bounding box center [642, 348] width 1285 height 697
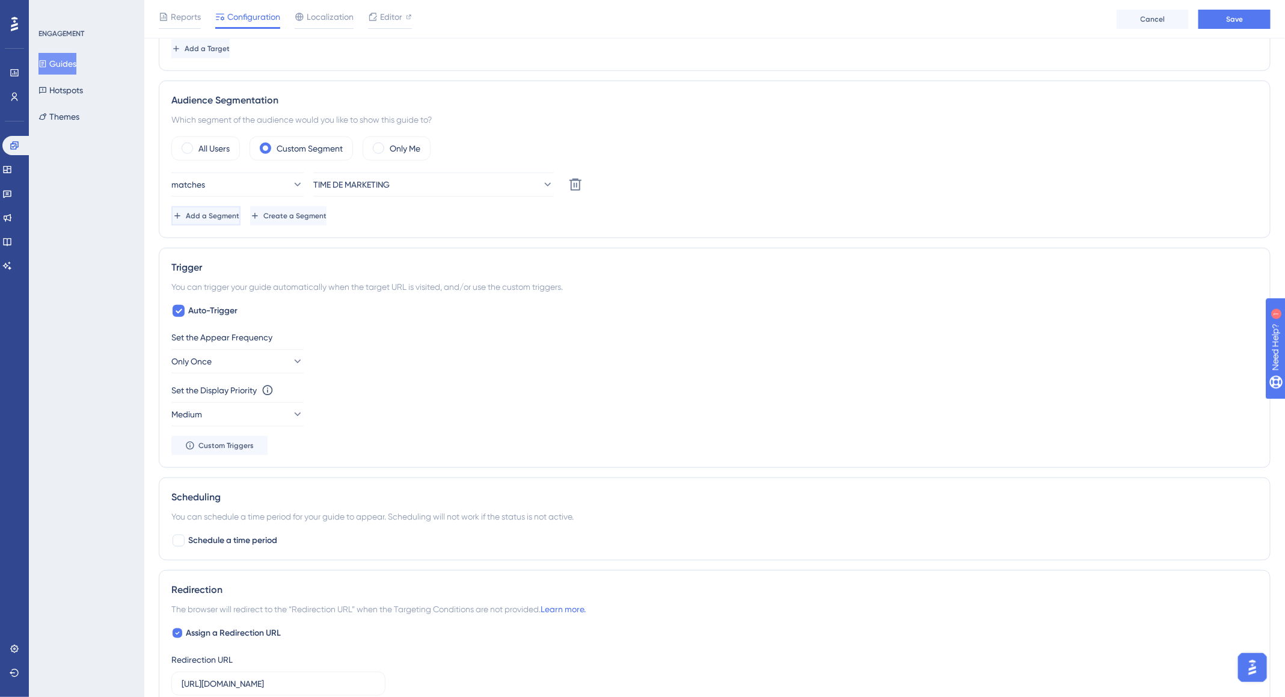
click at [231, 220] on button "Add a Segment" at bounding box center [205, 215] width 69 height 19
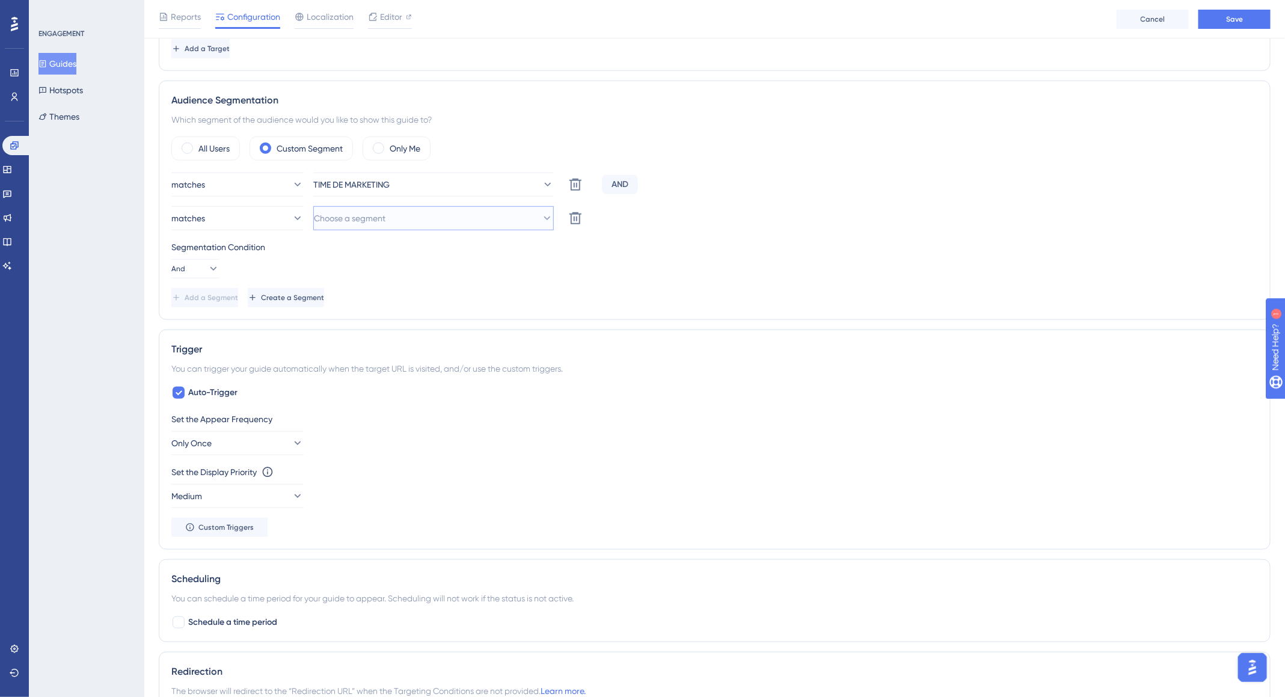
click at [382, 220] on span "Choose a segment" at bounding box center [350, 218] width 72 height 14
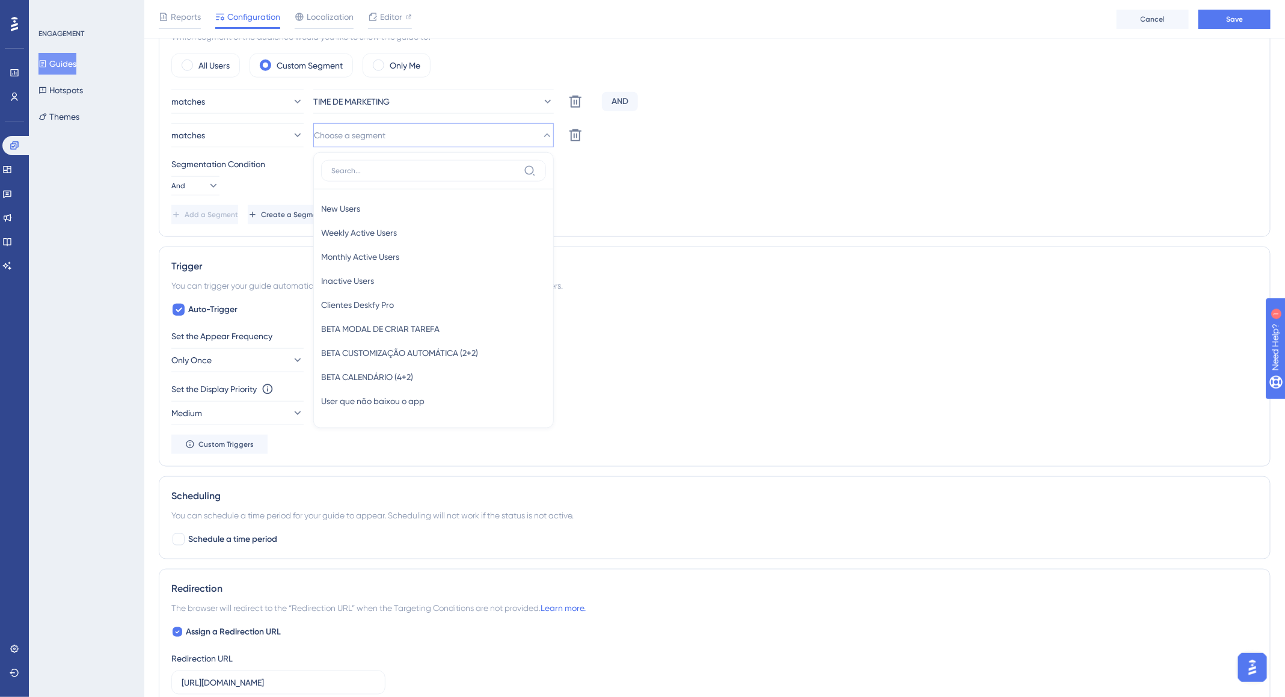
scroll to position [633, 0]
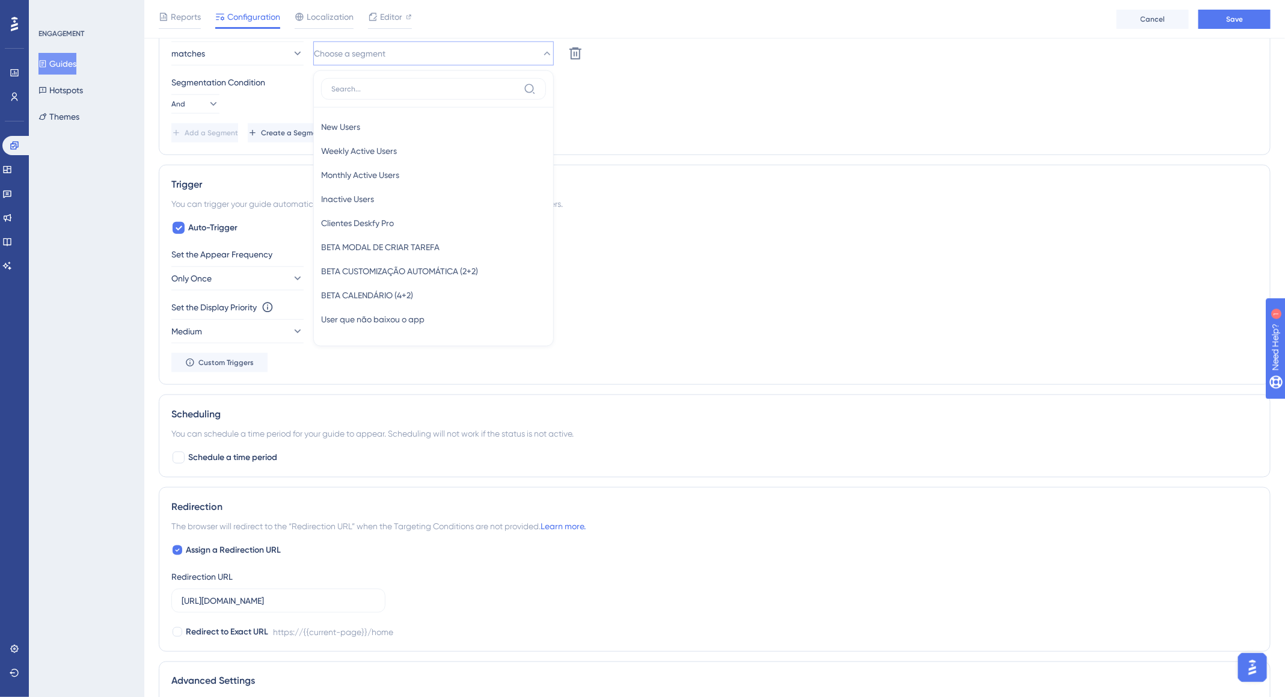
drag, startPoint x: 671, startPoint y: 119, endPoint x: 568, endPoint y: 120, distance: 102.8
click at [669, 120] on div "matches TIME DE MARKETING Delete AND matches Choose a segment New Users New Use…" at bounding box center [714, 75] width 1087 height 135
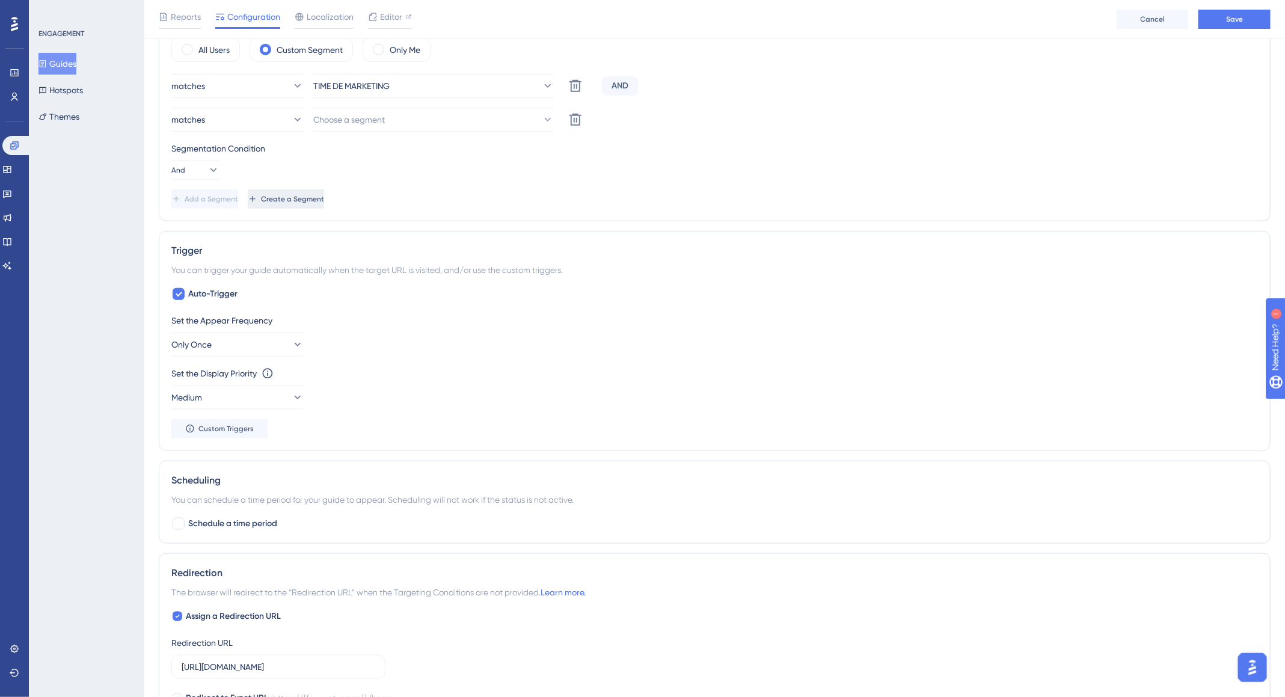
scroll to position [493, 0]
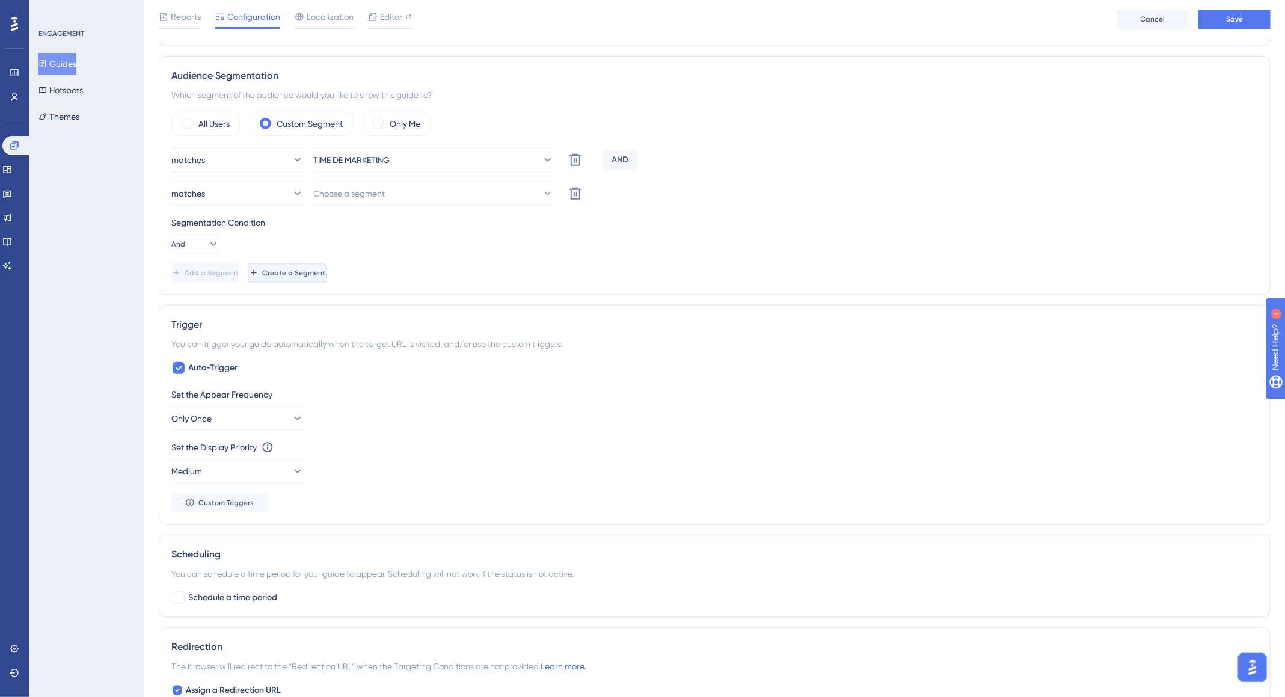
click at [325, 269] on span "Create a Segment" at bounding box center [293, 273] width 63 height 10
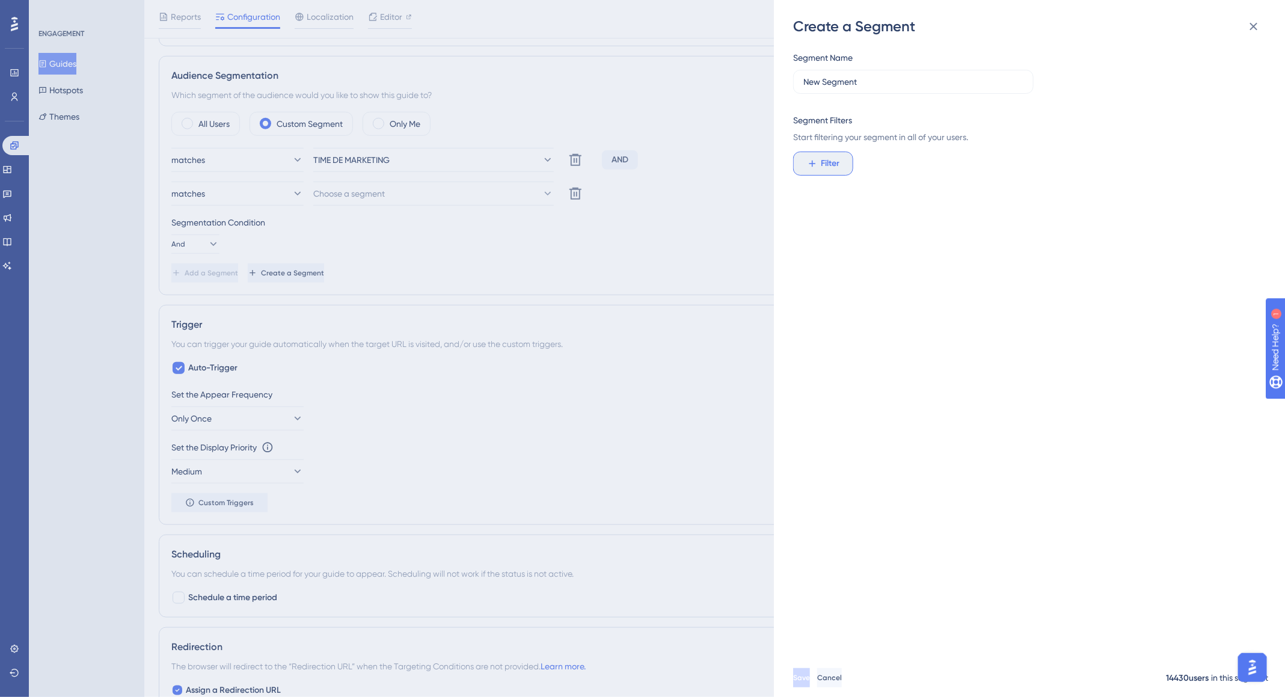
click at [833, 158] on span "Filter" at bounding box center [831, 163] width 19 height 14
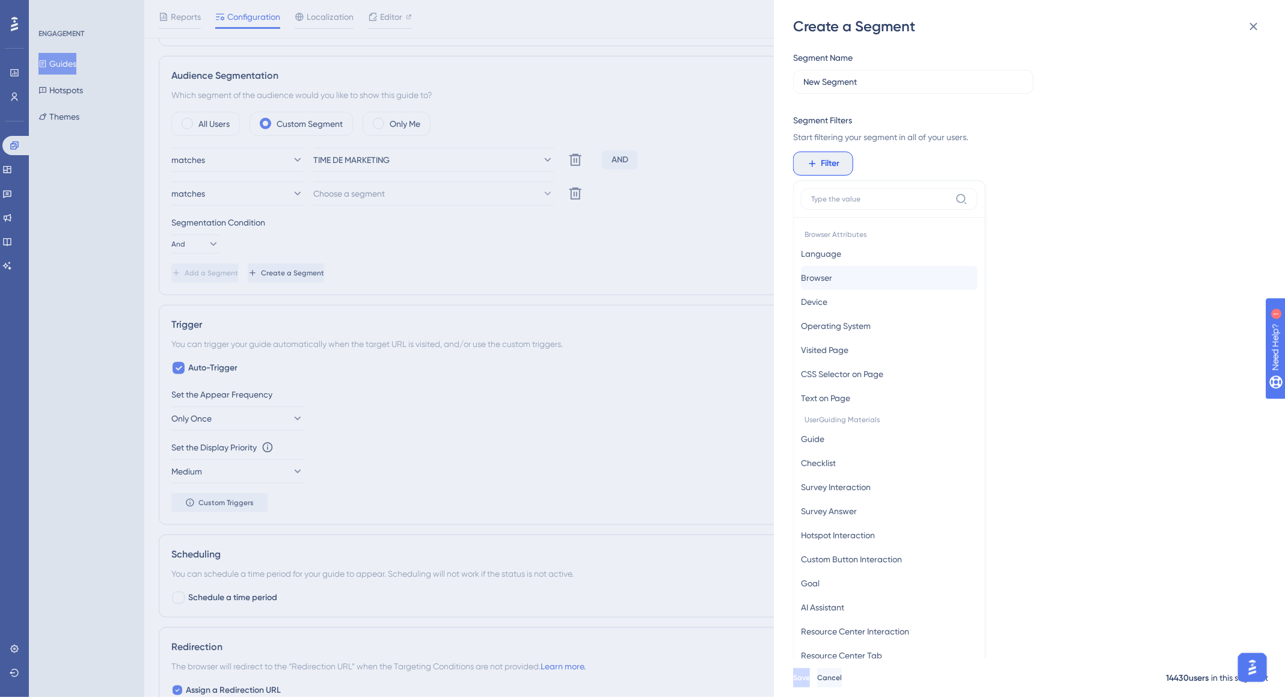
scroll to position [87, 0]
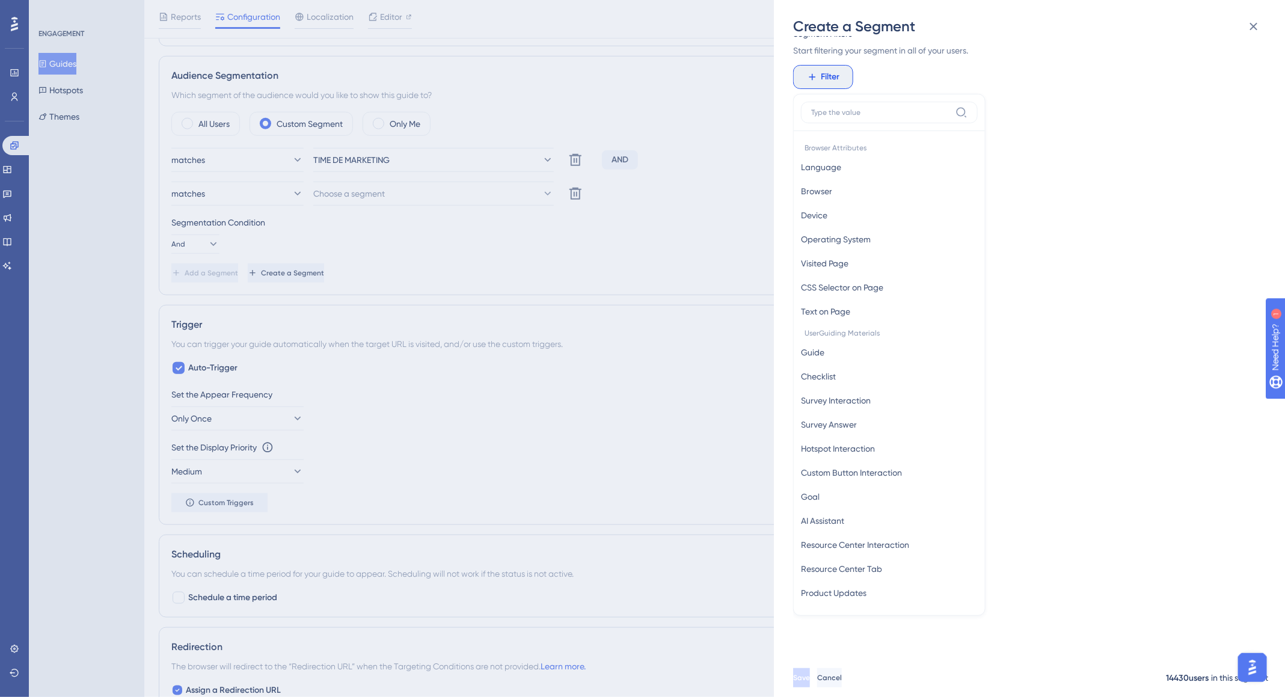
click at [1051, 97] on div "Segment Name New Segment Segment Filters Start filtering your segment in all of…" at bounding box center [1035, 347] width 485 height 622
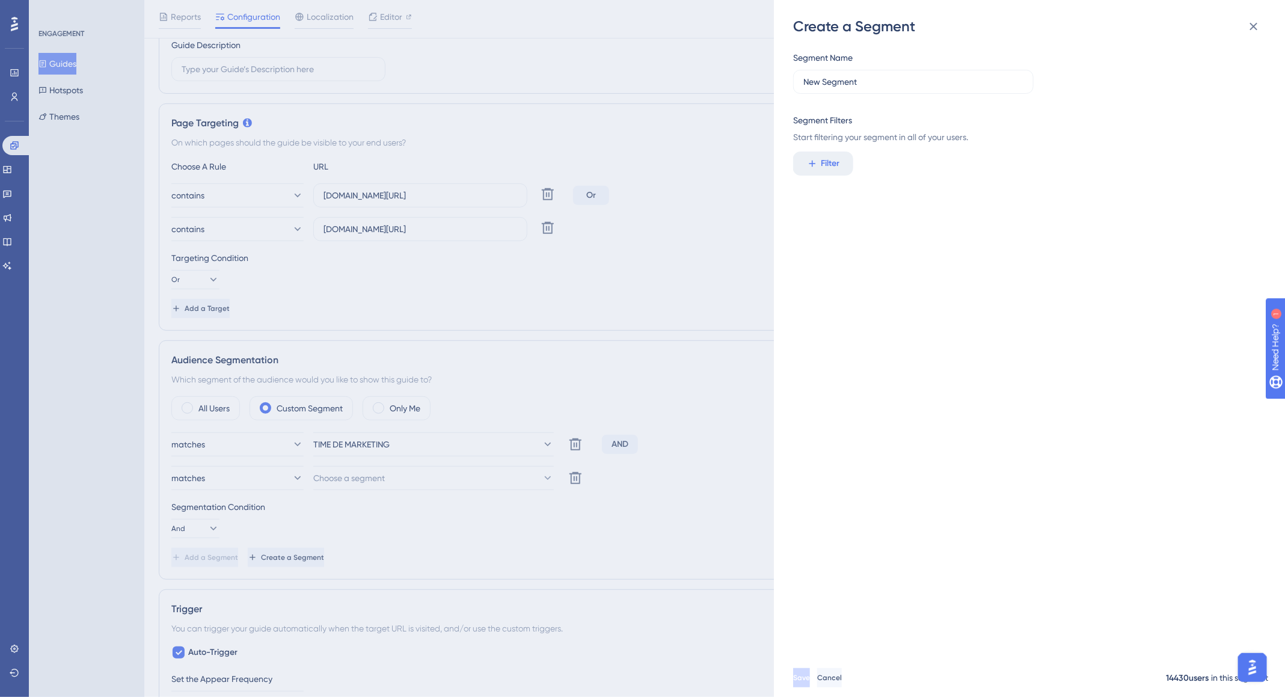
scroll to position [204, 0]
click at [333, 267] on div "Create a Segment Segment Name New Segment Segment Filters Start filtering your …" at bounding box center [642, 348] width 1285 height 697
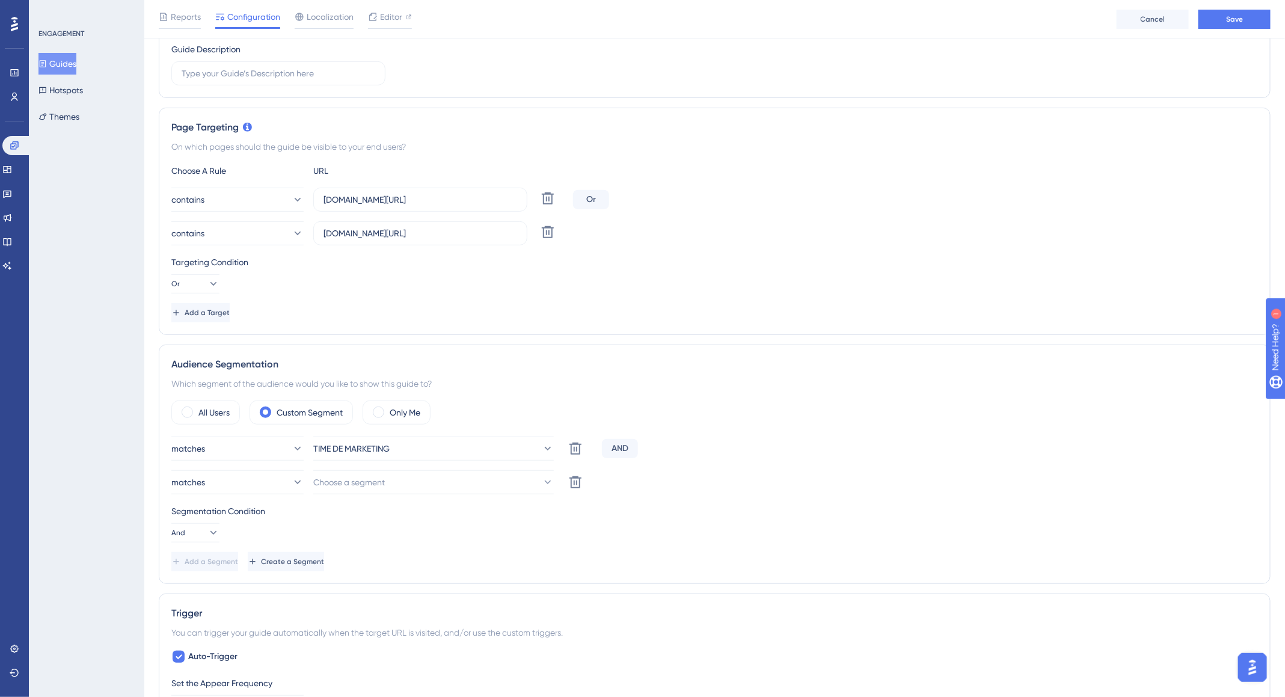
click at [204, 255] on div "Targeting Condition" at bounding box center [714, 262] width 1087 height 14
click at [354, 479] on span "Choose a segment" at bounding box center [350, 482] width 72 height 14
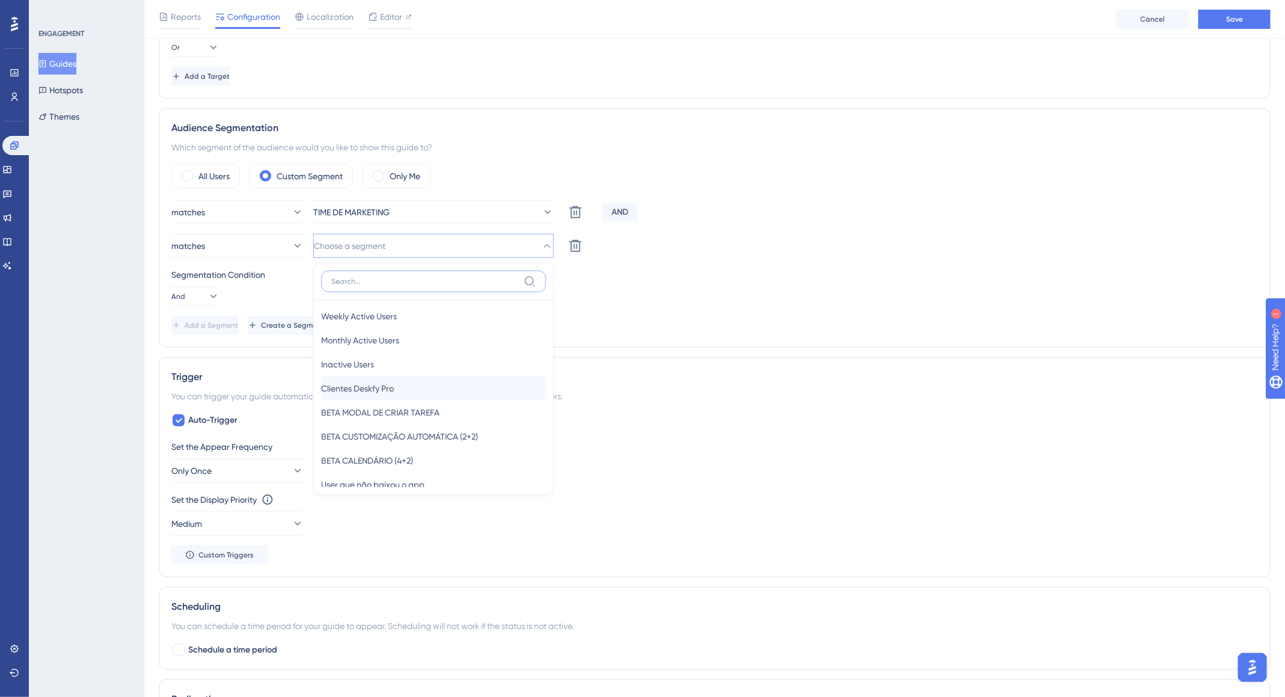
scroll to position [43, 0]
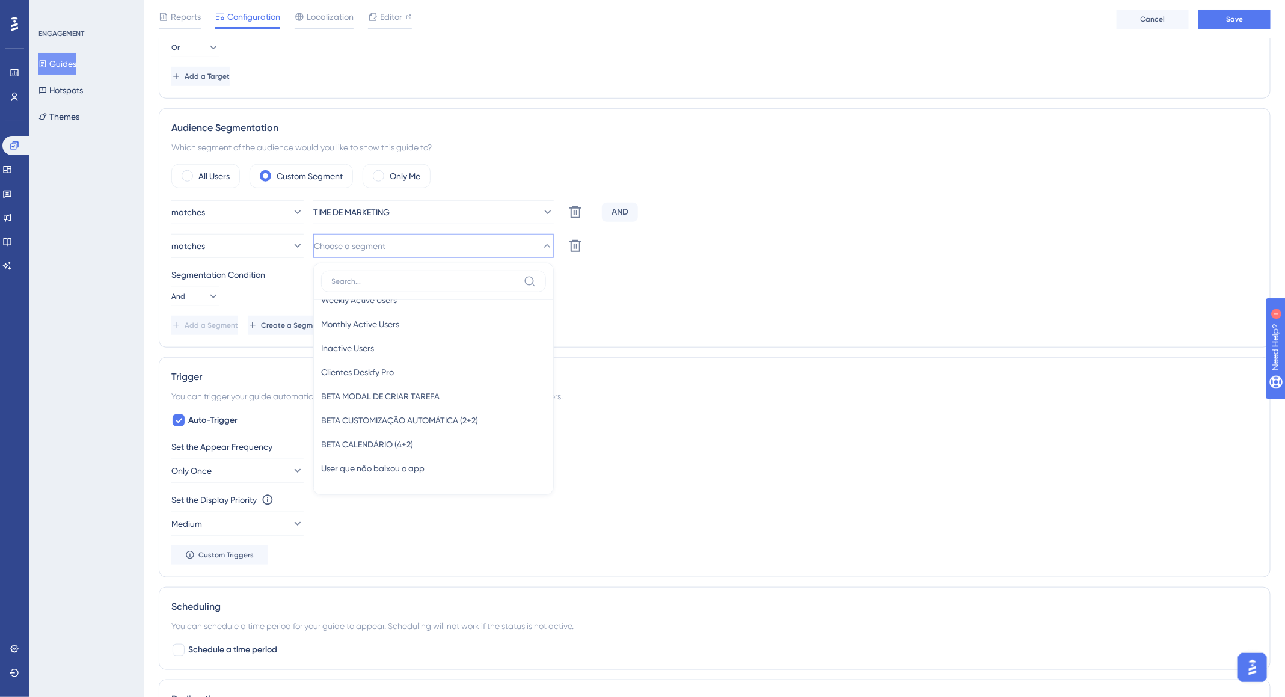
click at [236, 303] on div "Segmentation Condition And" at bounding box center [714, 287] width 1087 height 38
click at [325, 325] on span "Create a Segment" at bounding box center [293, 326] width 63 height 10
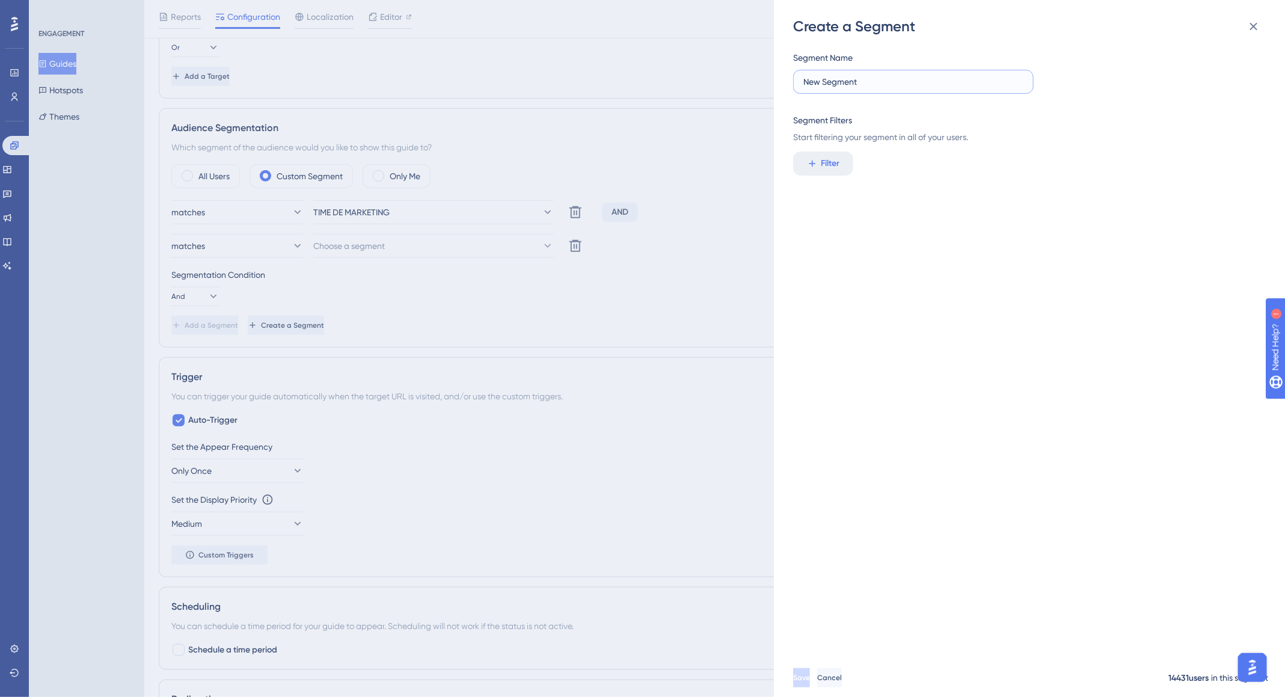
click at [847, 88] on input "New Segment" at bounding box center [913, 81] width 220 height 13
type input "ADMINITRADORES"
click at [838, 155] on button "Filter" at bounding box center [823, 164] width 60 height 24
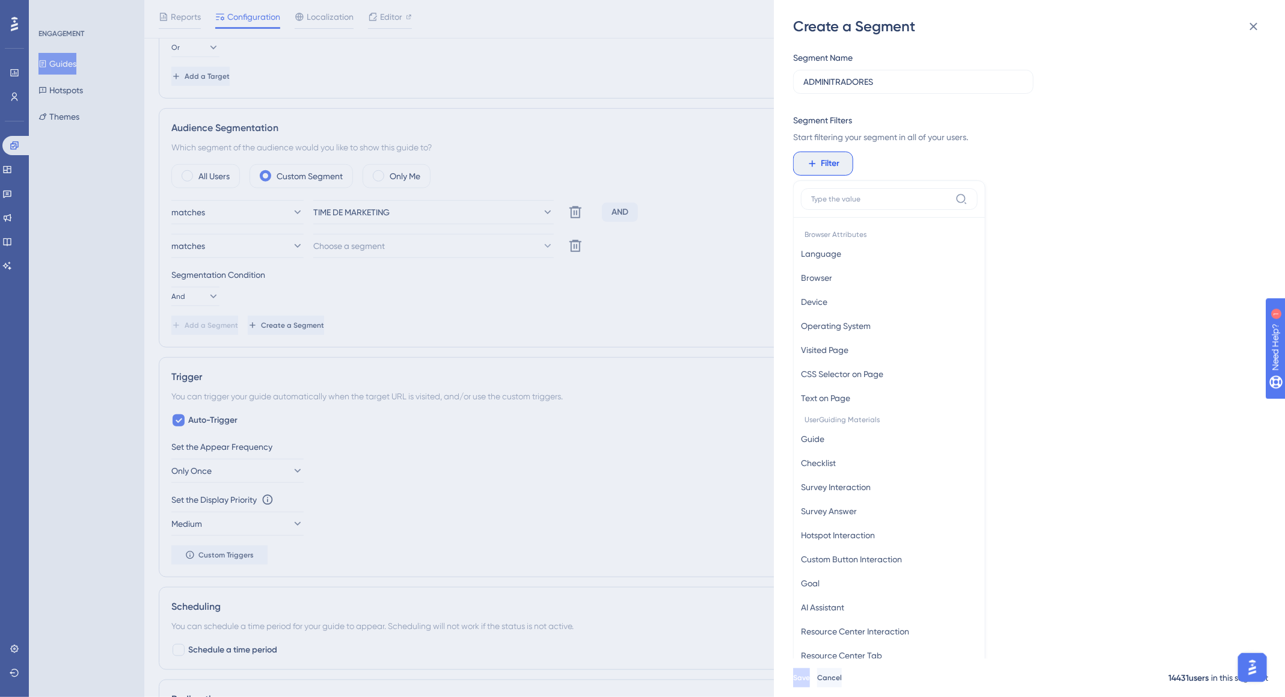
scroll to position [87, 0]
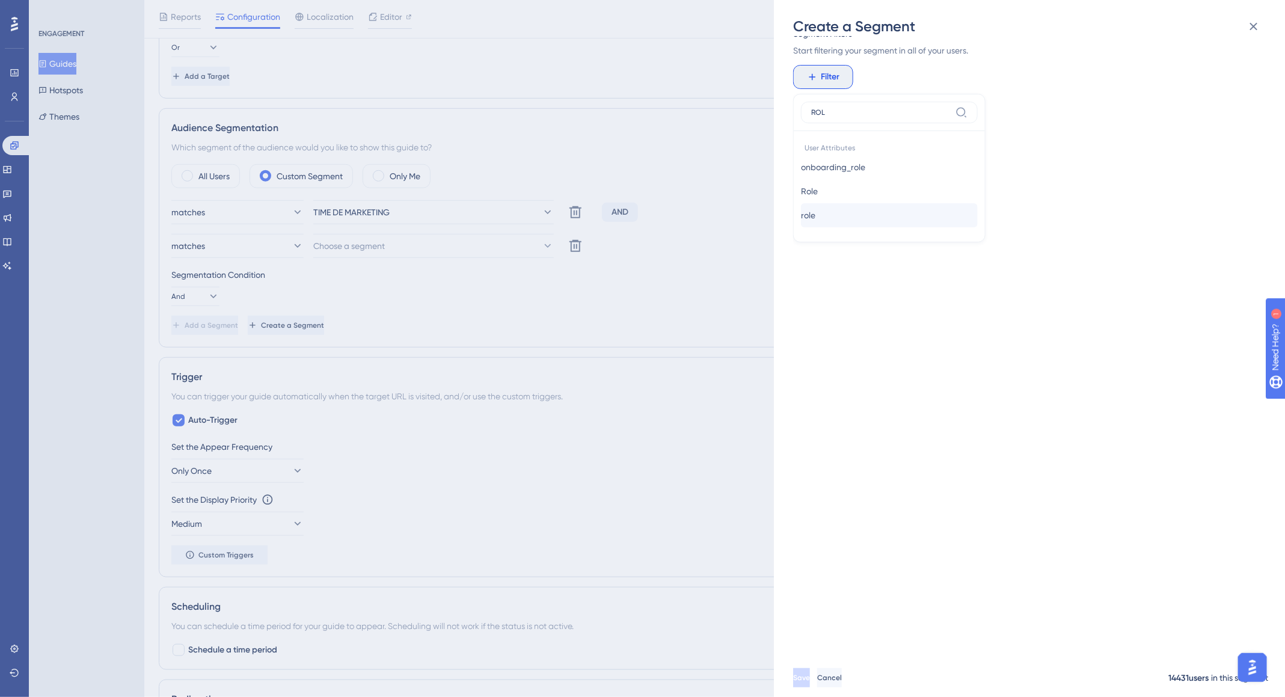
type input "ROL"
click at [893, 212] on button "role role" at bounding box center [889, 215] width 177 height 24
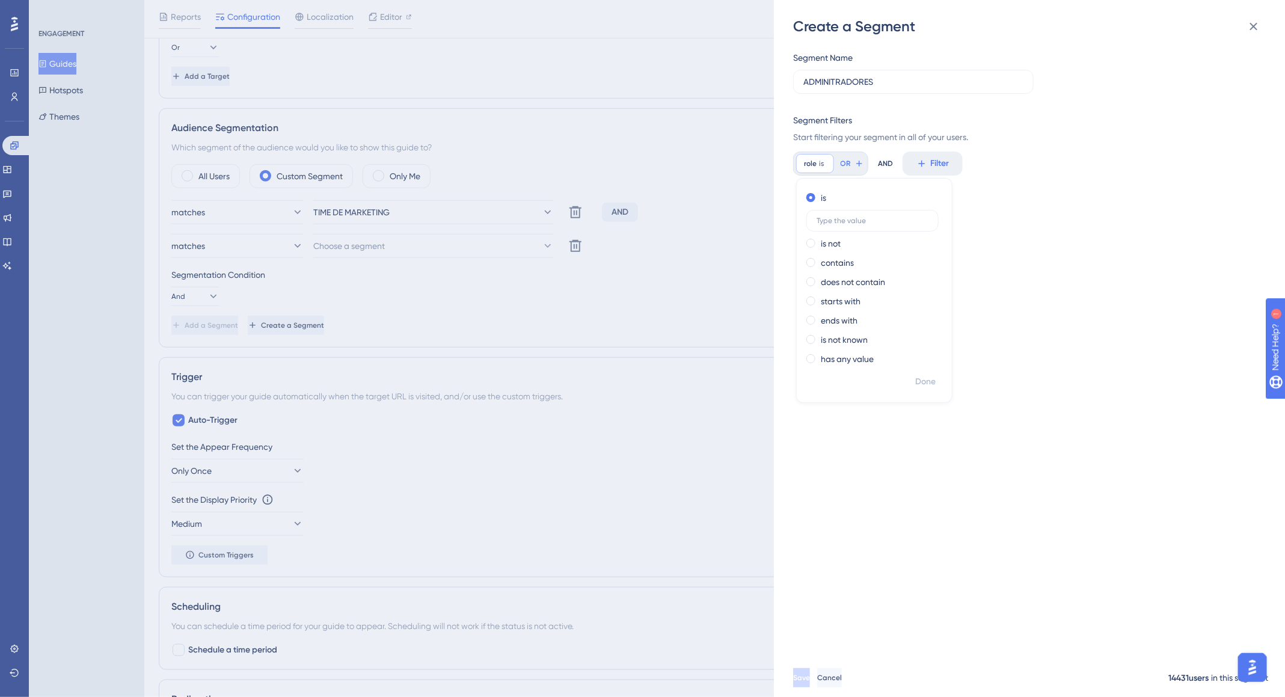
click at [893, 212] on label at bounding box center [872, 221] width 132 height 22
click at [893, 217] on input "text" at bounding box center [873, 221] width 112 height 8
paste input "https://app.deskfy.io/home"
type input "https://app.deskfy.io/home"
paste input "ADMINISTRATOR"
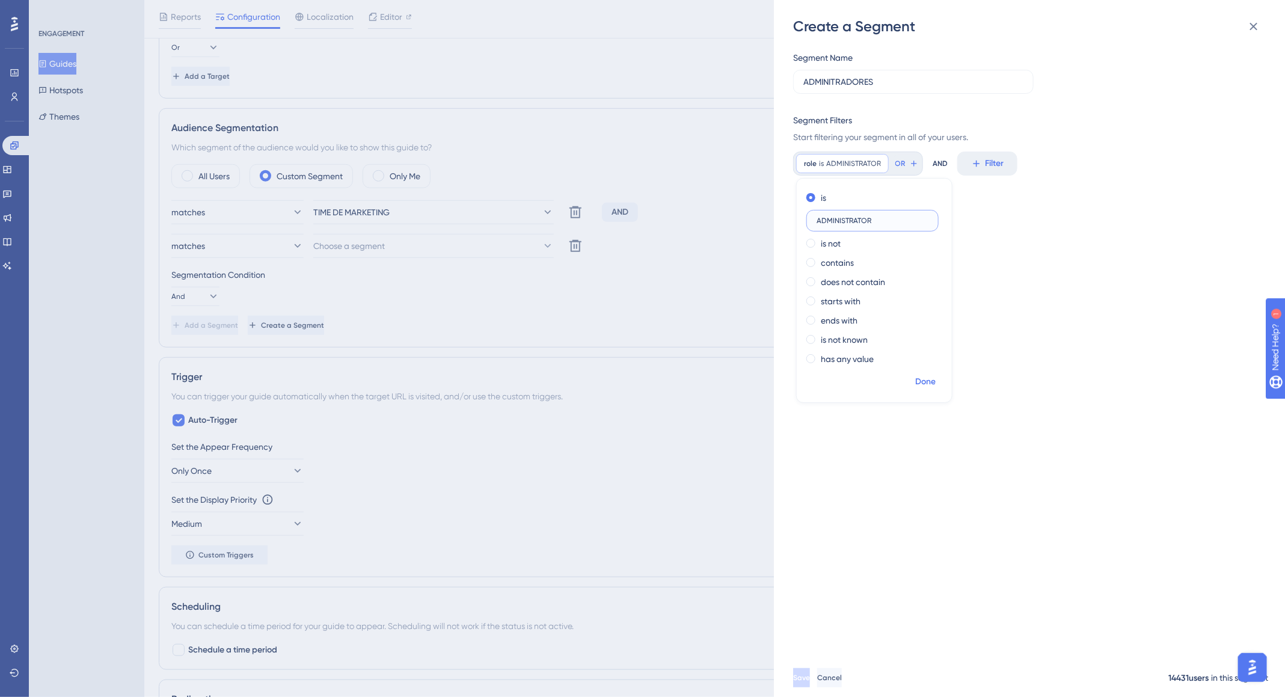
type input "ADMINISTRATOR"
click at [929, 381] on span "Done" at bounding box center [925, 382] width 20 height 14
click at [914, 166] on icon at bounding box center [913, 163] width 5 height 5
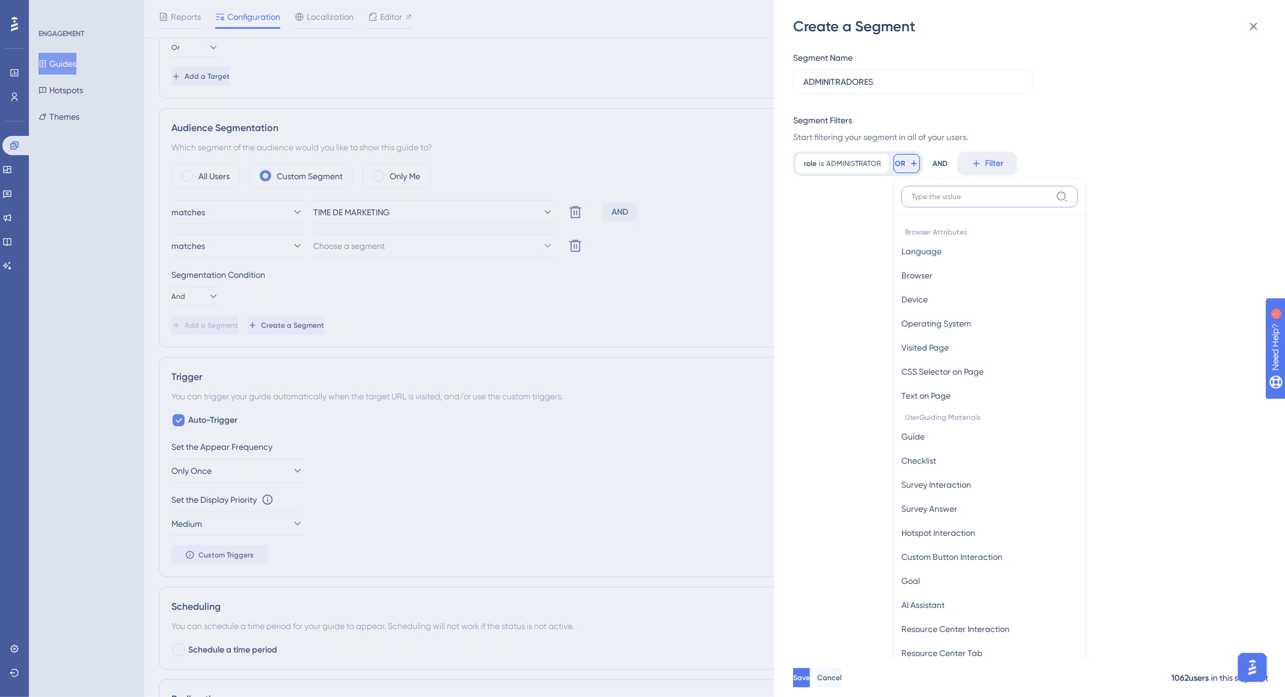
scroll to position [86, 0]
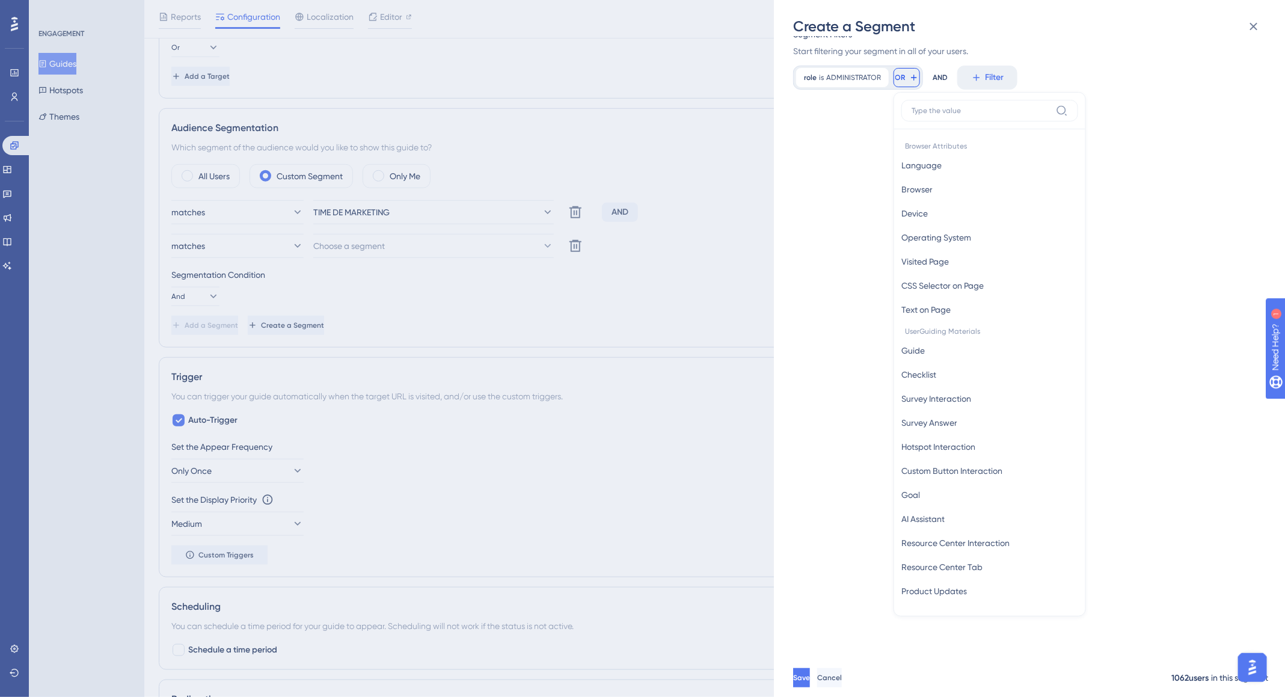
click at [838, 179] on div "Segment Name ADMINITRADORES Segment Filters Start filtering your segment in all…" at bounding box center [1035, 347] width 485 height 622
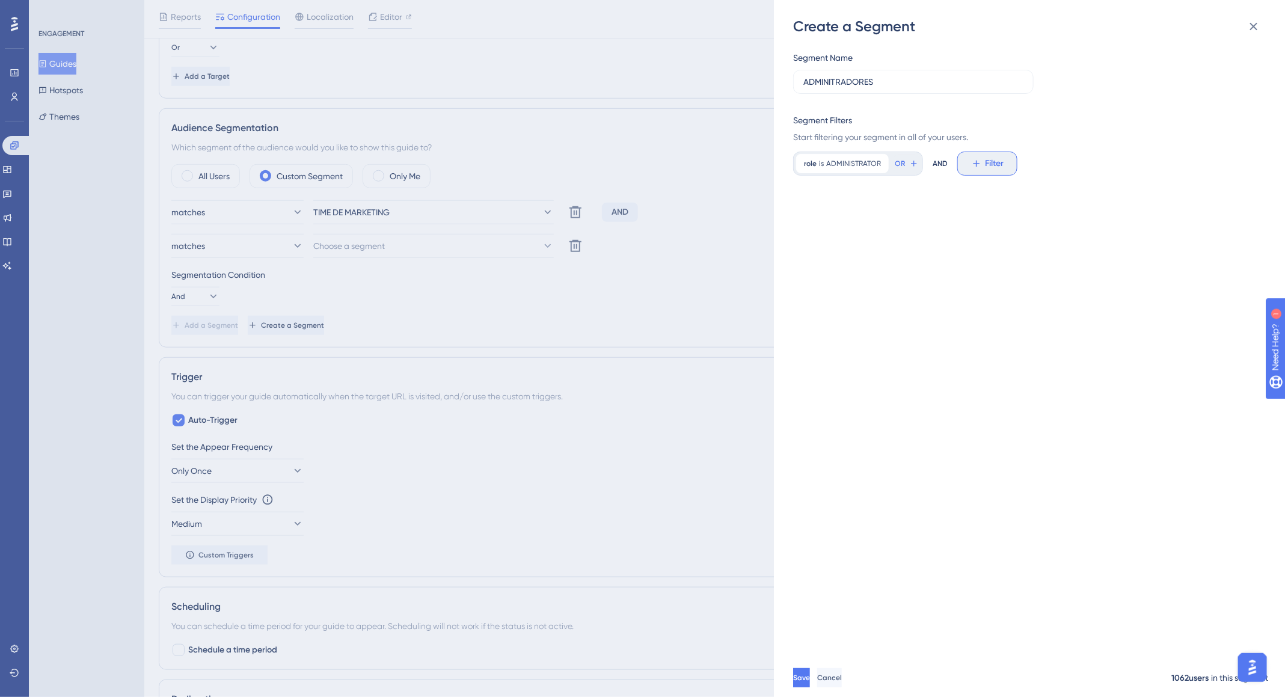
click at [988, 158] on span "Filter" at bounding box center [995, 163] width 19 height 14
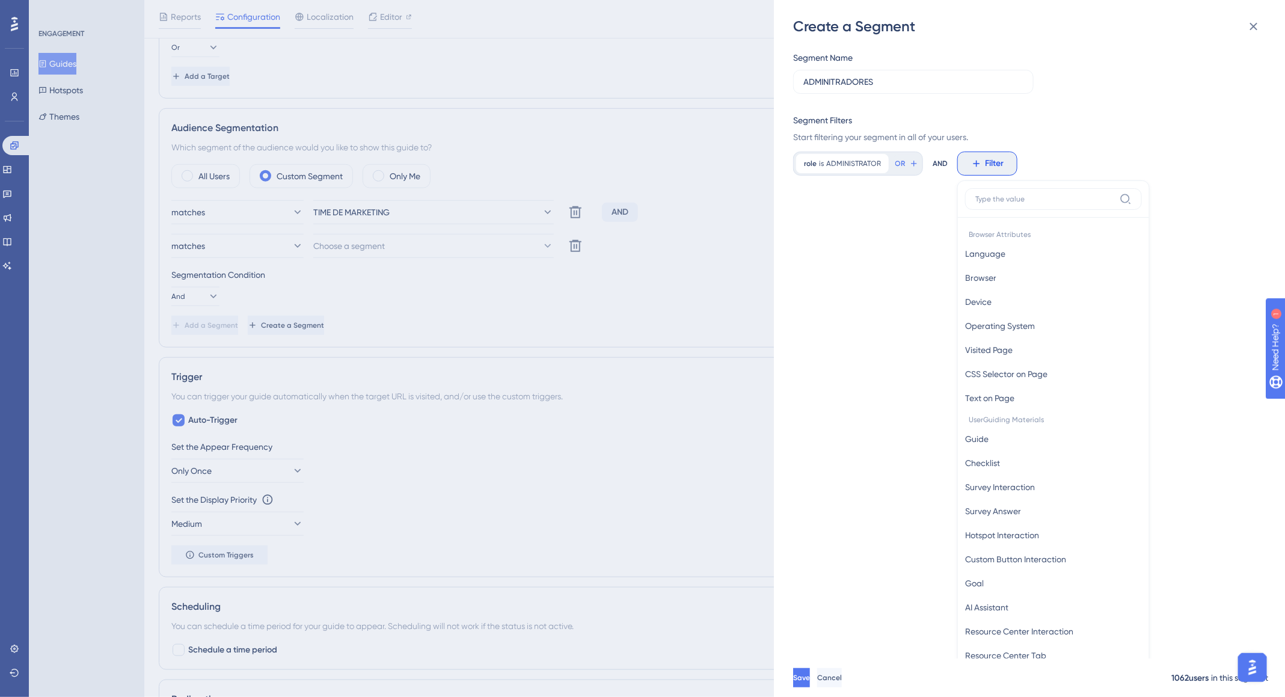
scroll to position [87, 0]
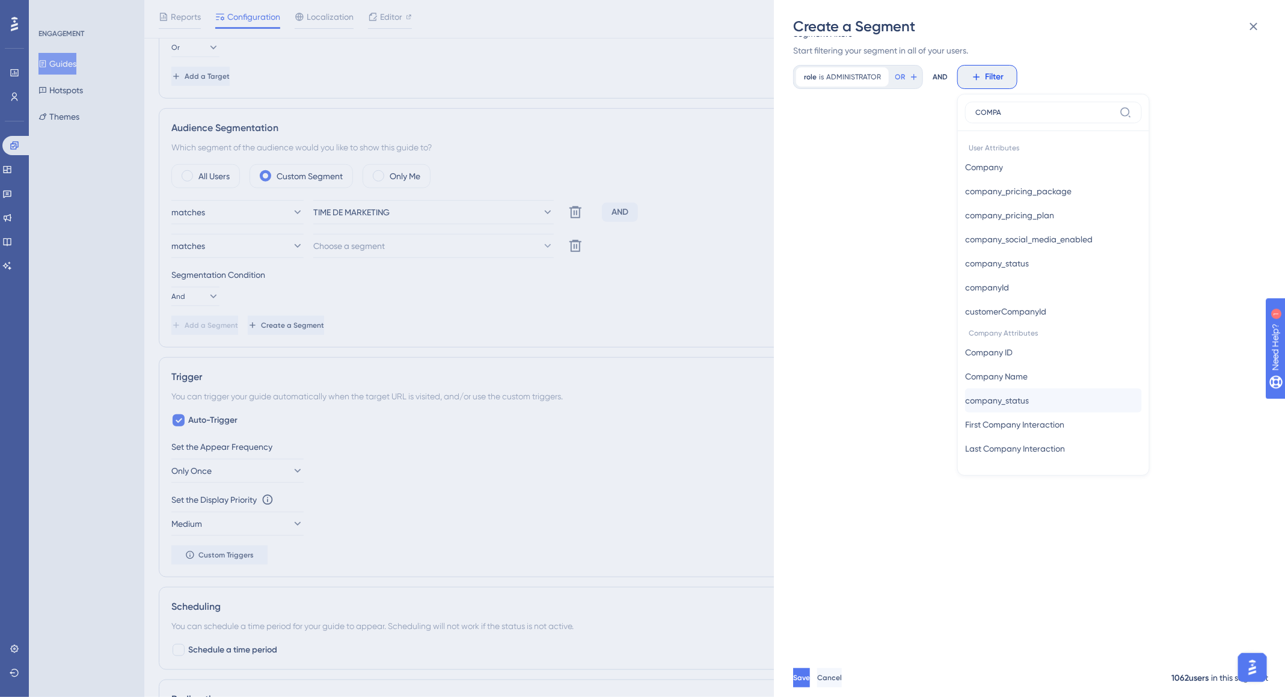
type input "COMPA"
click at [1027, 403] on span "company_status" at bounding box center [997, 400] width 64 height 14
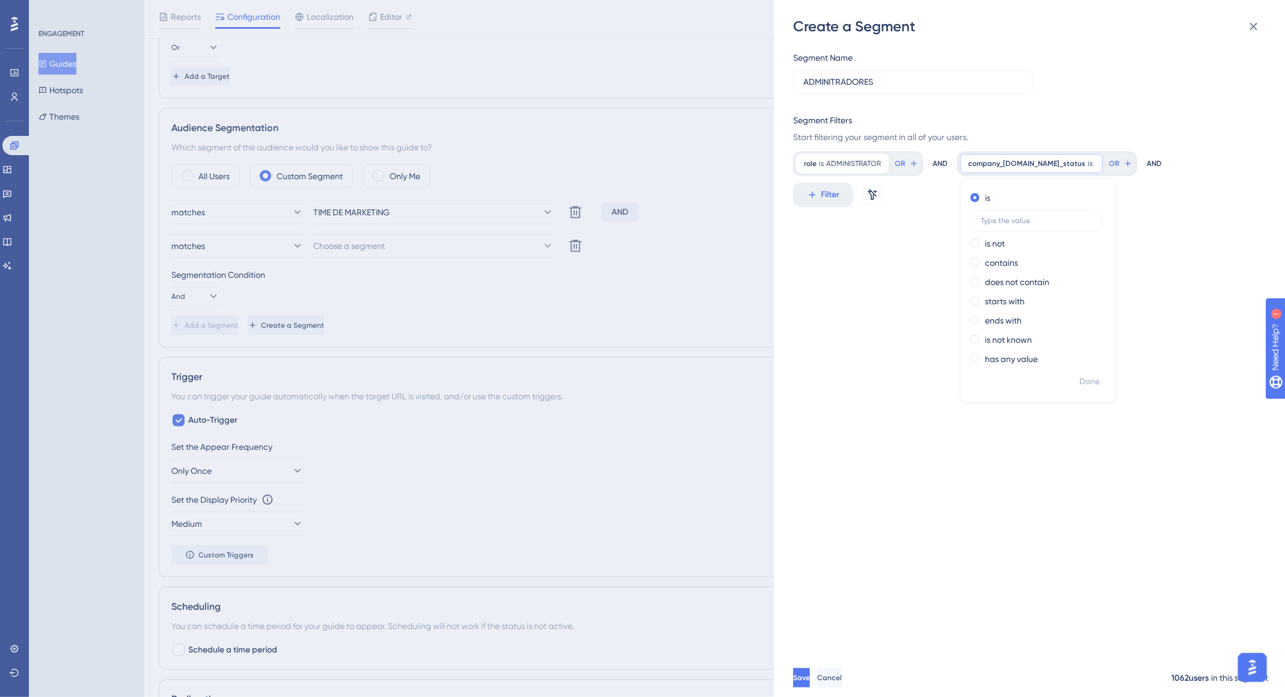
scroll to position [0, 0]
paste input "CUSTOMER_ACTIVE"
type input "CUSTOMER_ACTIVE"
click at [1091, 381] on span "Done" at bounding box center [1090, 382] width 20 height 14
click at [1063, 160] on span "company_attributes.company_status" at bounding box center [1026, 164] width 117 height 10
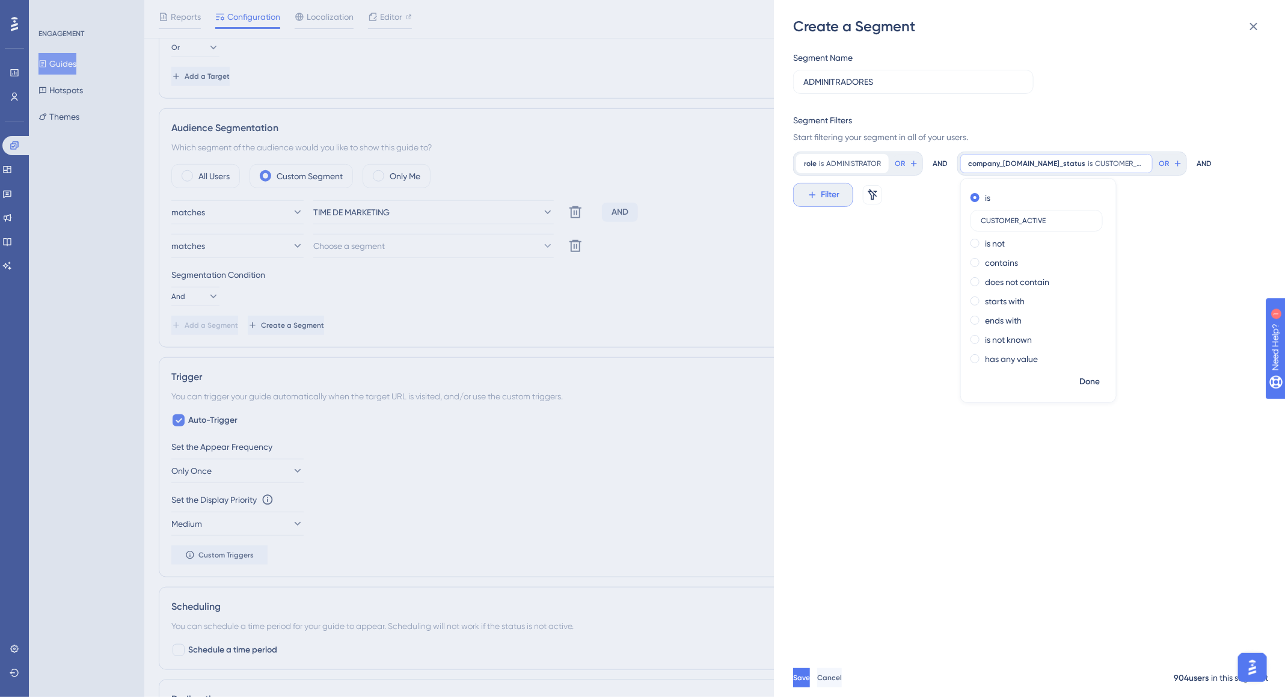
click at [838, 192] on span "Filter" at bounding box center [831, 195] width 19 height 14
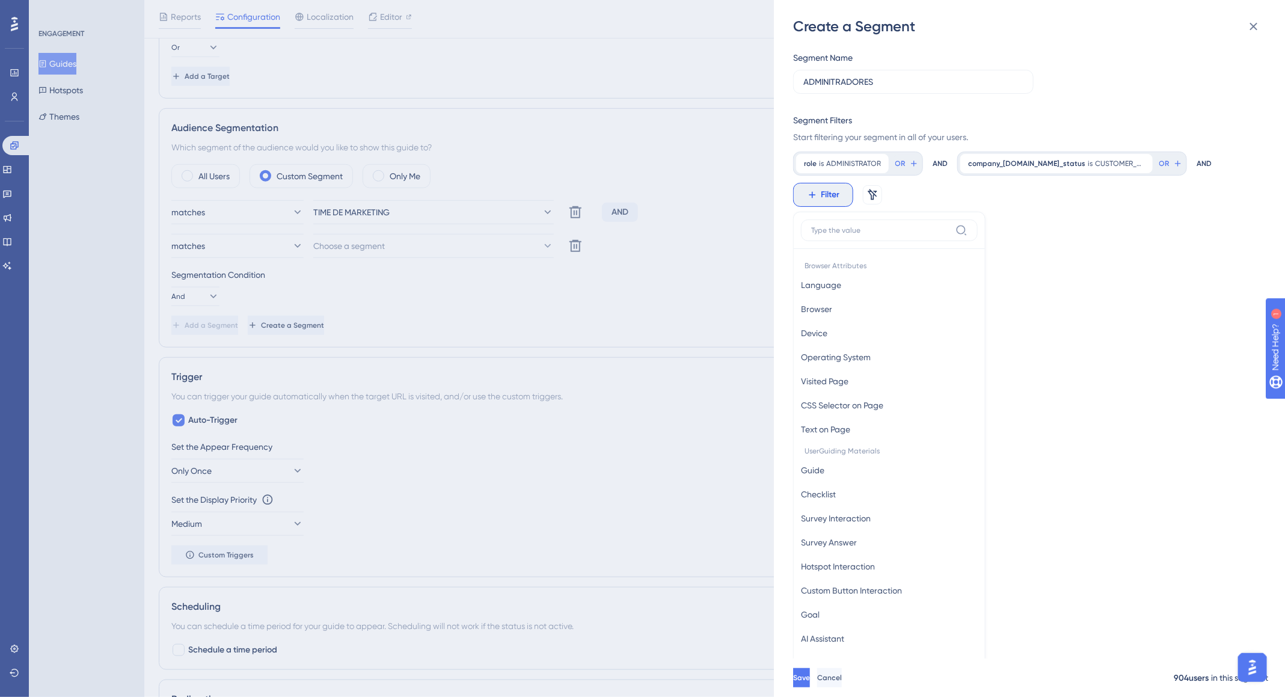
scroll to position [103, 0]
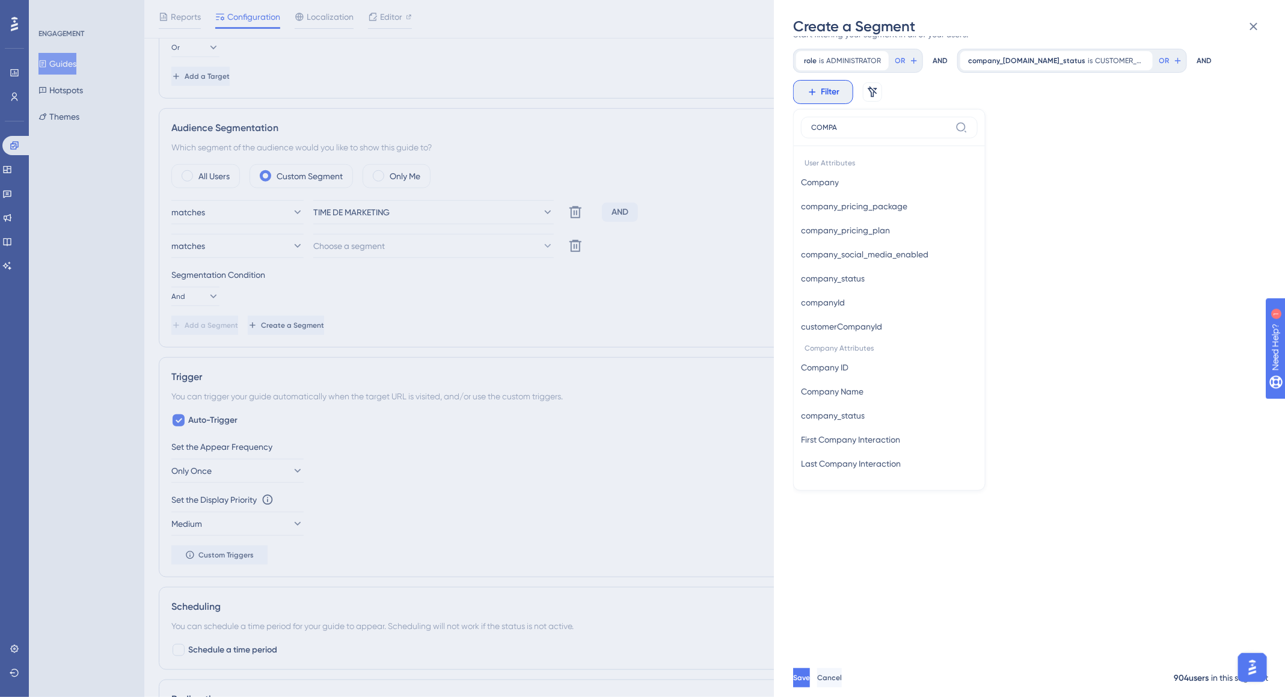
click at [890, 123] on input "COMPA" at bounding box center [881, 128] width 140 height 10
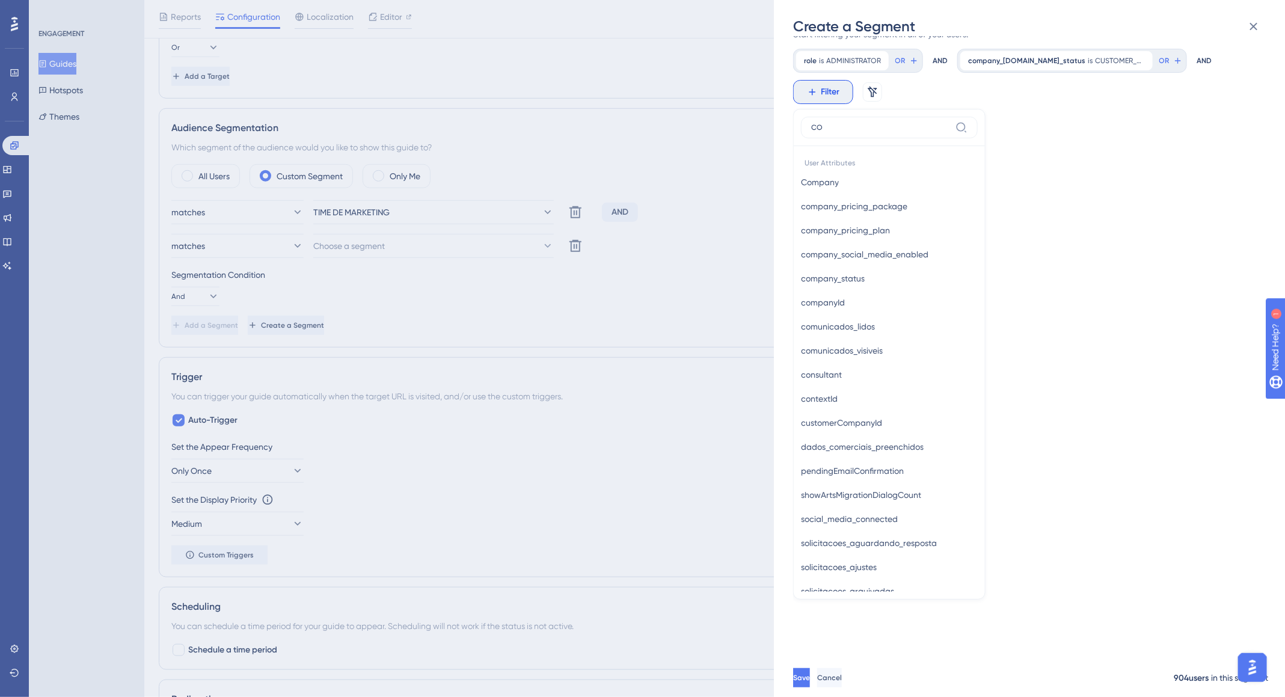
type input "C"
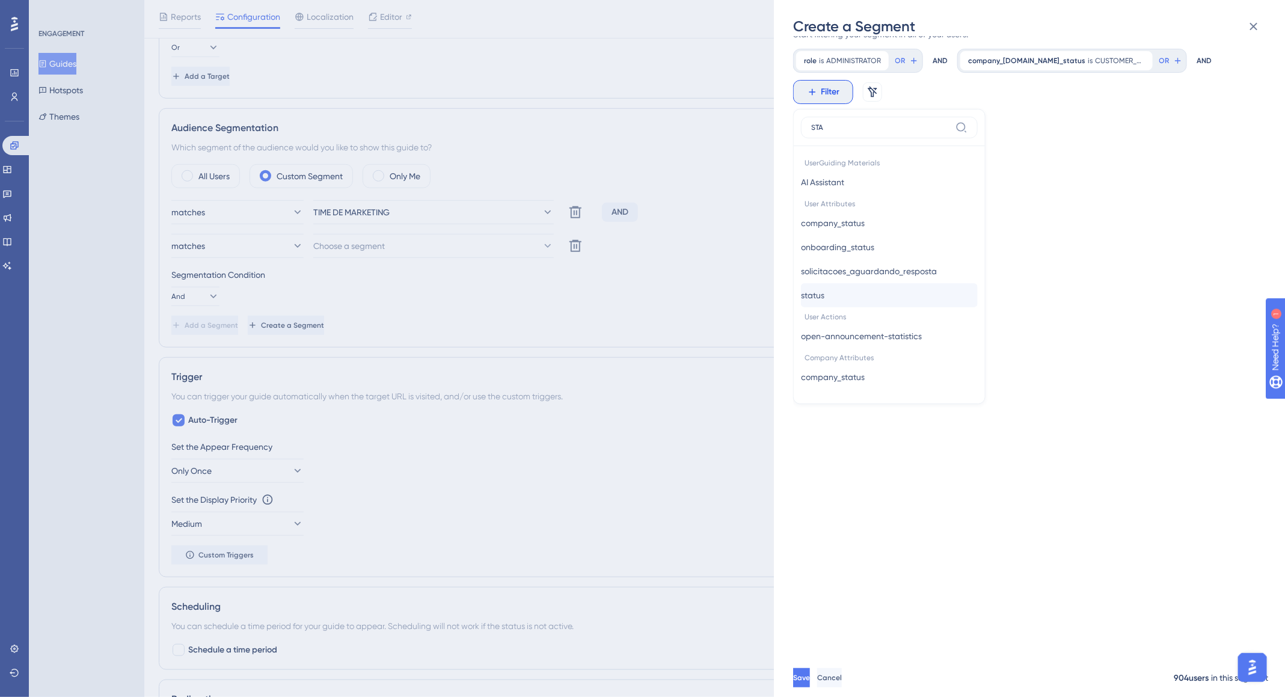
type input "STA"
click at [825, 293] on span "status" at bounding box center [812, 295] width 23 height 14
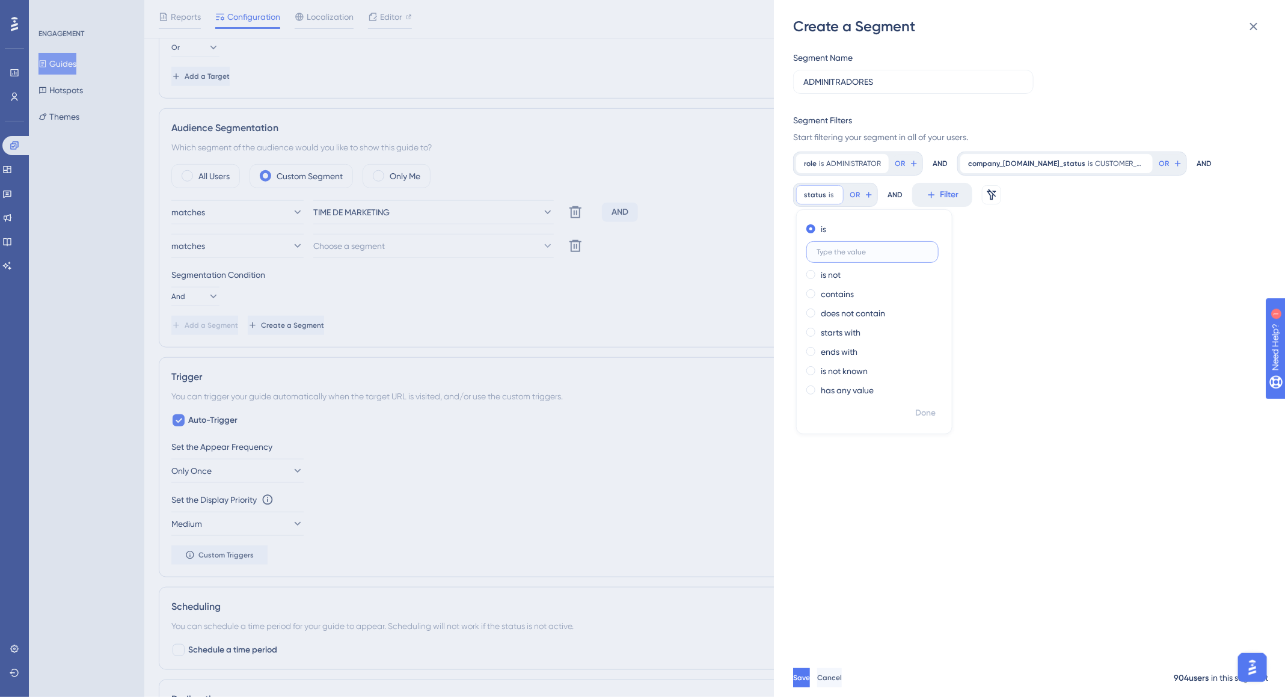
scroll to position [0, 0]
paste input "ACTIVE"
type input "ACTIVE"
click at [930, 417] on span "Done" at bounding box center [925, 413] width 20 height 14
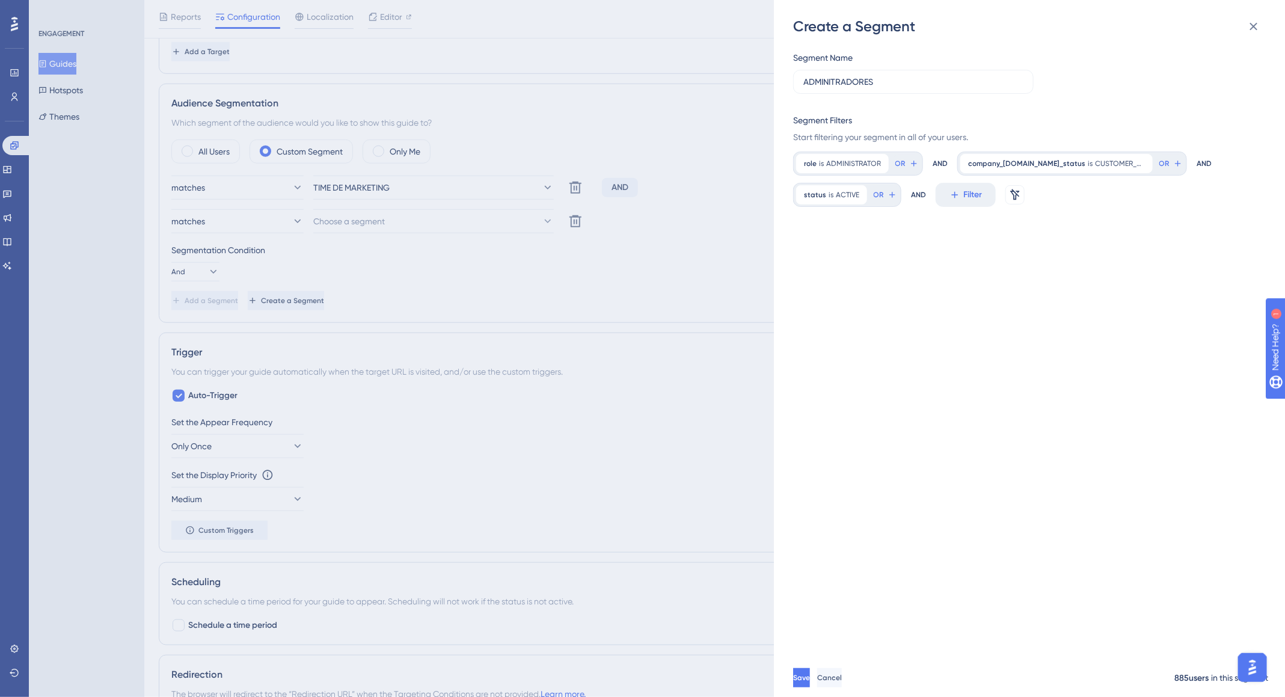
scroll to position [367, 0]
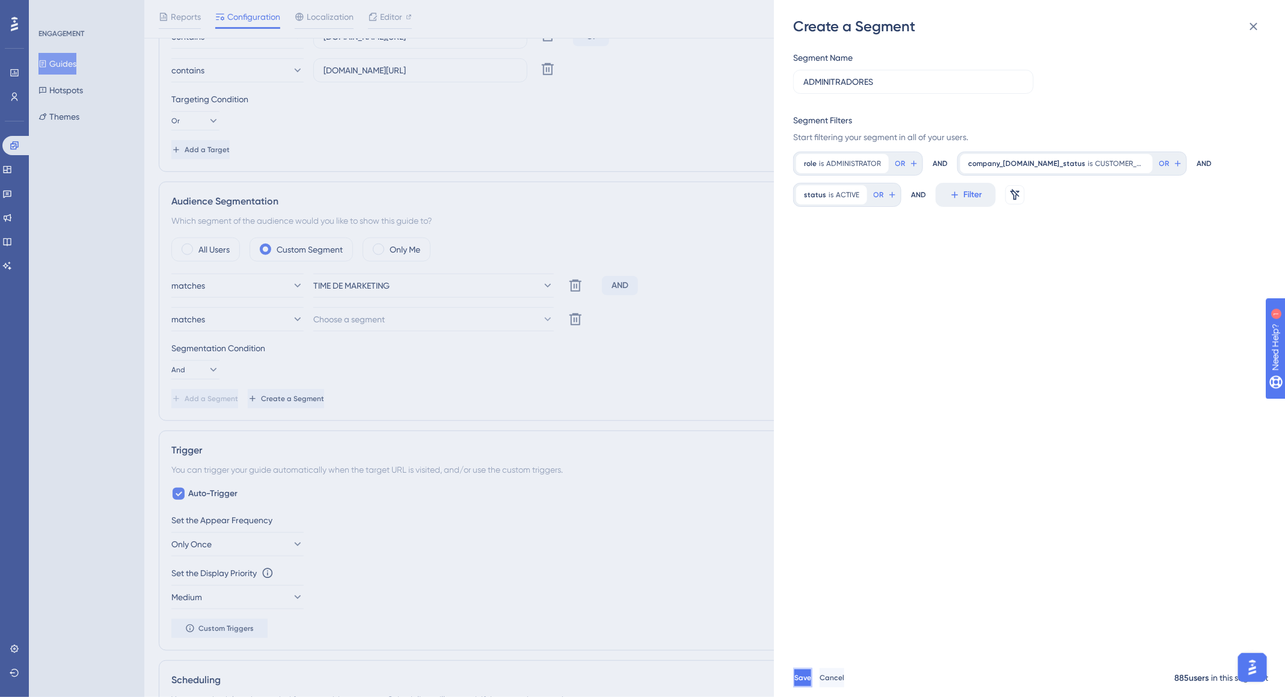
click at [812, 686] on button "Save" at bounding box center [802, 677] width 19 height 19
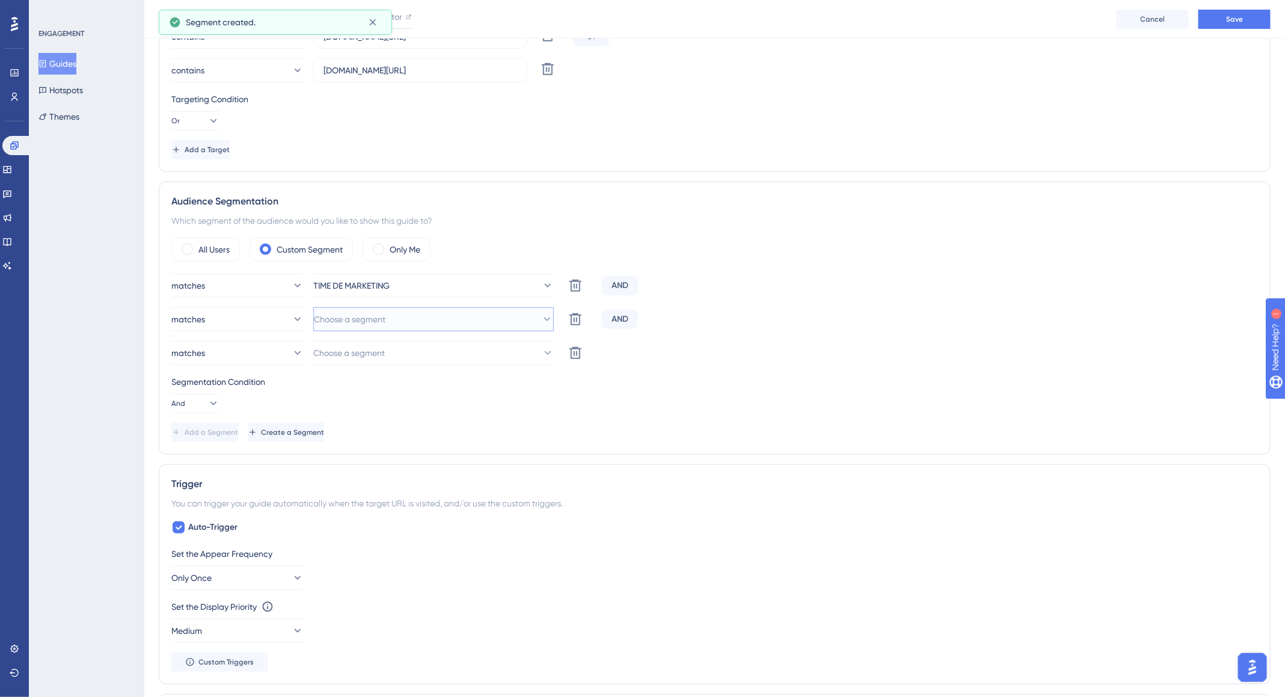
click at [402, 322] on button "Choose a segment" at bounding box center [433, 319] width 241 height 24
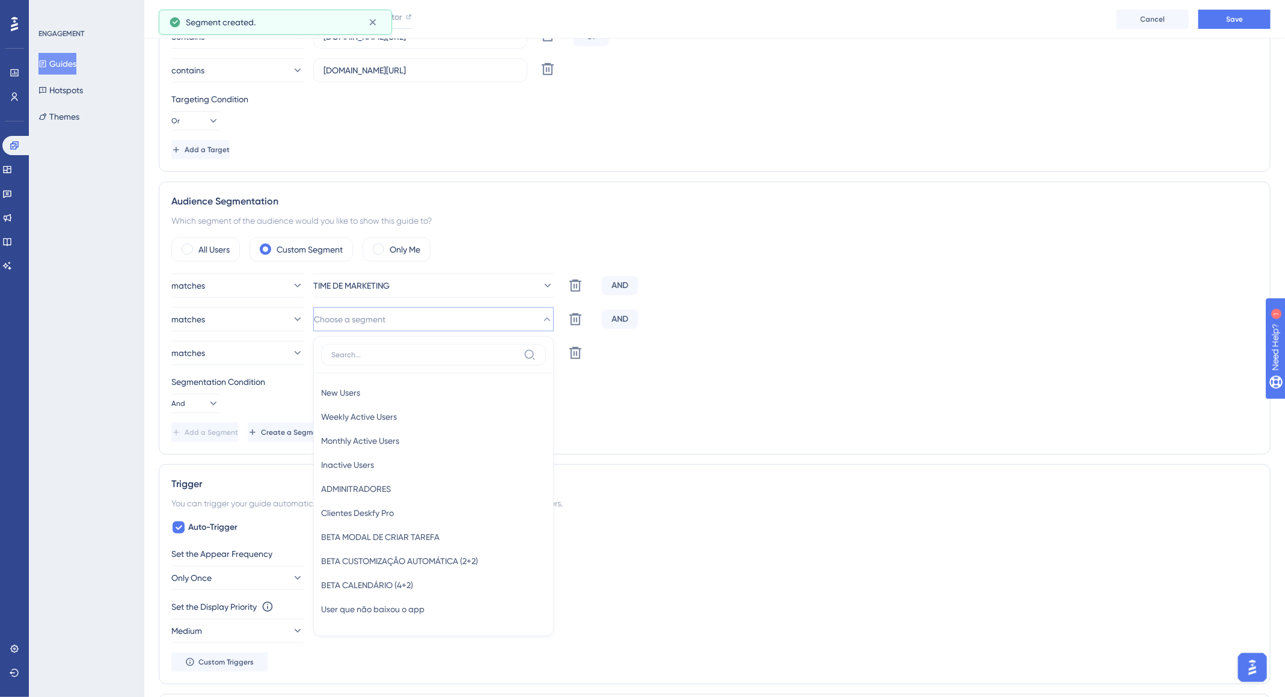
scroll to position [502, 0]
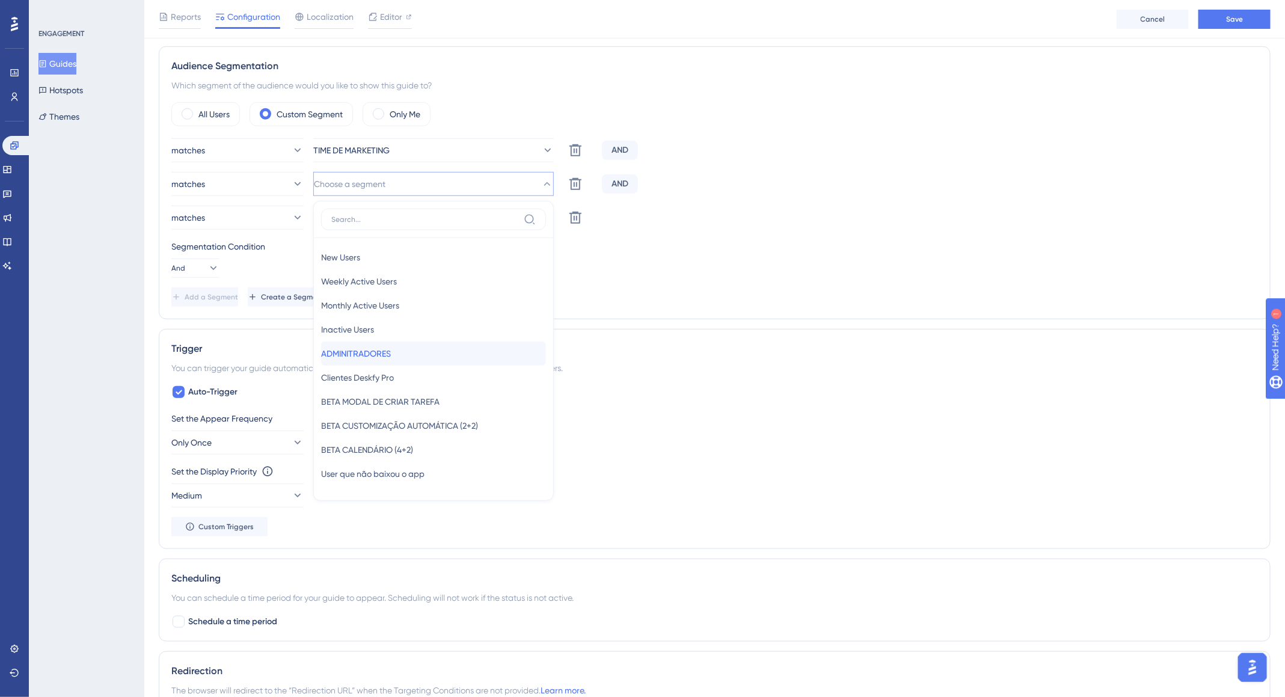
click at [413, 354] on div "ADMINITRADORES ADMINITRADORES" at bounding box center [433, 354] width 225 height 24
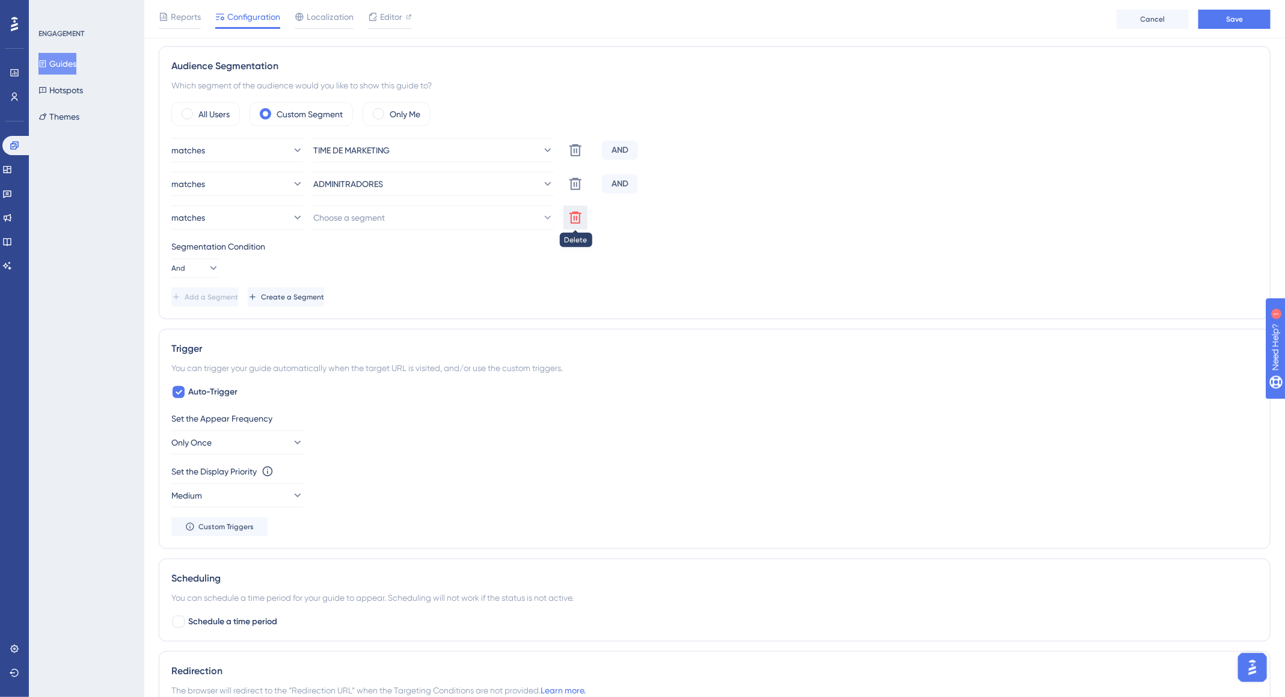
click at [569, 217] on icon at bounding box center [575, 217] width 14 height 14
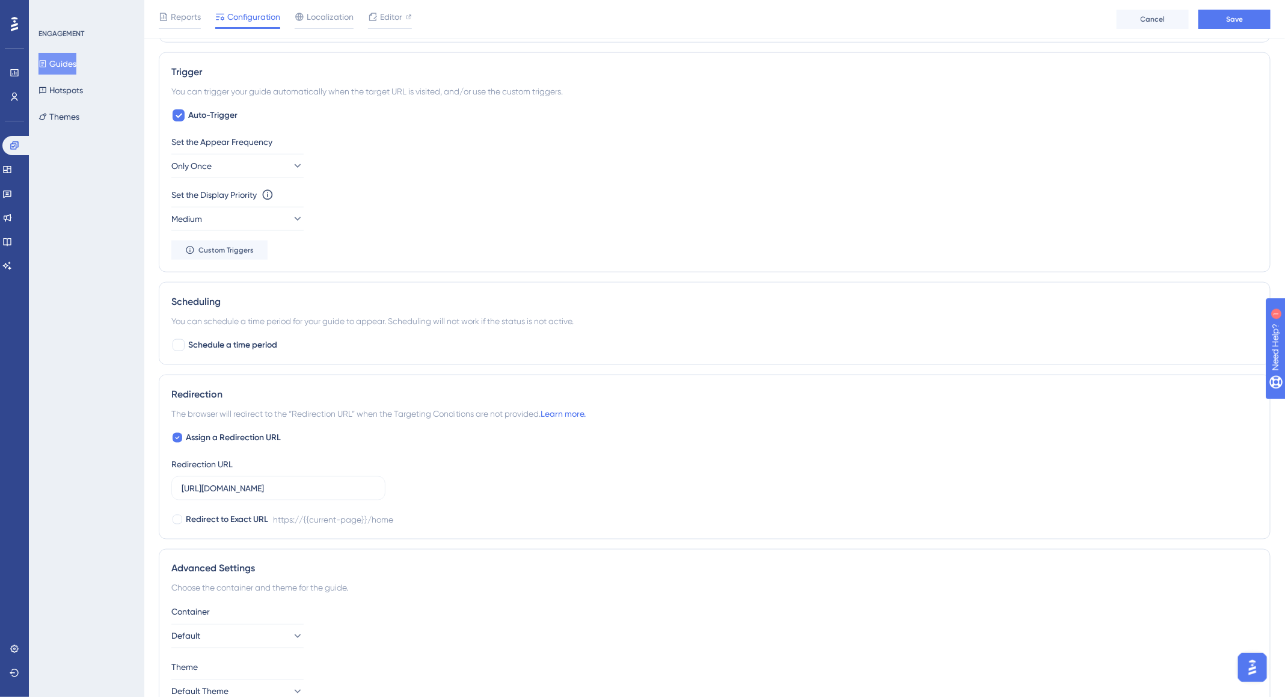
scroll to position [493, 0]
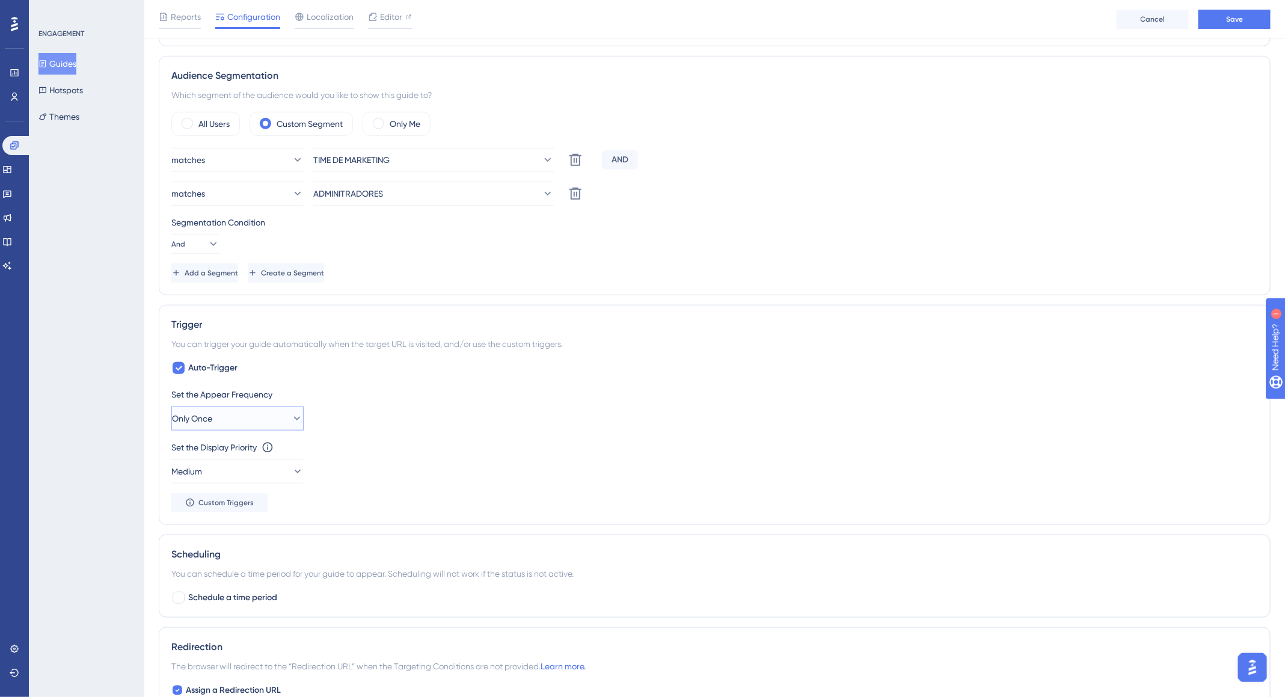
click at [270, 414] on button "Only Once" at bounding box center [237, 419] width 132 height 24
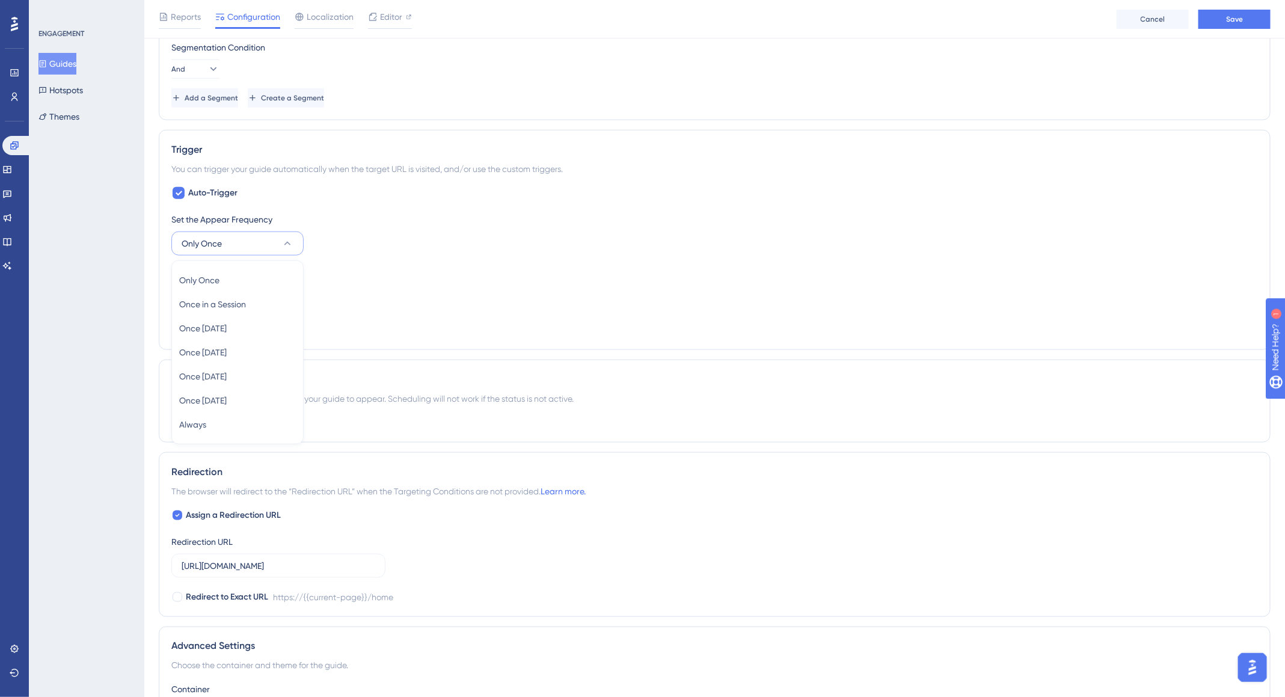
click at [641, 309] on div "Set the Appear Frequency Only Once Only Once Only Once Once in a Session Once i…" at bounding box center [714, 274] width 1087 height 125
click at [257, 241] on button "Only Once" at bounding box center [237, 244] width 132 height 24
click at [246, 299] on span "Once in a Session" at bounding box center [212, 304] width 67 height 14
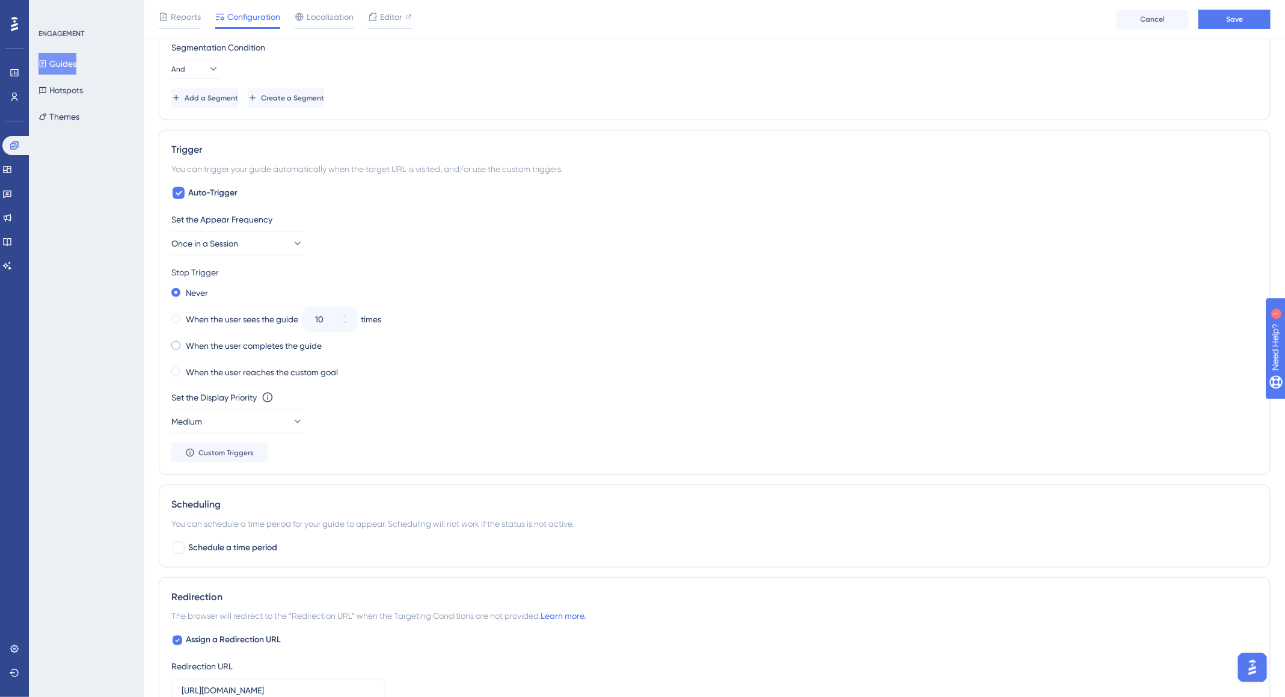
click at [297, 347] on label "When the user completes the guide" at bounding box center [254, 346] width 136 height 14
click at [1228, 14] on span "Save" at bounding box center [1234, 19] width 17 height 10
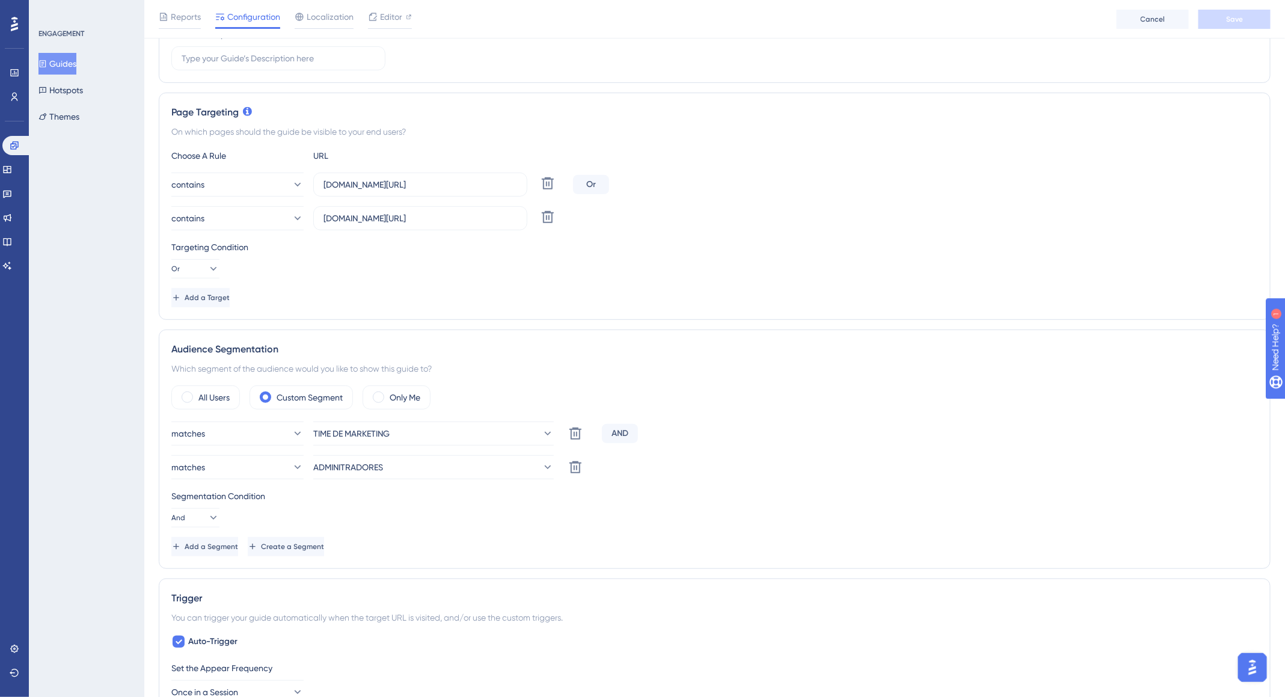
scroll to position [0, 0]
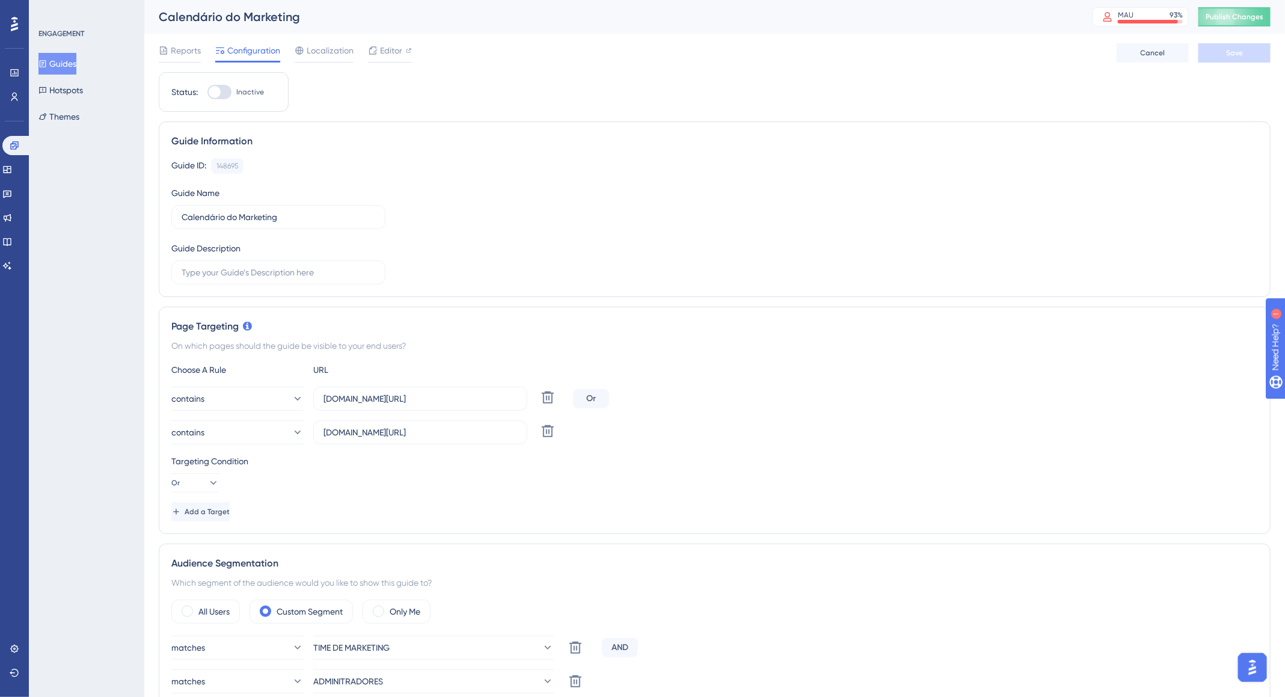
click at [230, 85] on div at bounding box center [219, 92] width 24 height 14
click at [207, 92] on input "Inactive" at bounding box center [207, 92] width 1 height 1
checkbox input "true"
click at [1242, 52] on span "Save" at bounding box center [1234, 53] width 17 height 10
click at [1248, 20] on button "Publish Changes" at bounding box center [1235, 16] width 72 height 19
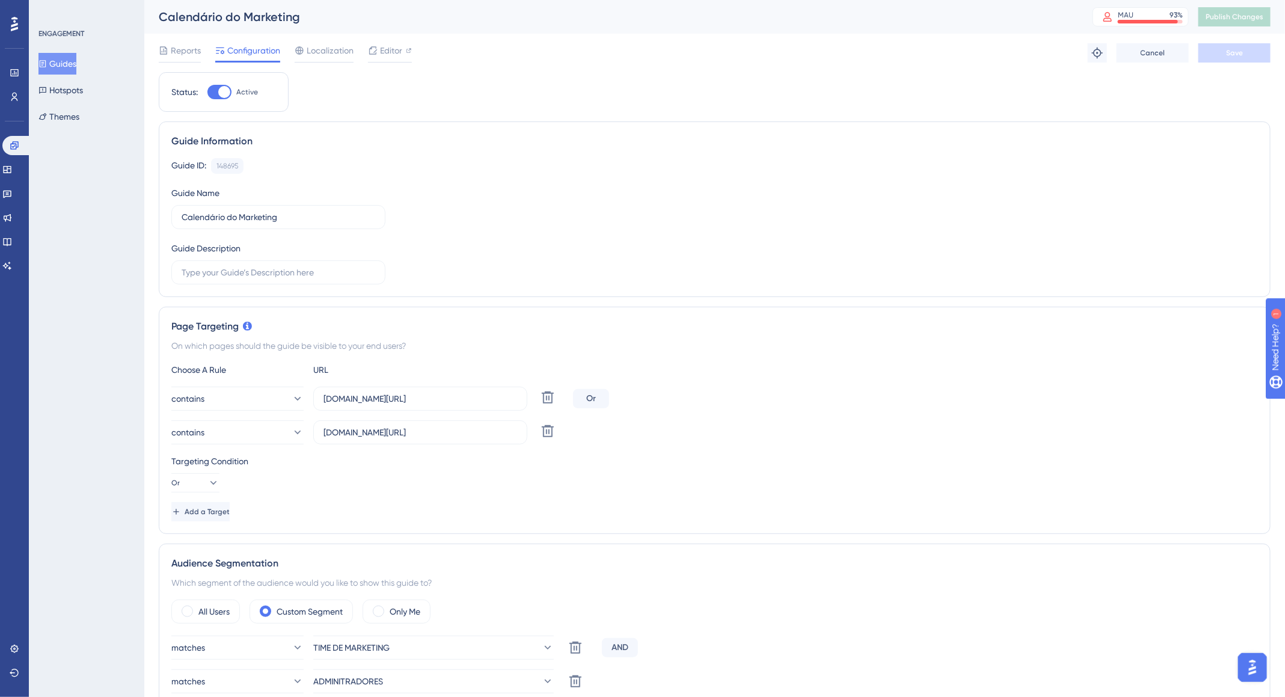
click at [63, 72] on button "Guides" at bounding box center [57, 64] width 38 height 22
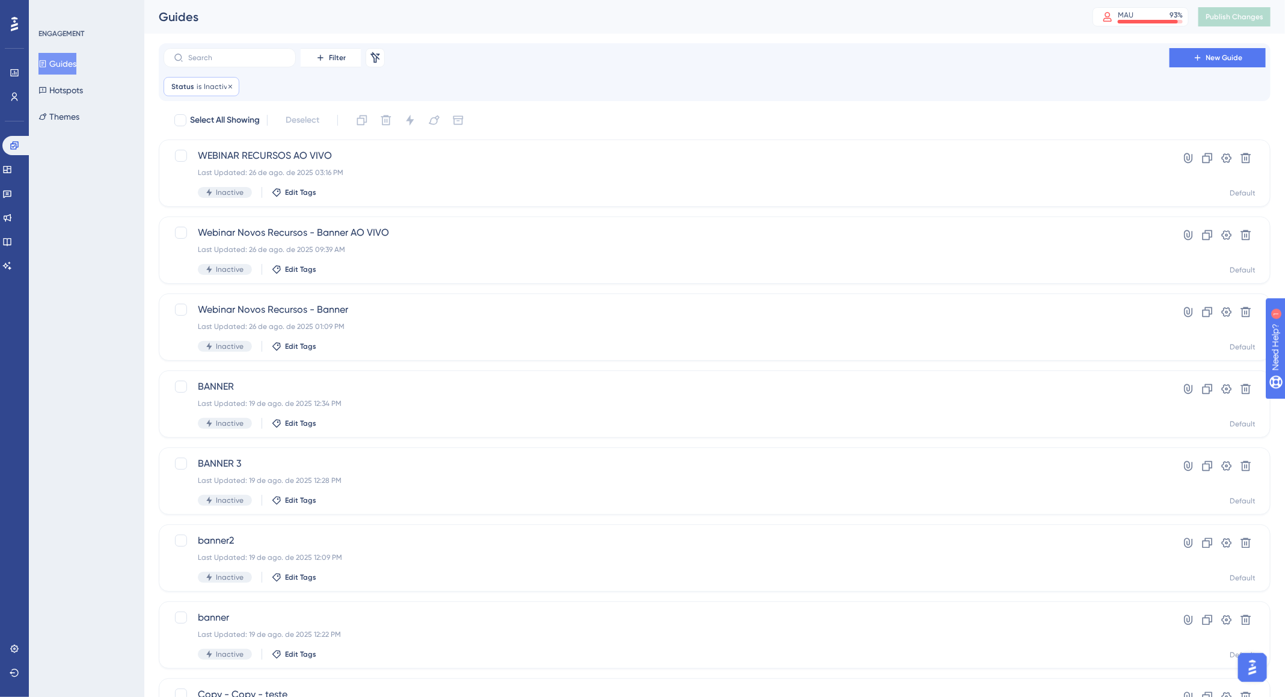
click at [201, 84] on div "Status is Inactive Inactive Remove" at bounding box center [202, 86] width 76 height 19
click at [229, 137] on button "Inactive" at bounding box center [240, 145] width 132 height 24
click at [230, 177] on div "Active Active" at bounding box center [240, 182] width 117 height 24
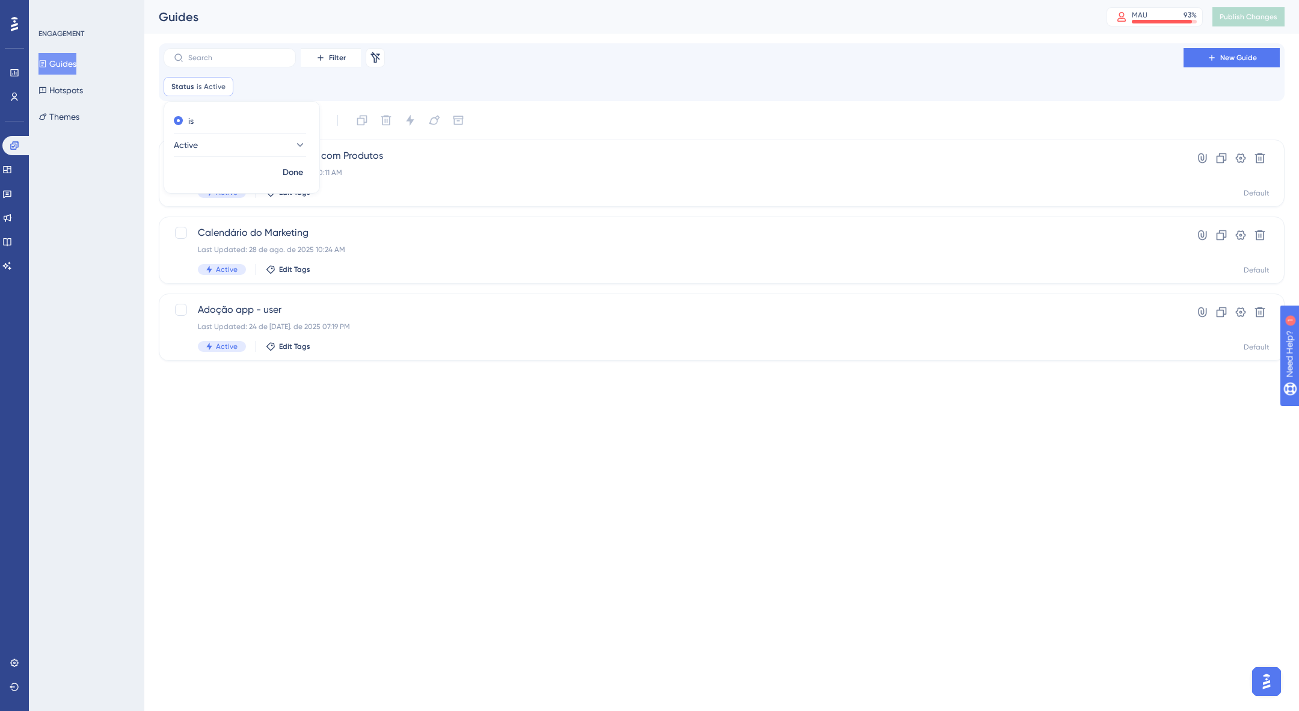
click at [789, 0] on html "Performance Users Engagement Widgets Feedback Product Updates Knowledge Base AI…" at bounding box center [649, 0] width 1299 height 0
click at [640, 198] on div "Customização Automática com Produtos Last Updated: 28 de ago. de 2025 10:11 AM …" at bounding box center [722, 173] width 1126 height 67
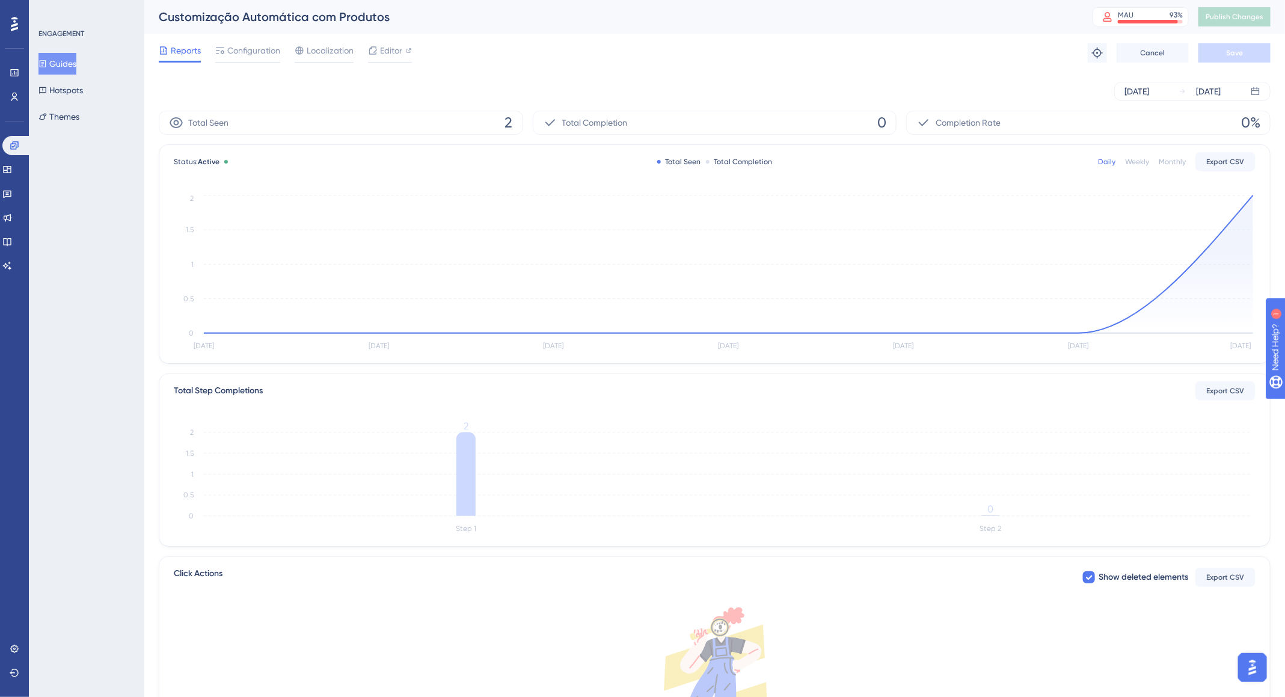
click at [405, 134] on div "Total Seen 2" at bounding box center [341, 123] width 364 height 24
click at [418, 120] on div "Total Seen 2" at bounding box center [341, 123] width 364 height 24
click at [348, 120] on div "Total Seen 2" at bounding box center [341, 123] width 364 height 24
click at [1253, 197] on circle at bounding box center [1253, 195] width 4 height 4
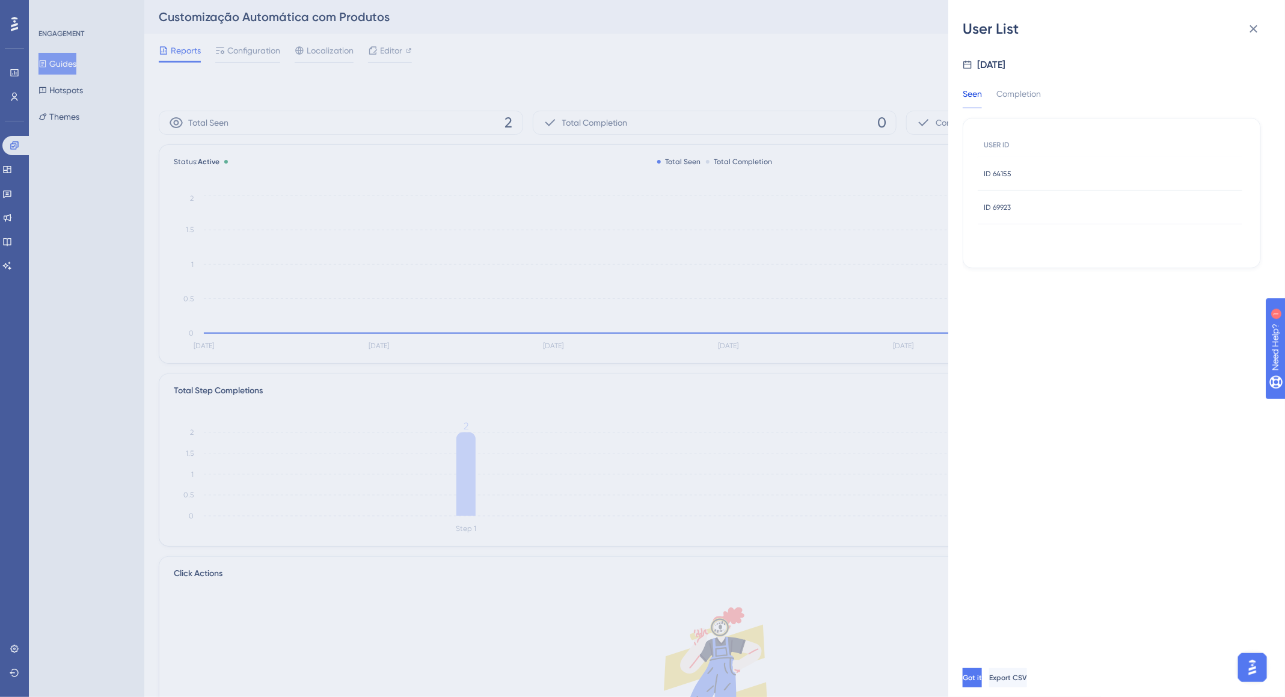
click at [1003, 176] on span "ID 64155" at bounding box center [998, 174] width 28 height 10
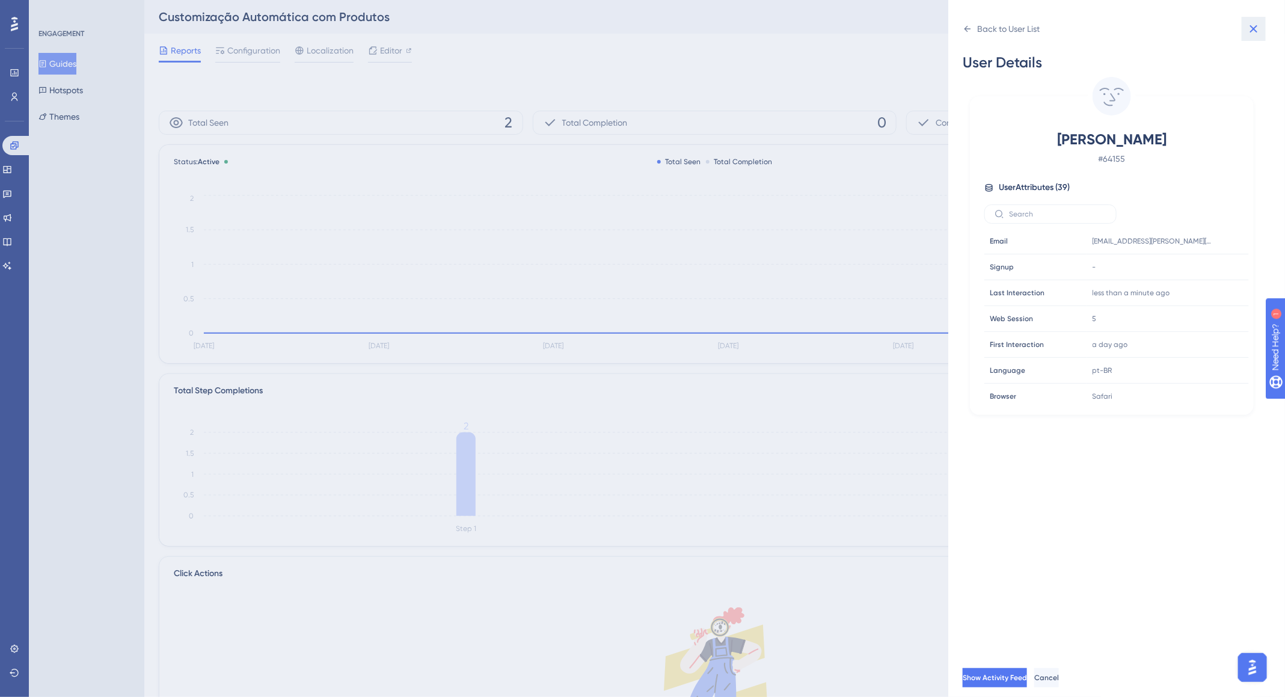
click at [1250, 32] on icon at bounding box center [1254, 29] width 14 height 14
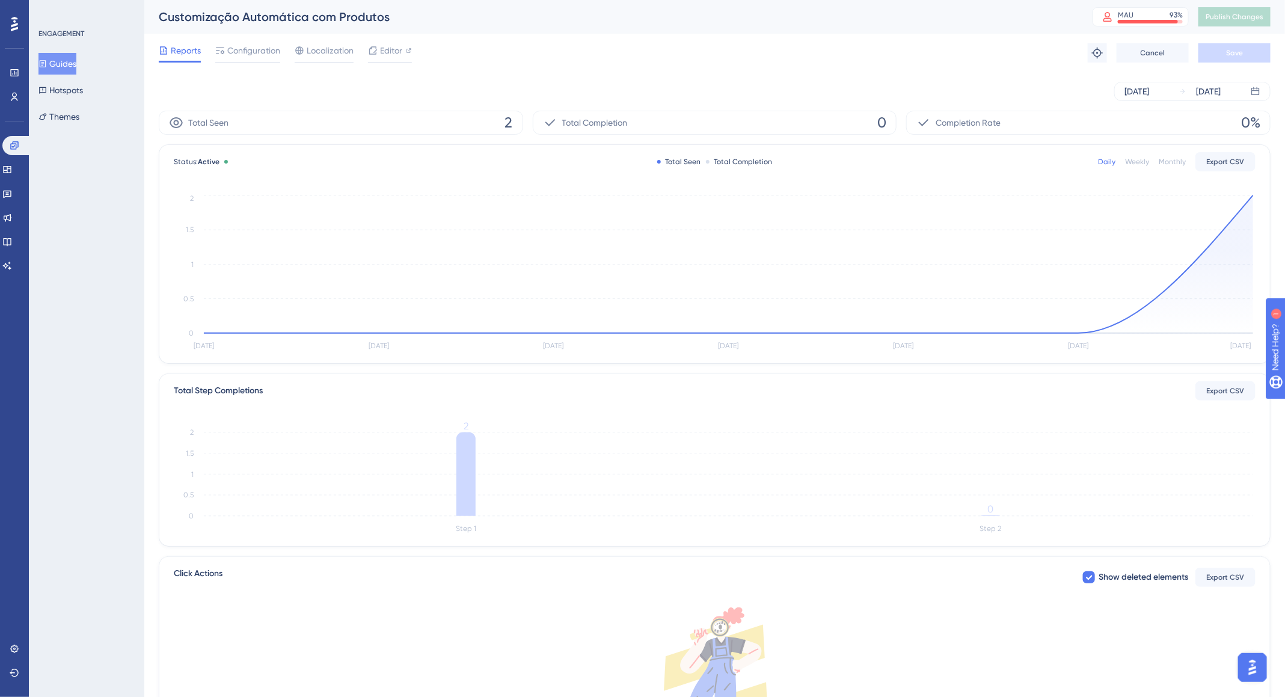
click at [61, 66] on button "Guides" at bounding box center [57, 64] width 38 height 22
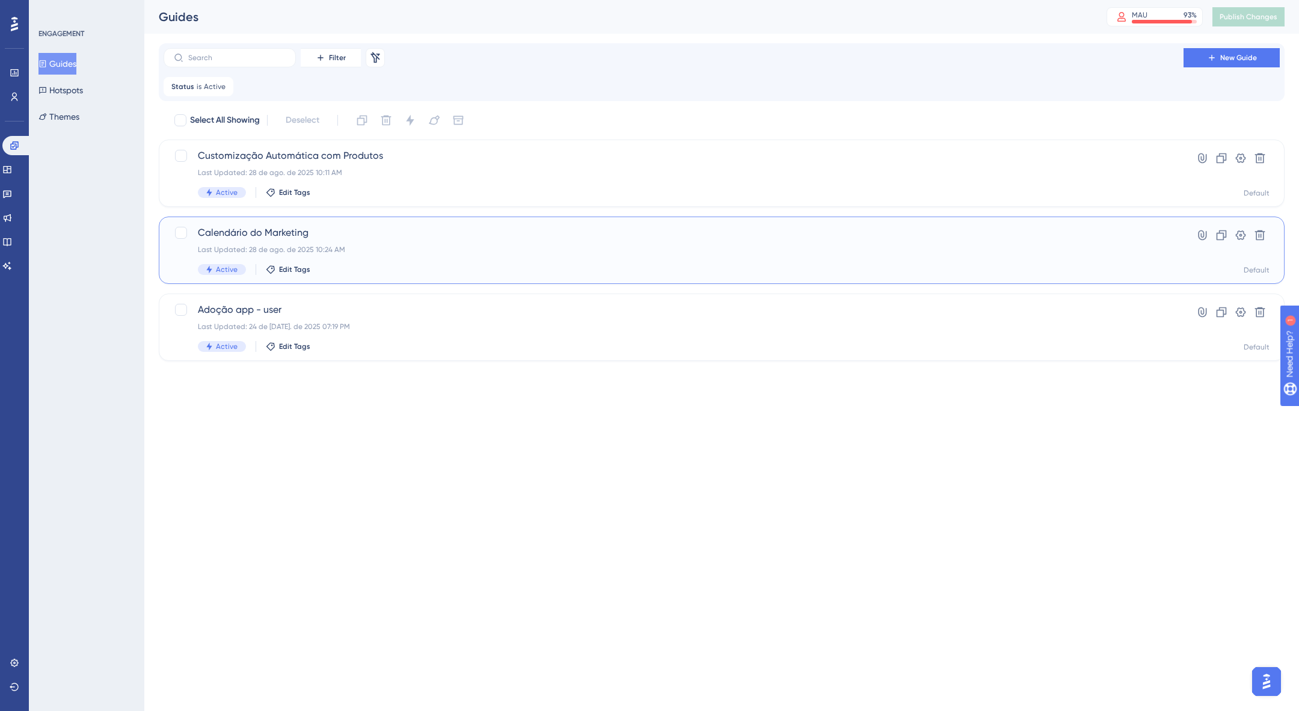
click at [372, 242] on div "Calendário do Marketing Last Updated: 28 de ago. de 2025 10:24 AM Active Edit T…" at bounding box center [673, 250] width 951 height 49
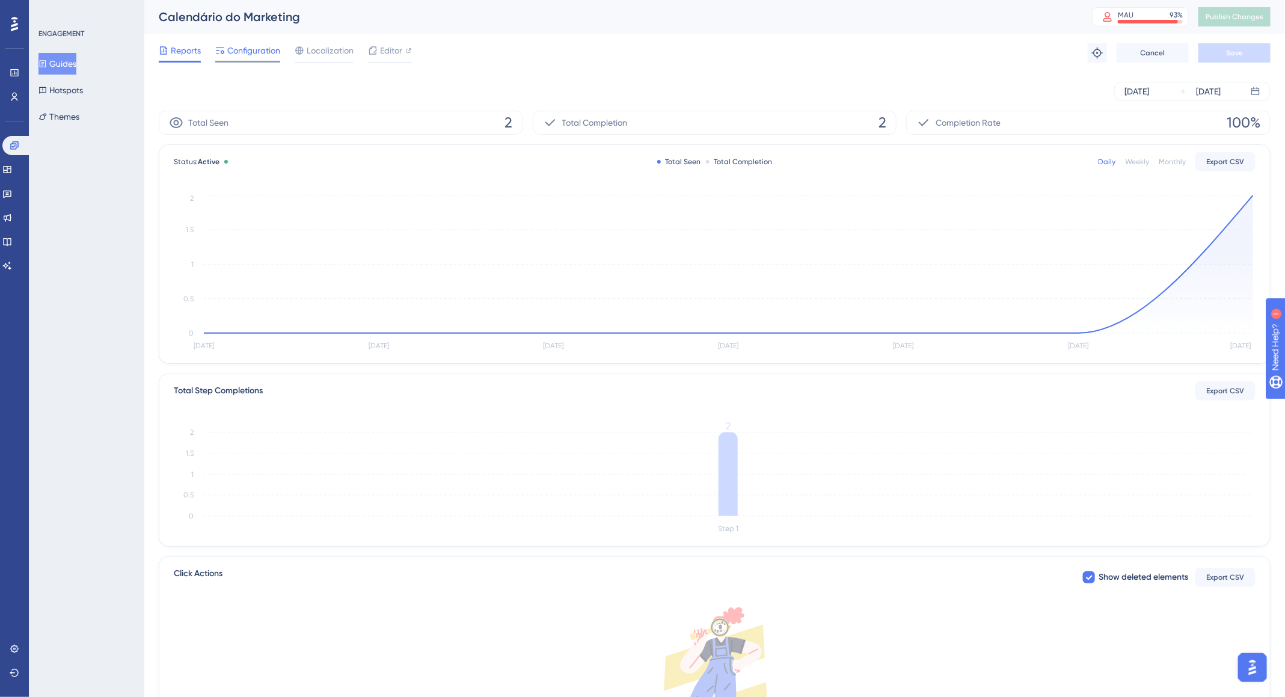
click at [238, 50] on span "Configuration" at bounding box center [253, 50] width 53 height 14
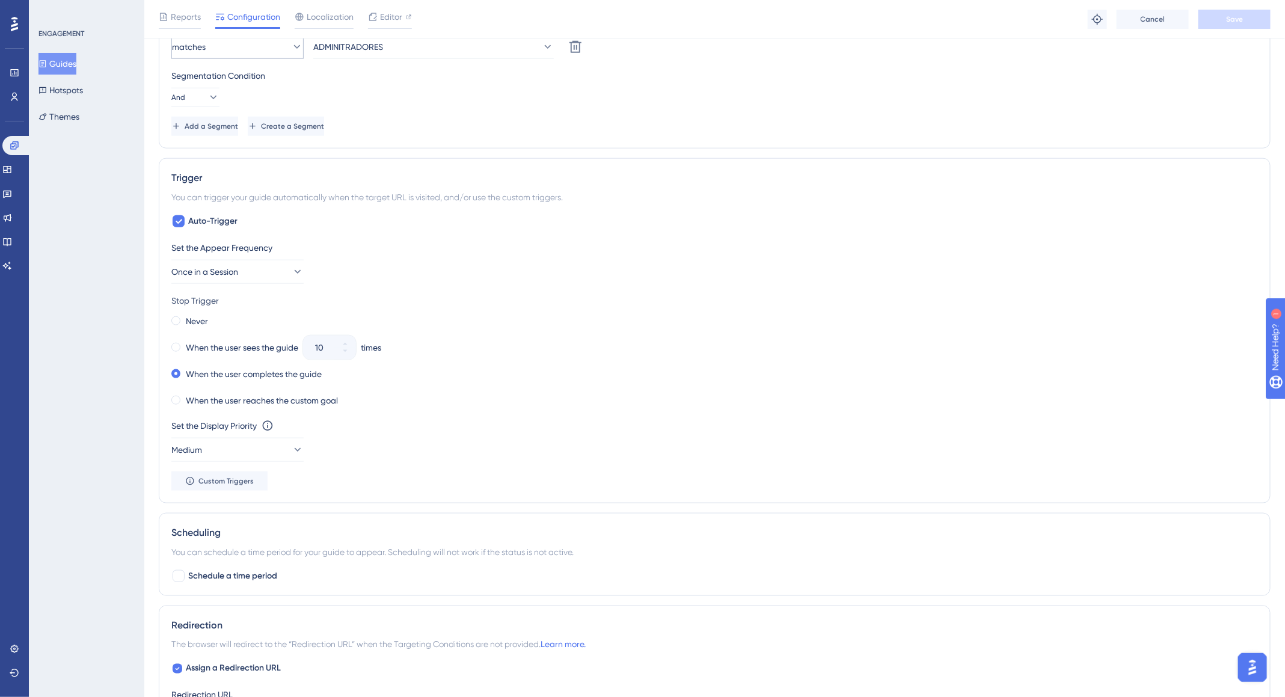
scroll to position [742, 0]
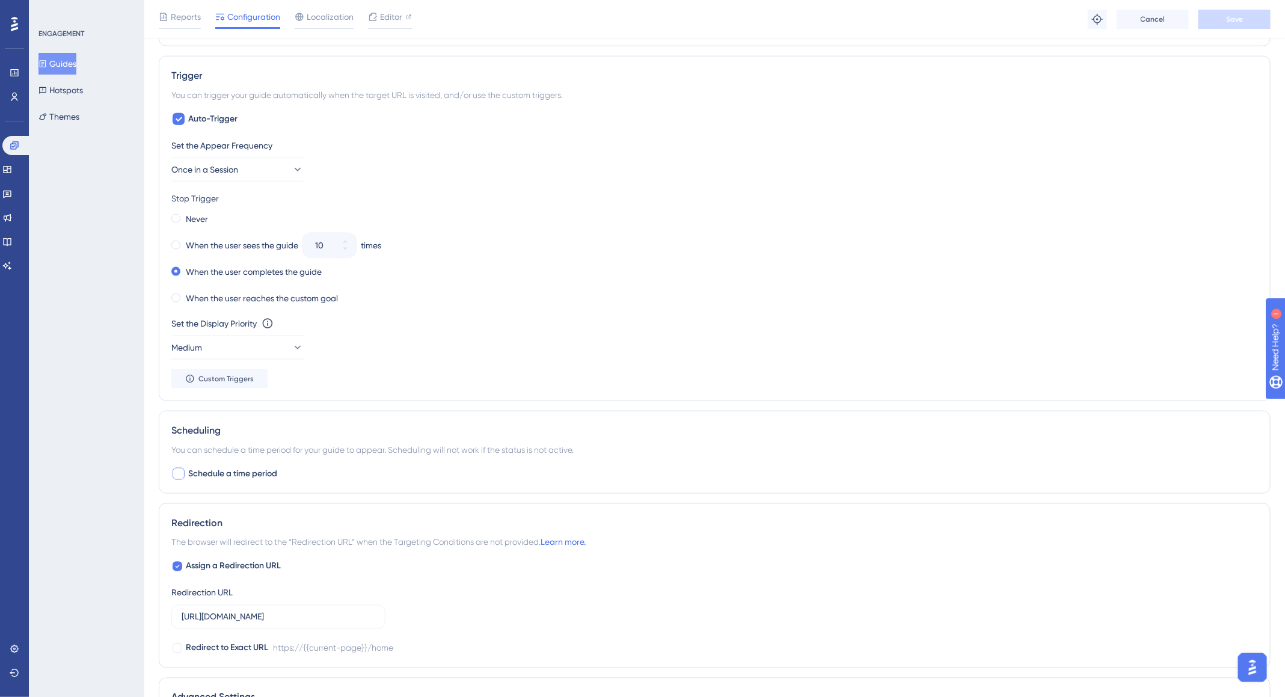
click at [233, 467] on span "Schedule a time period" at bounding box center [232, 474] width 89 height 14
checkbox input "true"
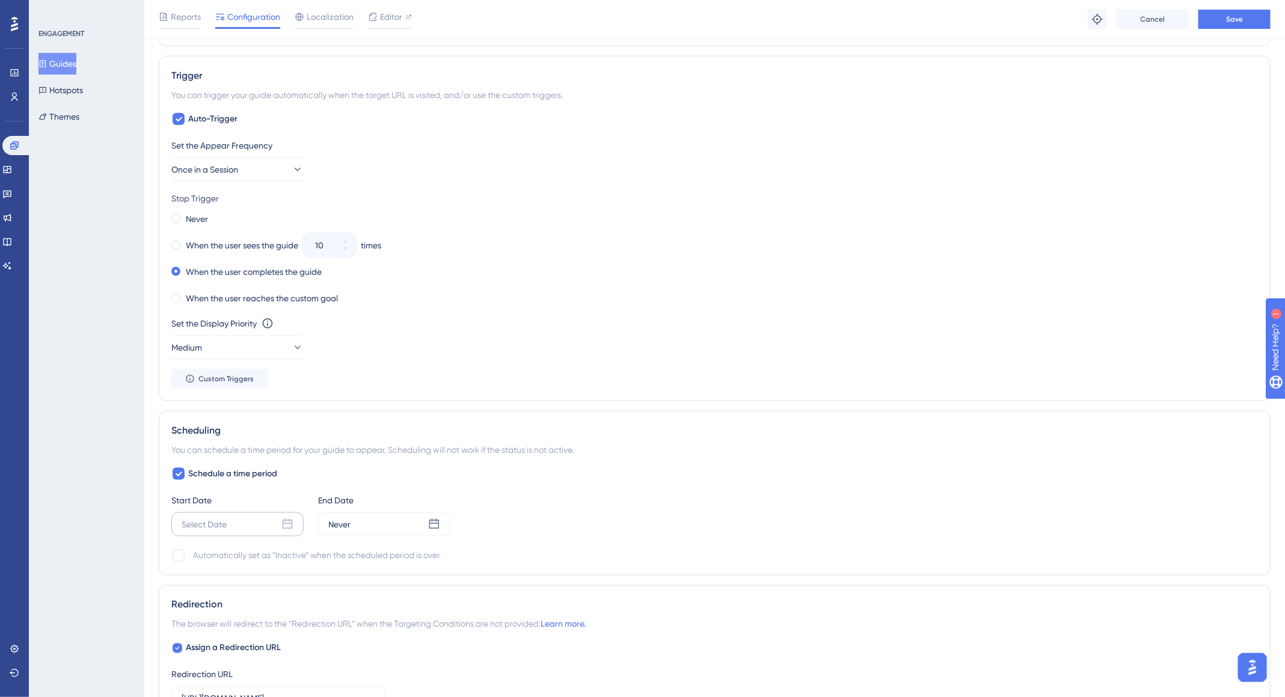
click at [213, 519] on div "Select Date" at bounding box center [204, 524] width 45 height 14
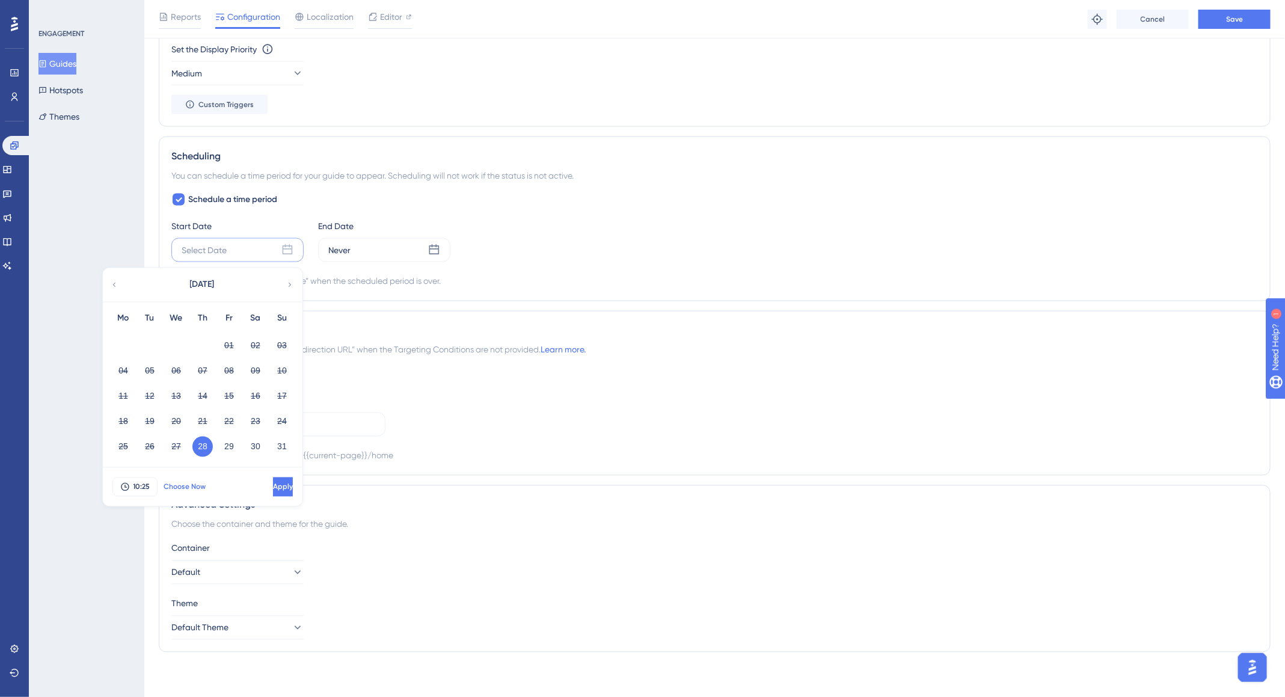
click at [187, 483] on span "Choose Now" at bounding box center [185, 487] width 42 height 10
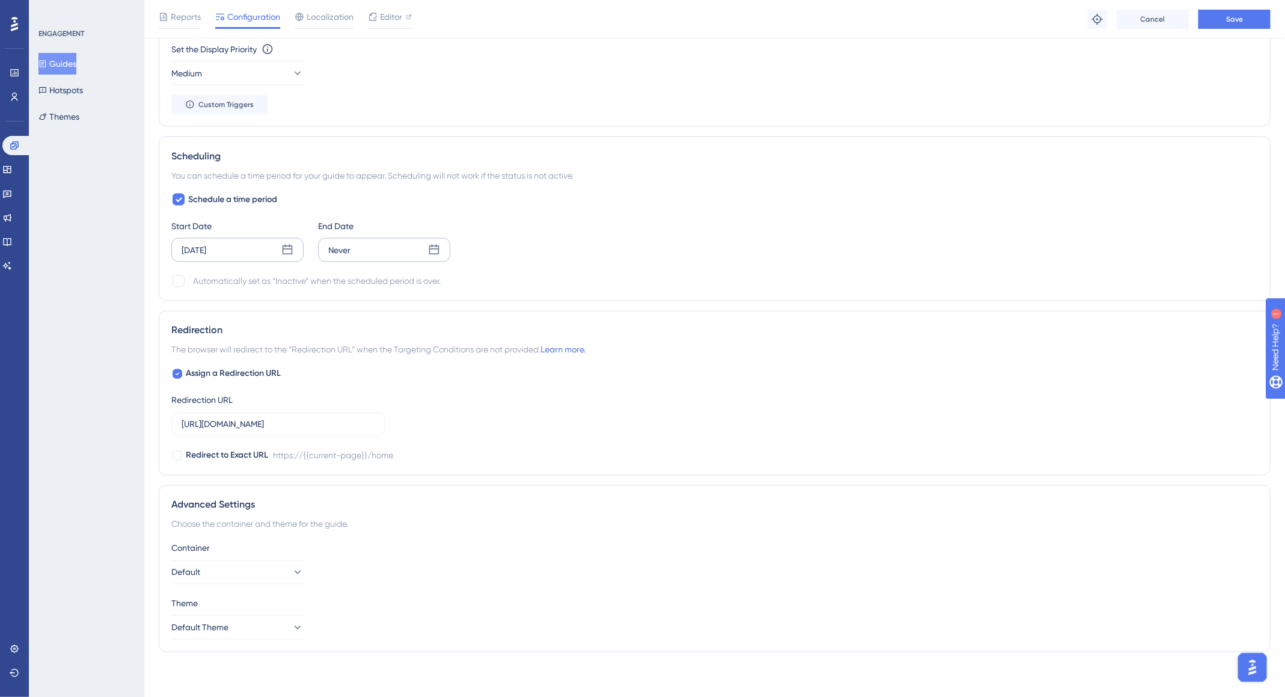
click at [342, 253] on div "Never" at bounding box center [339, 250] width 22 height 14
click at [426, 281] on div "August 2025" at bounding box center [349, 285] width 198 height 34
click at [434, 281] on icon at bounding box center [436, 285] width 8 height 11
click at [300, 444] on button "30" at bounding box center [296, 447] width 20 height 20
click at [296, 485] on span "10:25" at bounding box center [288, 487] width 17 height 10
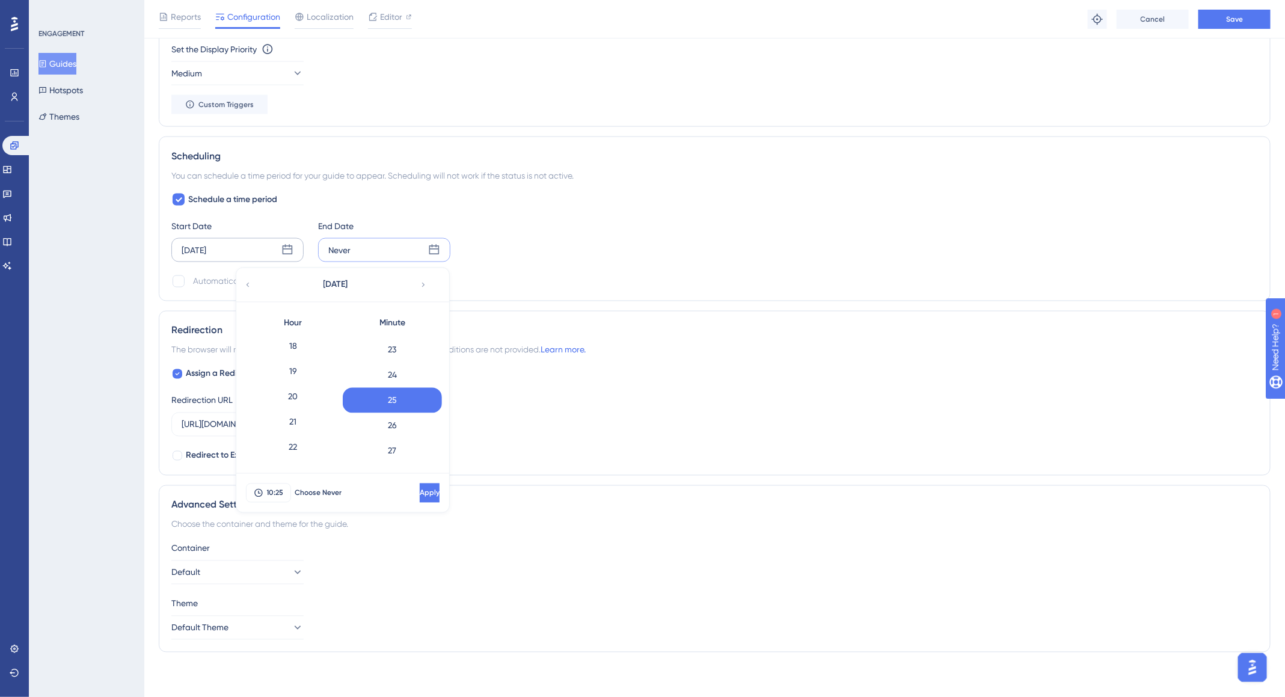
scroll to position [478, 0]
click at [297, 445] on div "23" at bounding box center [293, 451] width 99 height 25
click at [399, 452] on div "59" at bounding box center [392, 451] width 99 height 25
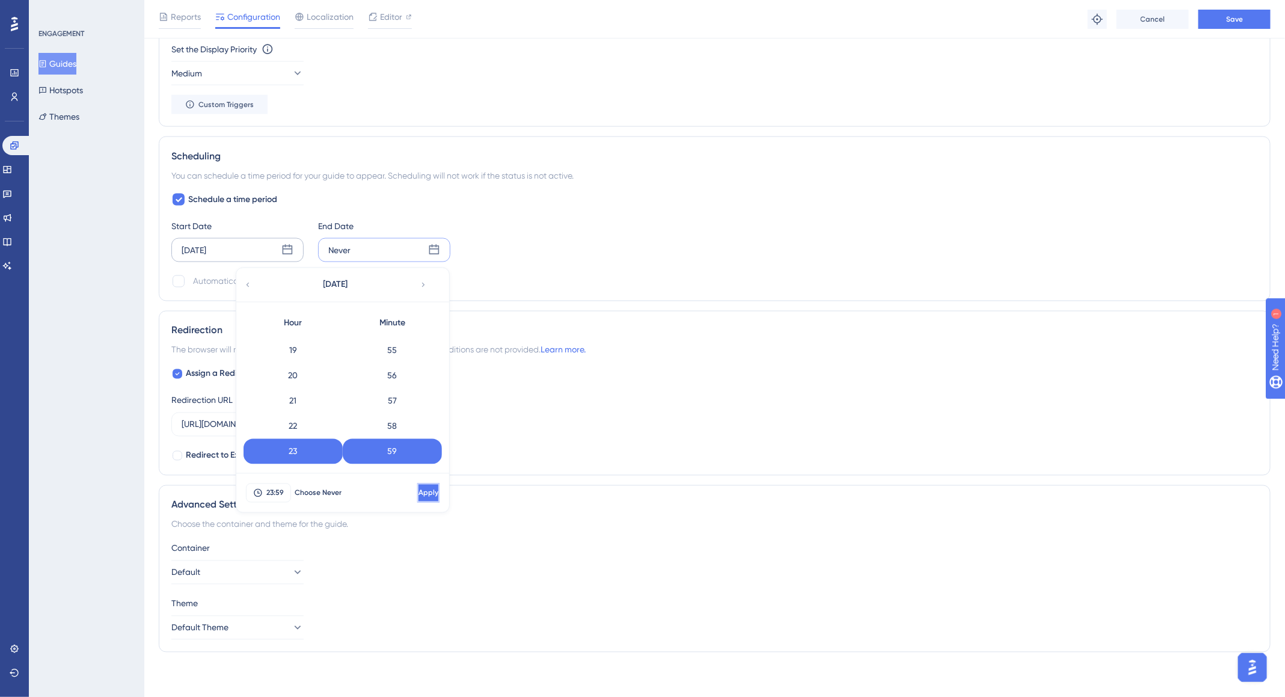
click at [419, 492] on span "Apply" at bounding box center [429, 493] width 20 height 10
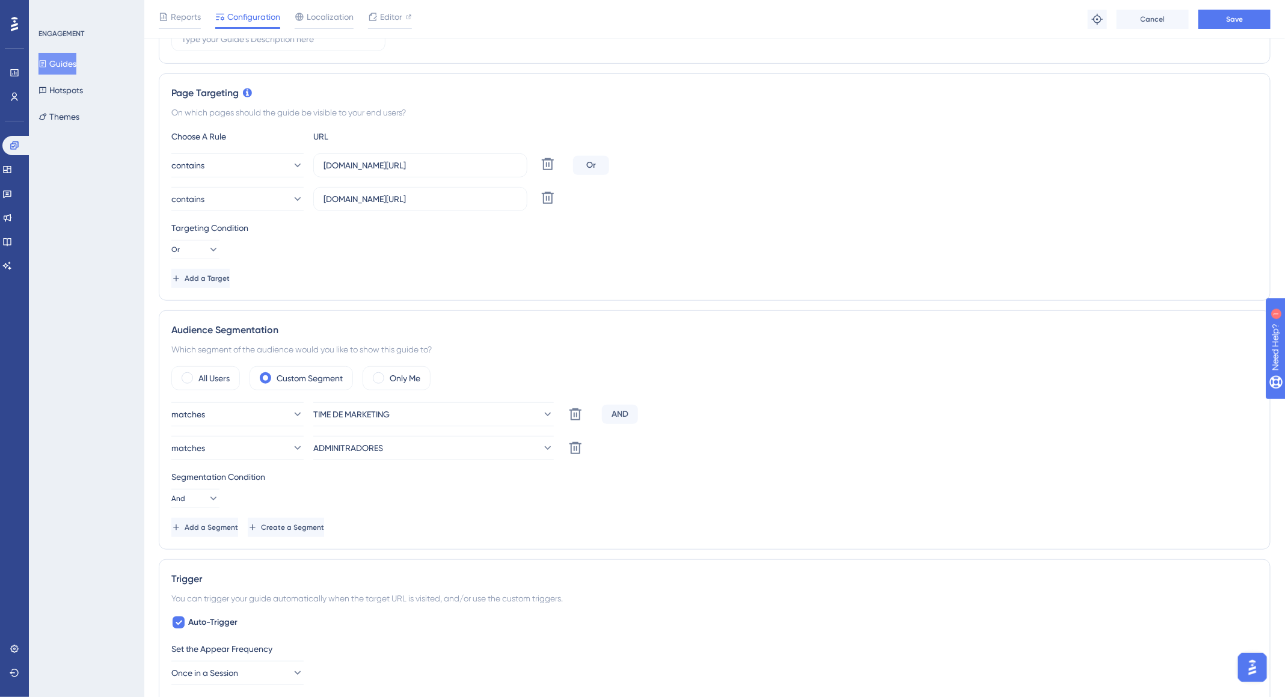
scroll to position [0, 0]
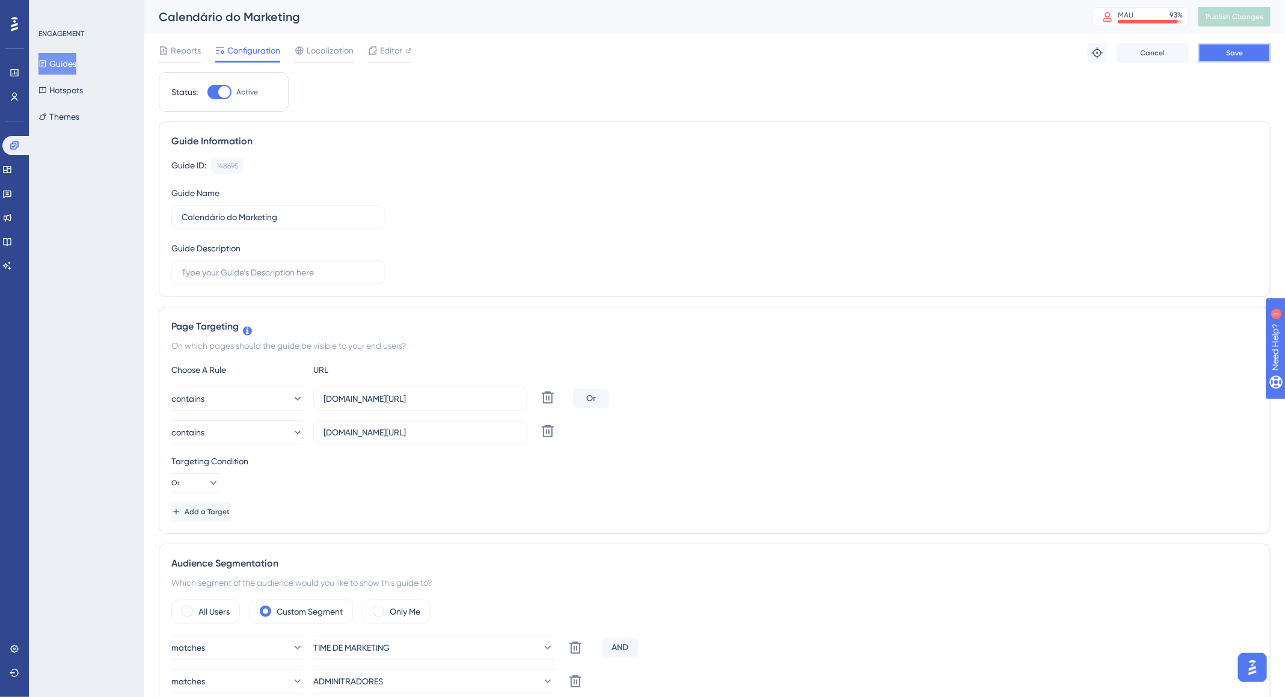
click at [1251, 60] on button "Save" at bounding box center [1235, 52] width 72 height 19
click at [1259, 11] on button "Publish Changes" at bounding box center [1235, 16] width 72 height 19
click at [54, 58] on button "Guides" at bounding box center [57, 64] width 38 height 22
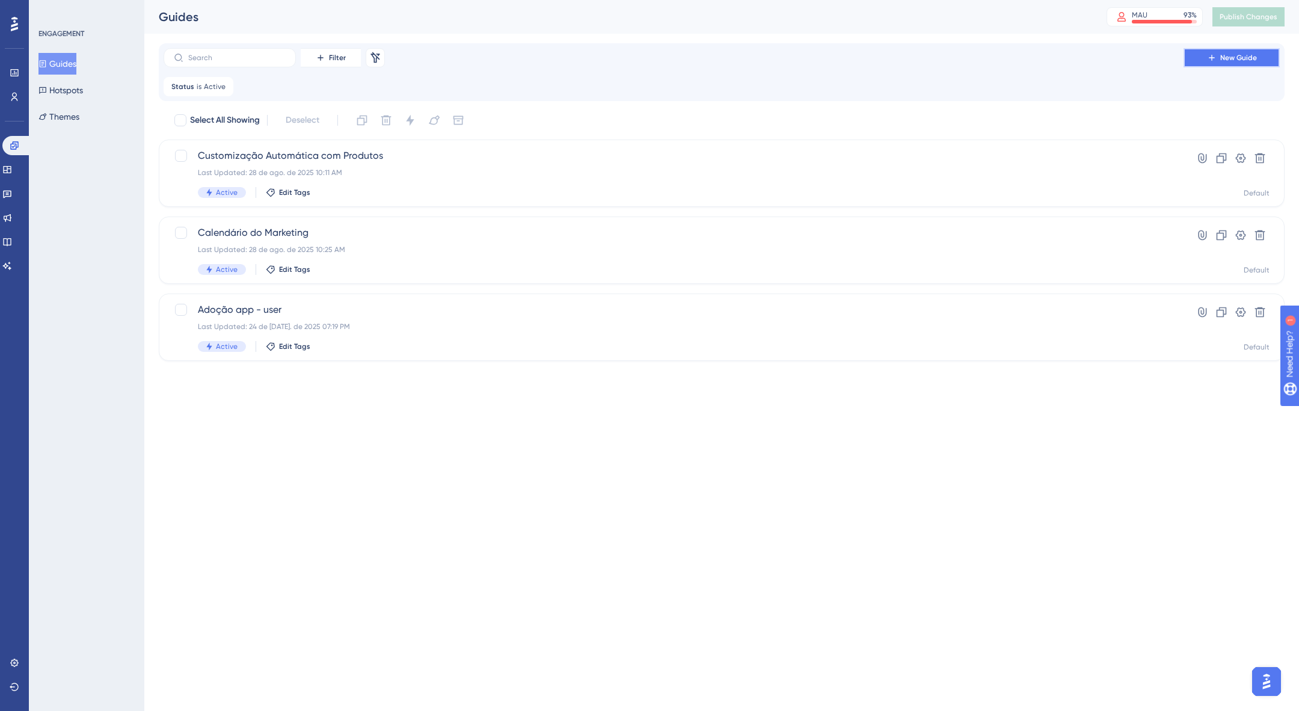
click at [1219, 59] on button "New Guide" at bounding box center [1232, 57] width 96 height 19
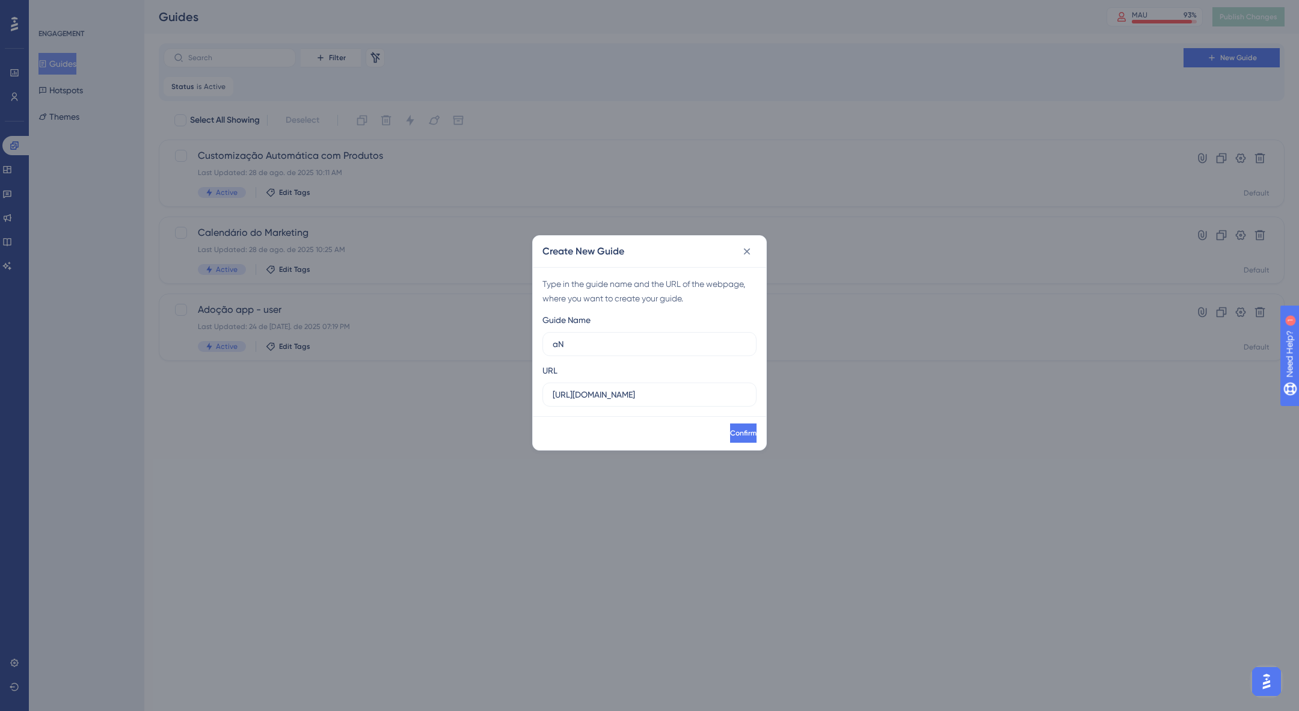
type input "a"
type input "Analytics de campanhs"
click at [729, 434] on span "Confirm" at bounding box center [742, 433] width 26 height 10
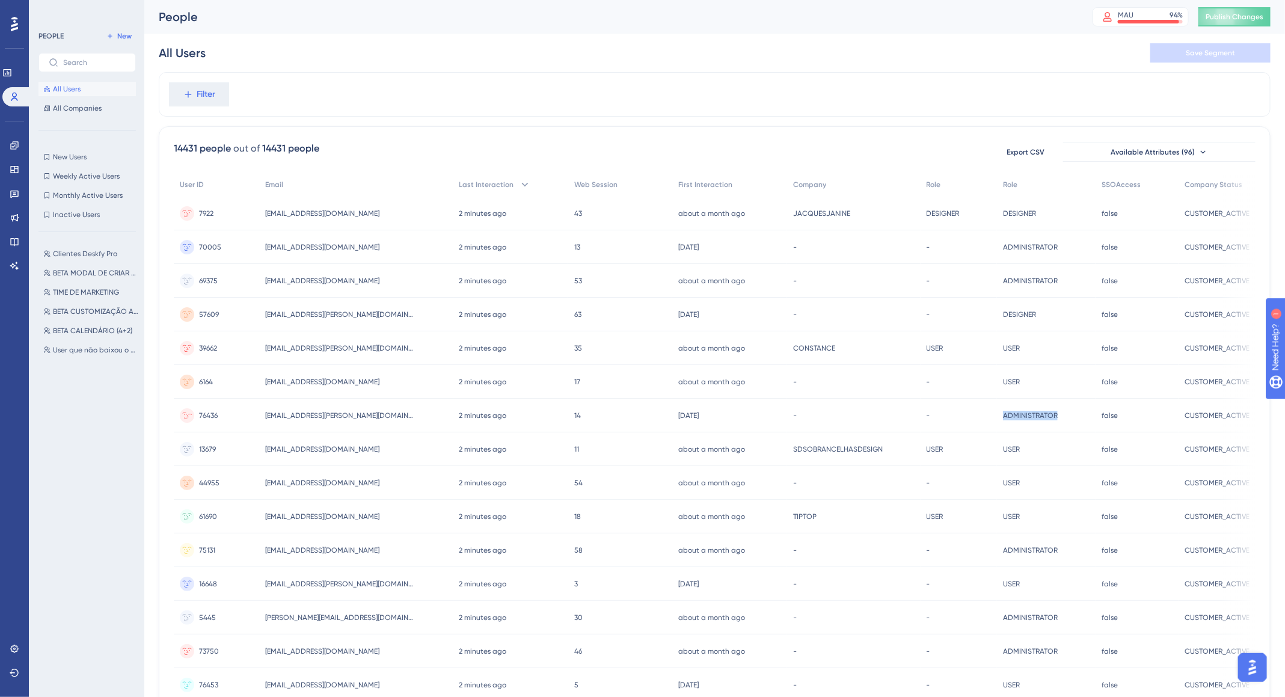
drag, startPoint x: 1064, startPoint y: 414, endPoint x: 1000, endPoint y: 416, distance: 64.4
click at [1000, 416] on div "ADMINISTRATOR ADMINISTRATOR" at bounding box center [1046, 416] width 99 height 34
copy span "ADMINISTRATOR"
click at [79, 289] on span "TIME DE MARKETING" at bounding box center [86, 292] width 66 height 10
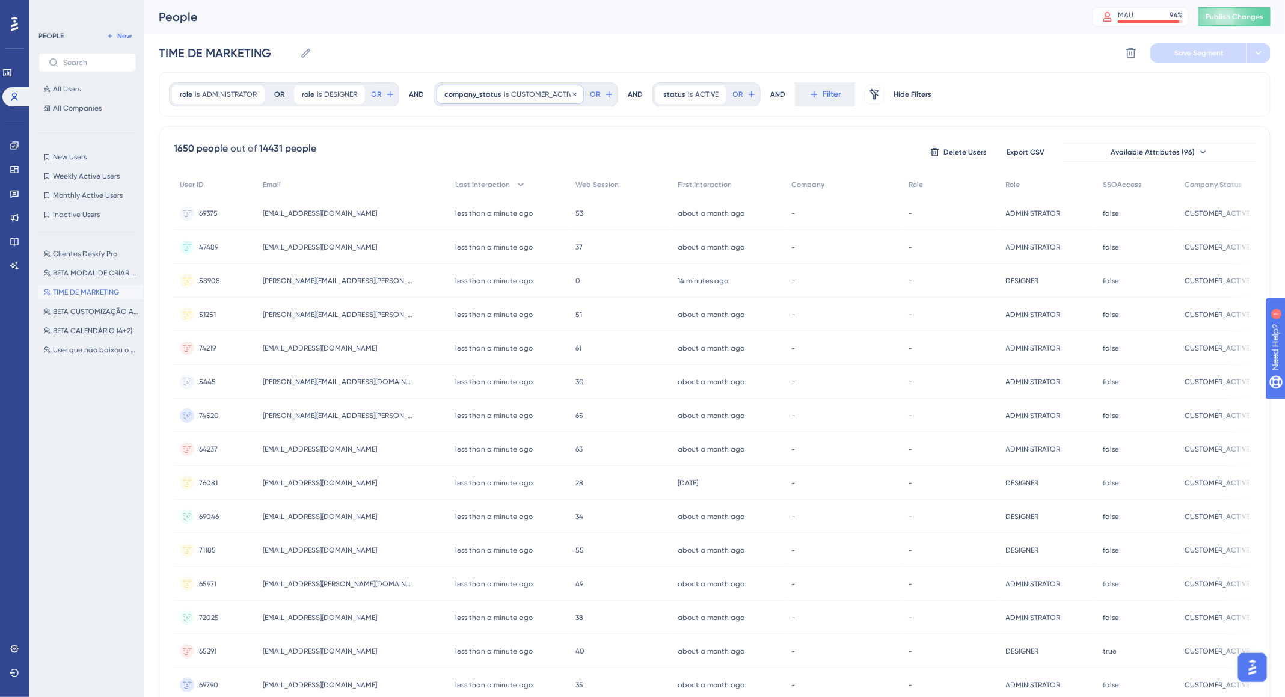
click at [537, 95] on span "CUSTOMER_ACTIVE" at bounding box center [543, 95] width 65 height 10
click at [517, 144] on label "CUSTOMER_ACTIVE" at bounding box center [513, 152] width 132 height 22
click at [517, 147] on input "CUSTOMER_ACTIVE" at bounding box center [513, 151] width 112 height 8
click at [517, 145] on label "CUSTOMER_ACTIVE" at bounding box center [513, 152] width 132 height 22
click at [517, 147] on input "CUSTOMER_ACTIVE" at bounding box center [513, 151] width 112 height 8
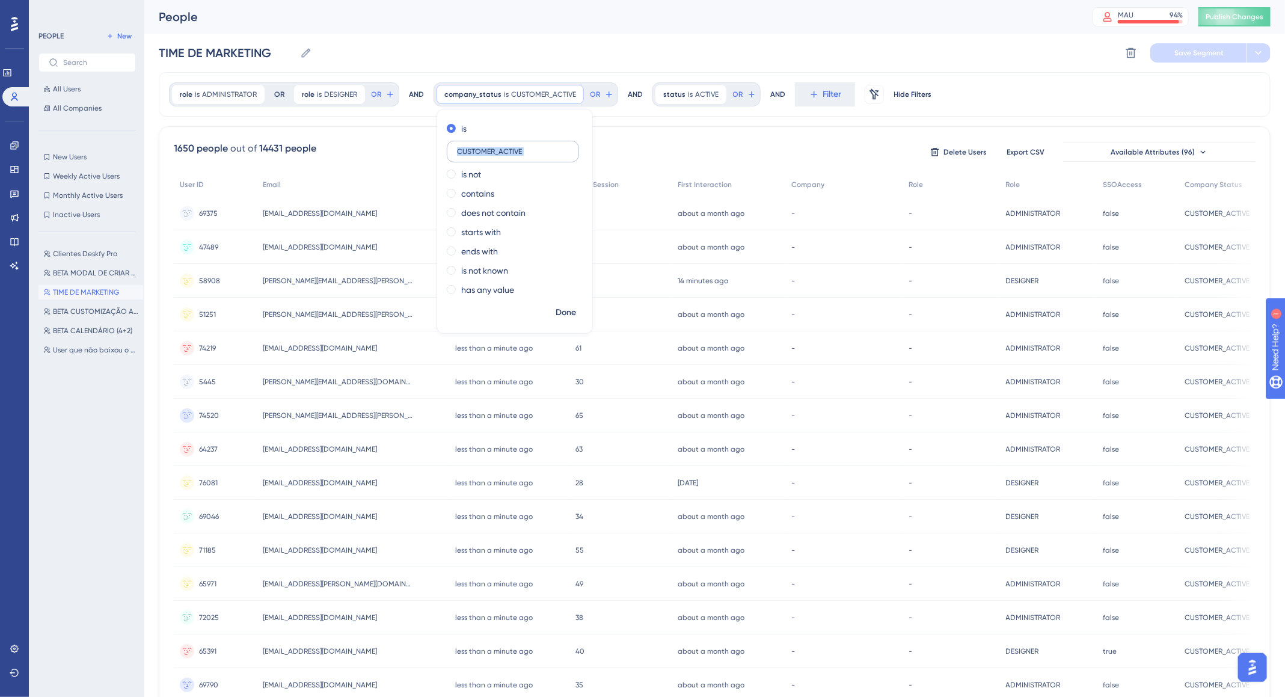
click at [517, 145] on label "CUSTOMER_ACTIVE" at bounding box center [513, 152] width 132 height 22
click at [517, 147] on input "CUSTOMER_ACTIVE" at bounding box center [513, 151] width 112 height 8
click at [518, 154] on input "CUSTOMER_ACTIVE" at bounding box center [513, 151] width 112 height 8
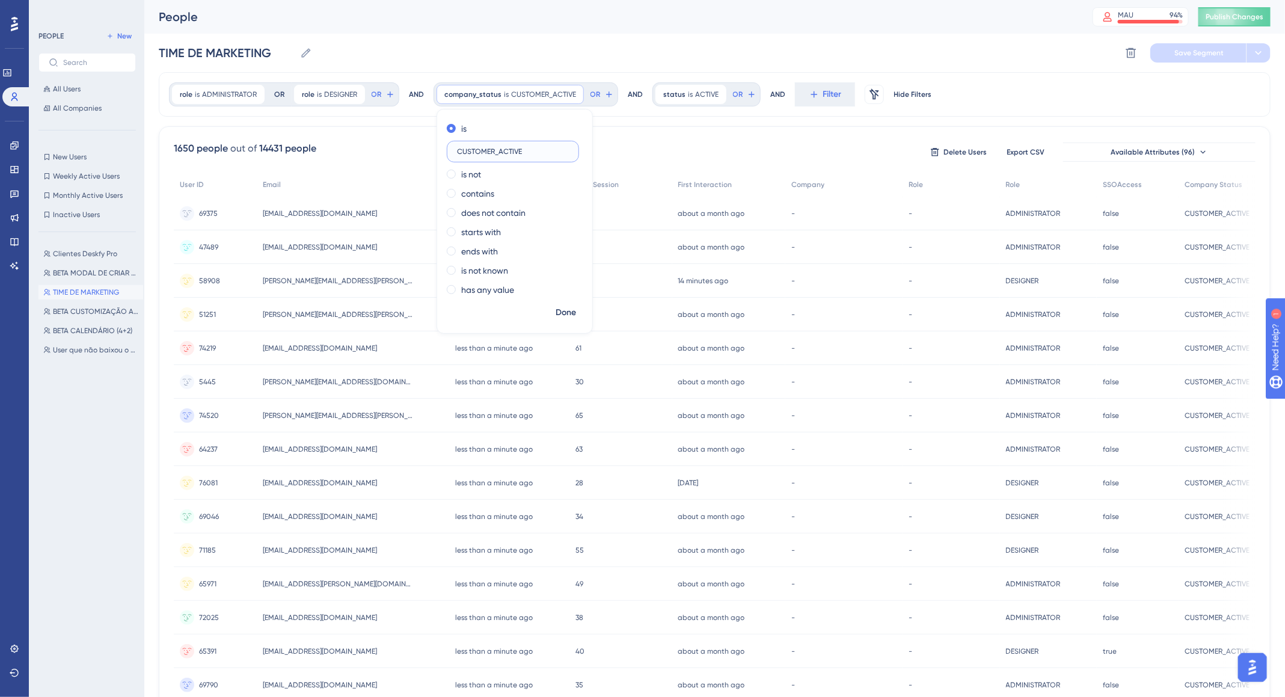
click at [517, 154] on input "CUSTOMER_ACTIVE" at bounding box center [513, 151] width 112 height 8
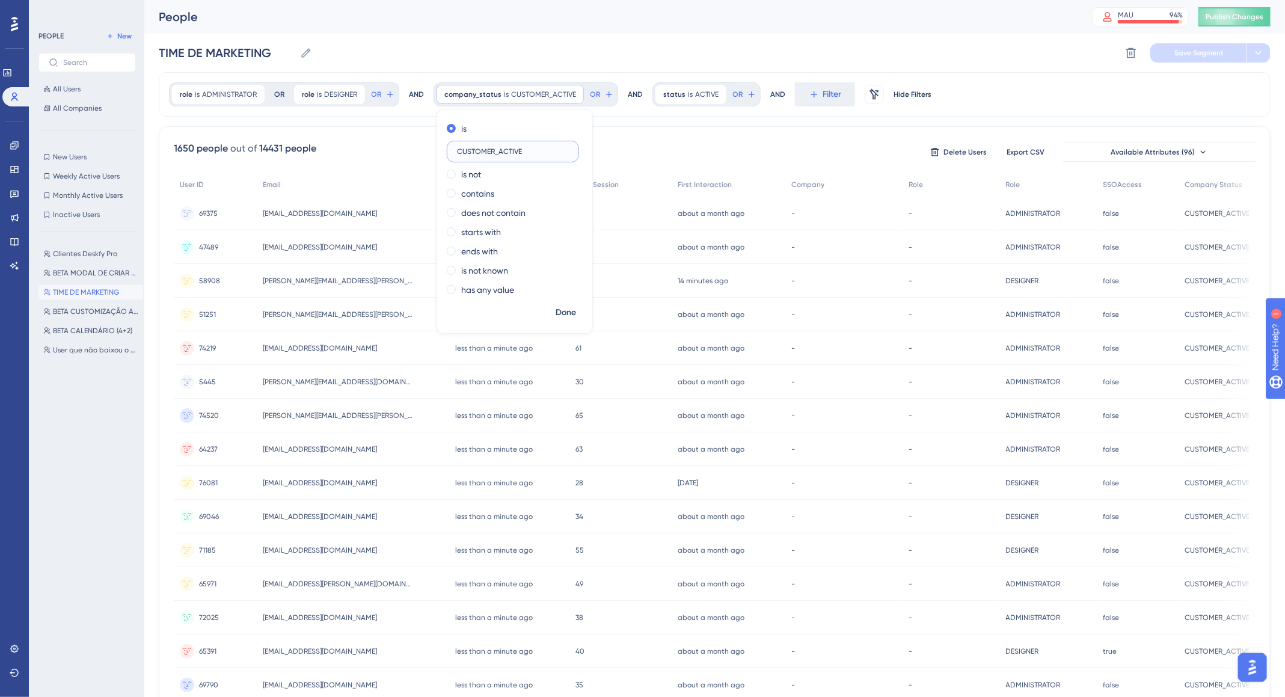
click at [535, 154] on input "CUSTOMER_ACTIVE" at bounding box center [513, 151] width 112 height 8
click at [688, 92] on span "is" at bounding box center [690, 95] width 5 height 10
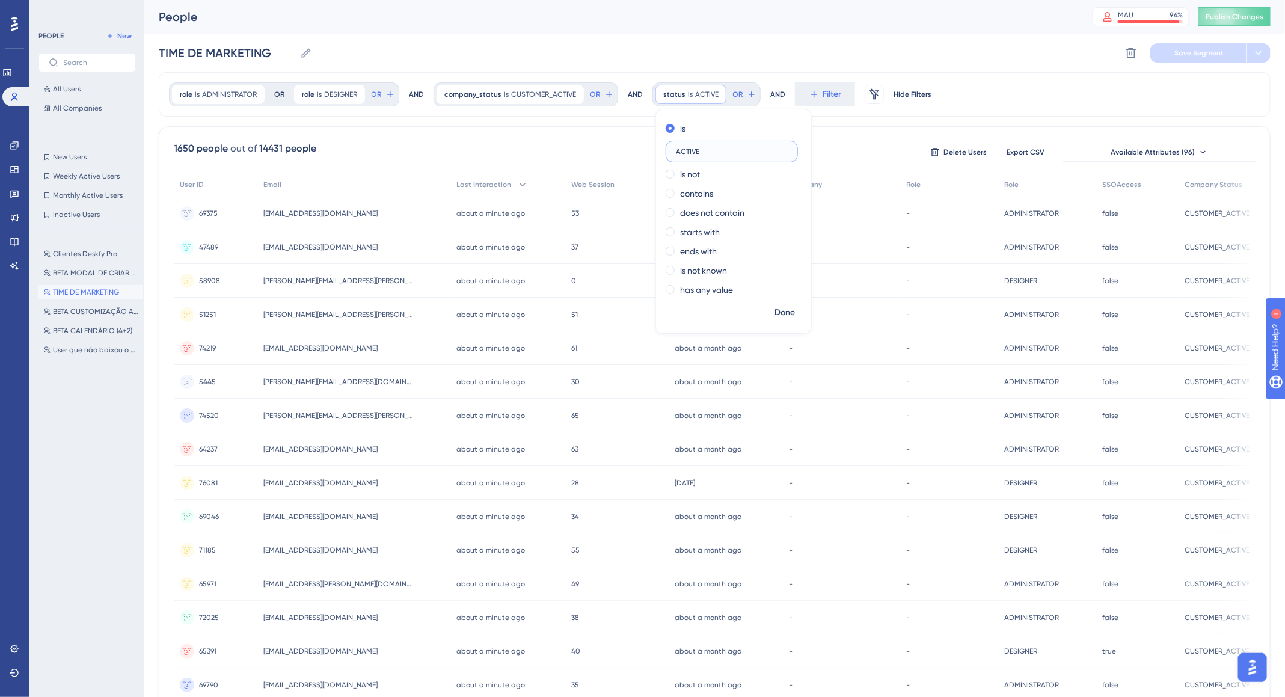
click at [689, 147] on input "ACTIVE" at bounding box center [732, 151] width 112 height 8
